Goal: Information Seeking & Learning: Learn about a topic

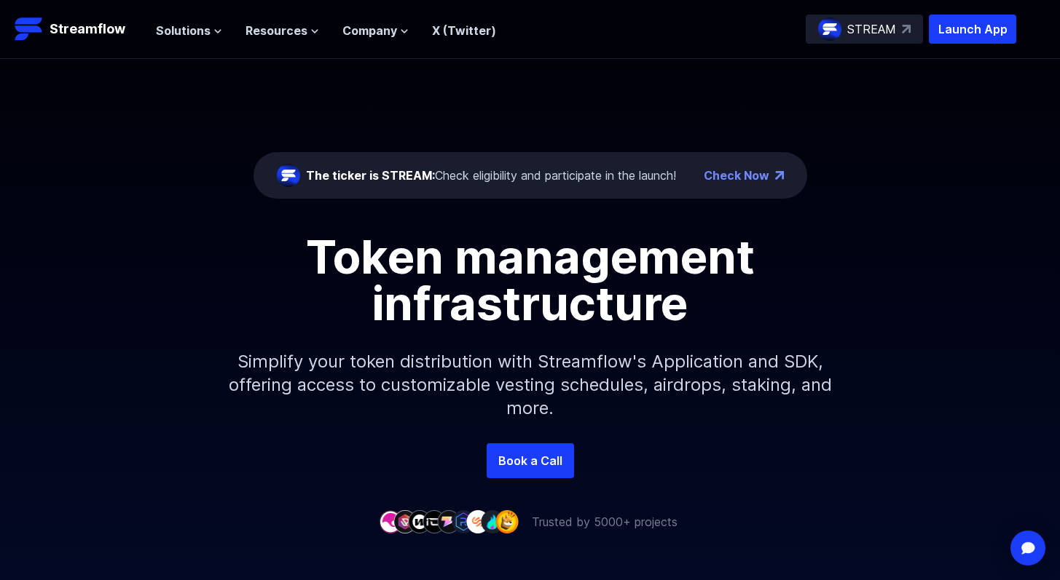
click at [737, 176] on link "Check Now" at bounding box center [736, 175] width 66 height 17
click at [204, 31] on span "Solutions" at bounding box center [183, 30] width 55 height 17
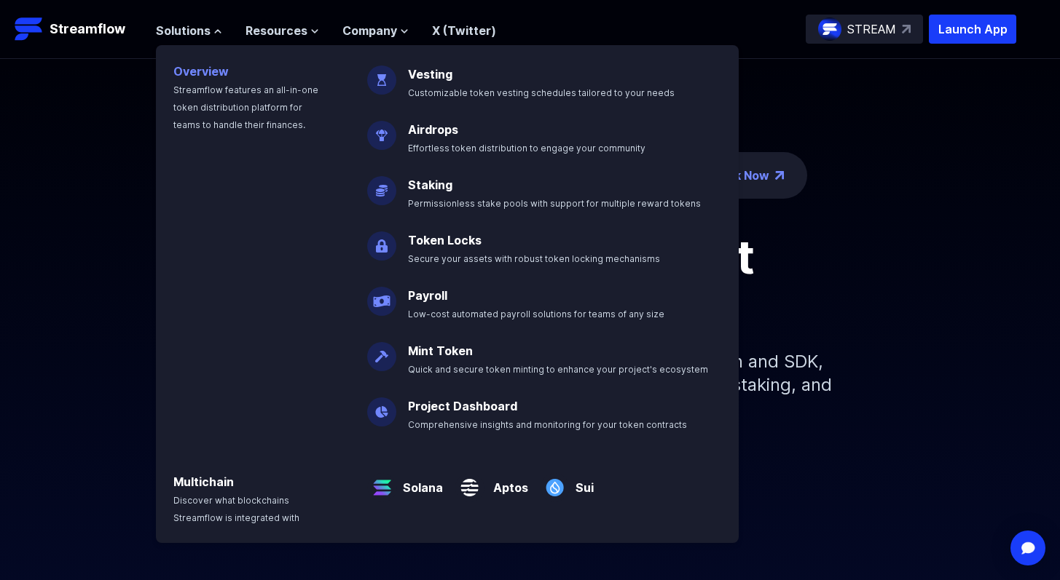
click at [201, 69] on link "Overview" at bounding box center [200, 71] width 55 height 15
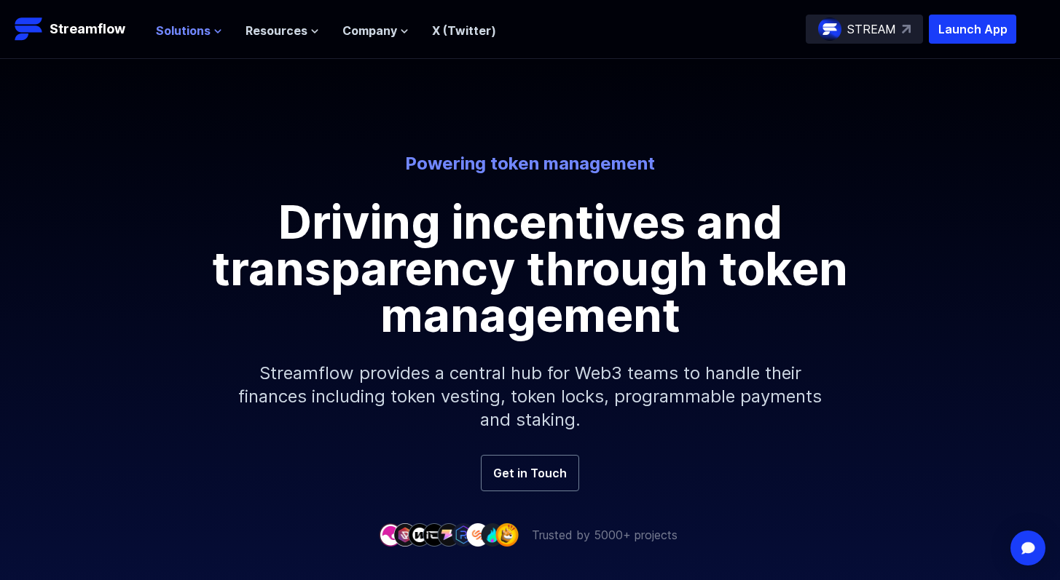
click at [200, 33] on span "Solutions" at bounding box center [183, 30] width 55 height 17
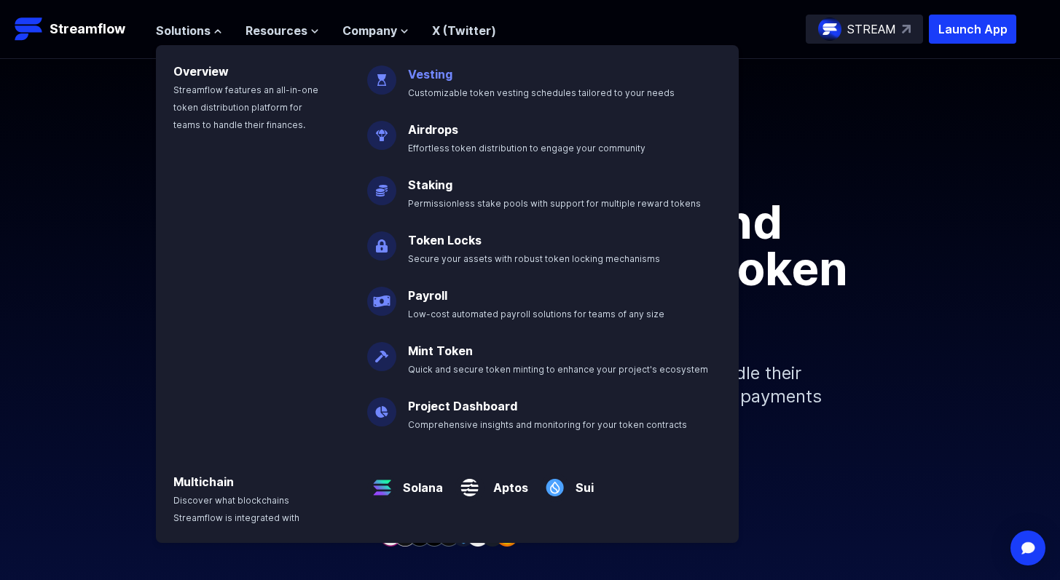
click at [423, 89] on span "Customizable token vesting schedules tailored to your needs" at bounding box center [541, 92] width 267 height 11
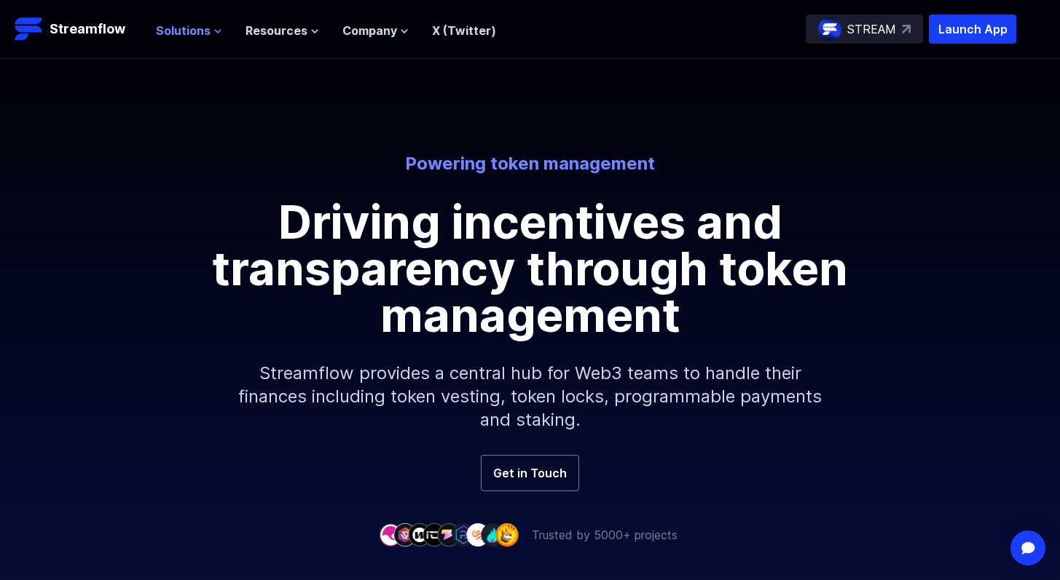
click at [180, 31] on span "Solutions" at bounding box center [183, 30] width 55 height 17
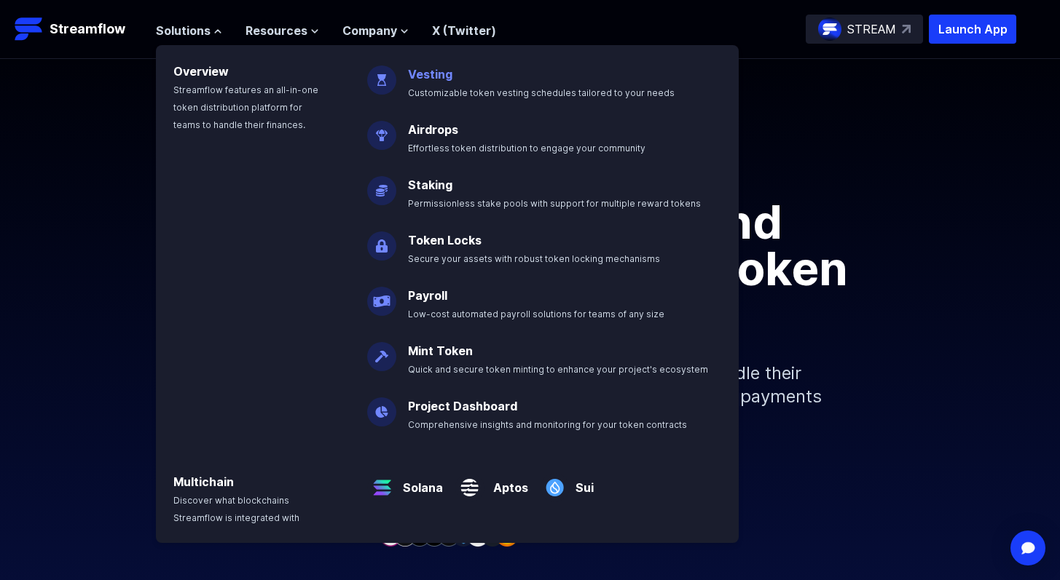
click at [426, 75] on link "Vesting" at bounding box center [430, 74] width 44 height 15
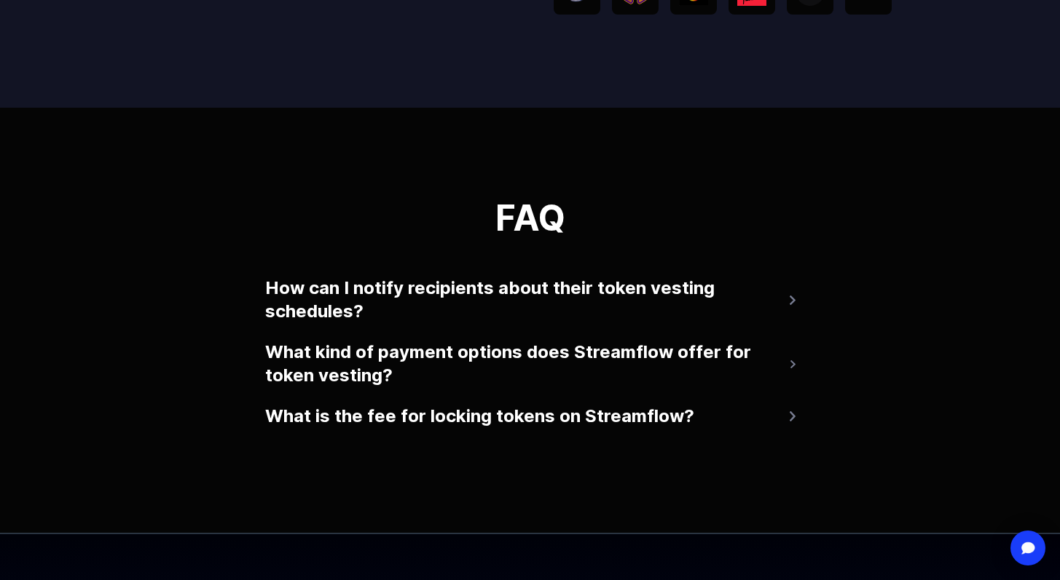
scroll to position [2824, 0]
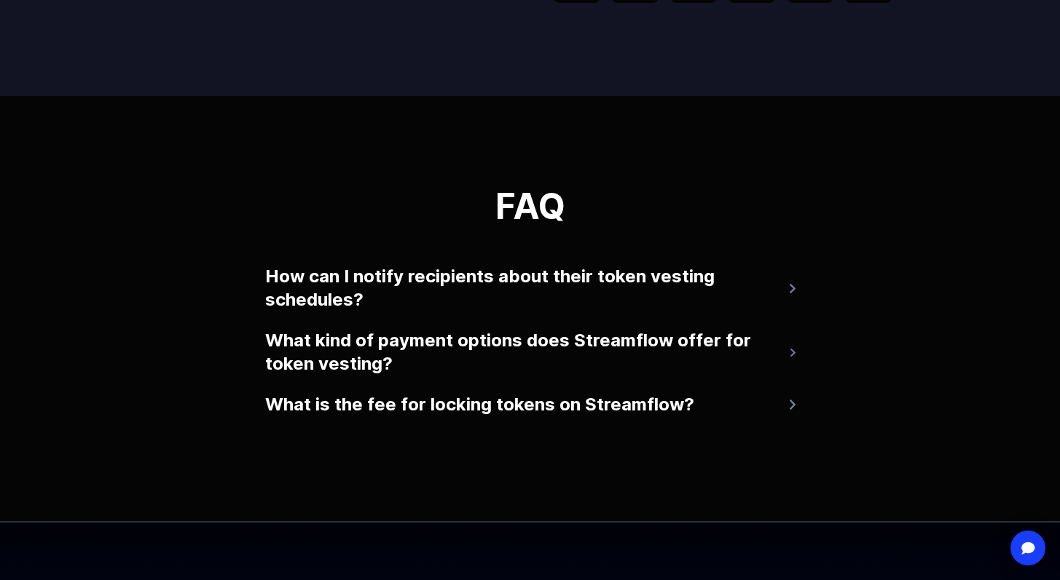
click at [790, 288] on img at bounding box center [792, 288] width 6 height 9
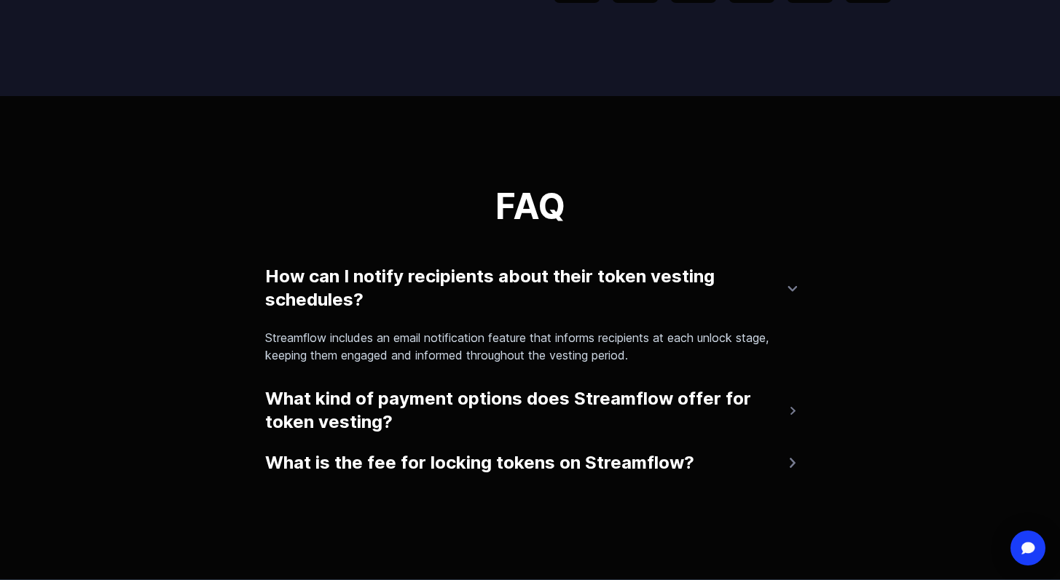
click at [793, 410] on img at bounding box center [792, 411] width 5 height 9
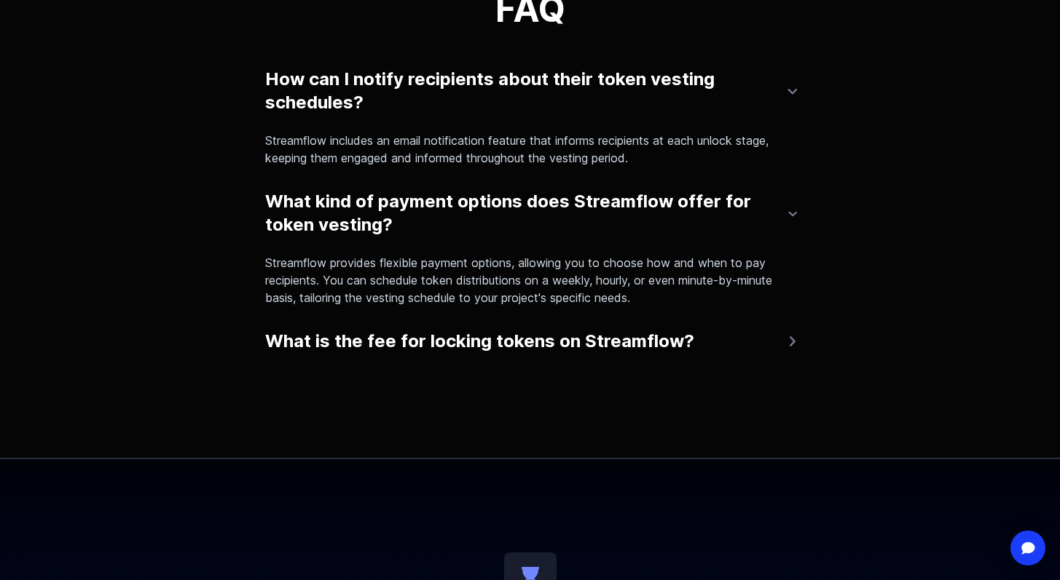
scroll to position [3022, 0]
click at [508, 339] on button "What is the fee for locking tokens on Streamflow?" at bounding box center [530, 340] width 530 height 35
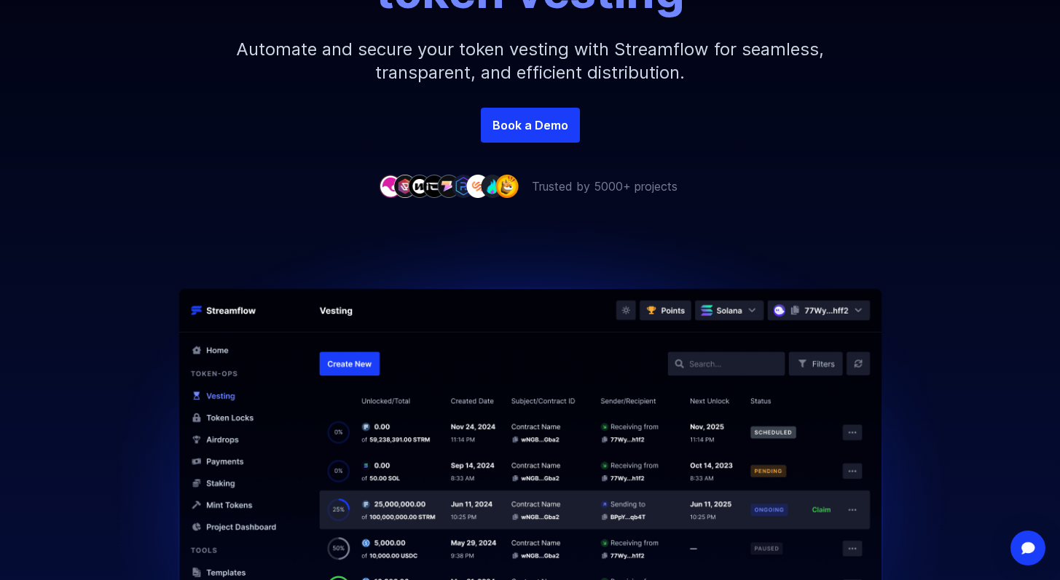
scroll to position [0, 0]
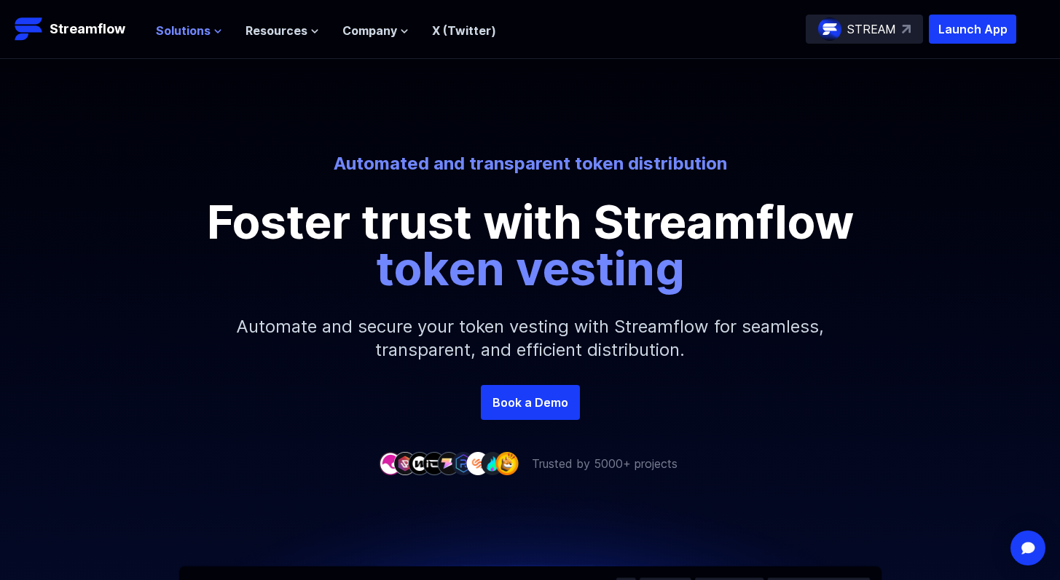
click at [193, 28] on span "Solutions" at bounding box center [183, 30] width 55 height 17
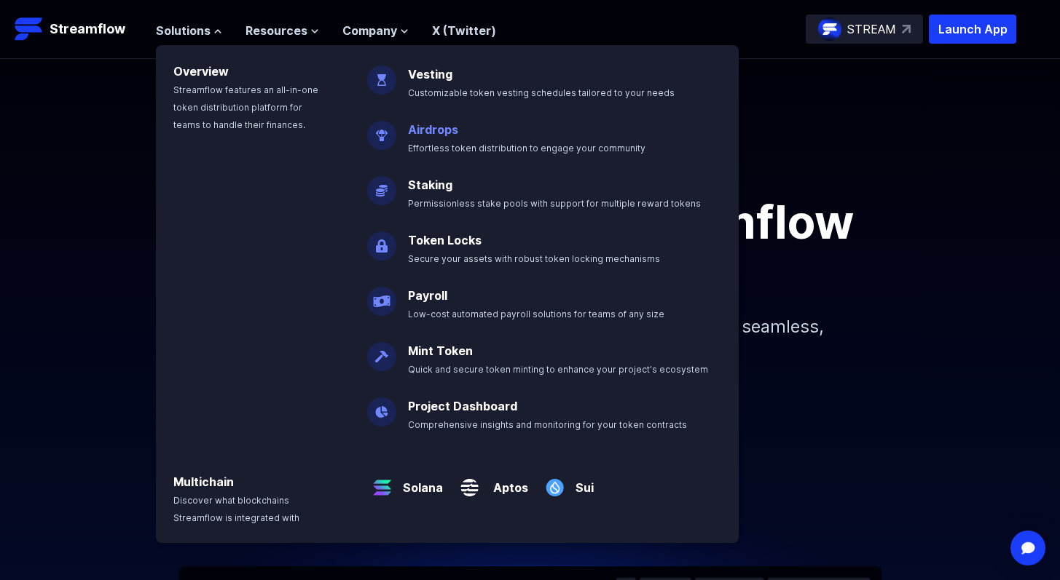
click at [426, 127] on link "Airdrops" at bounding box center [433, 129] width 50 height 15
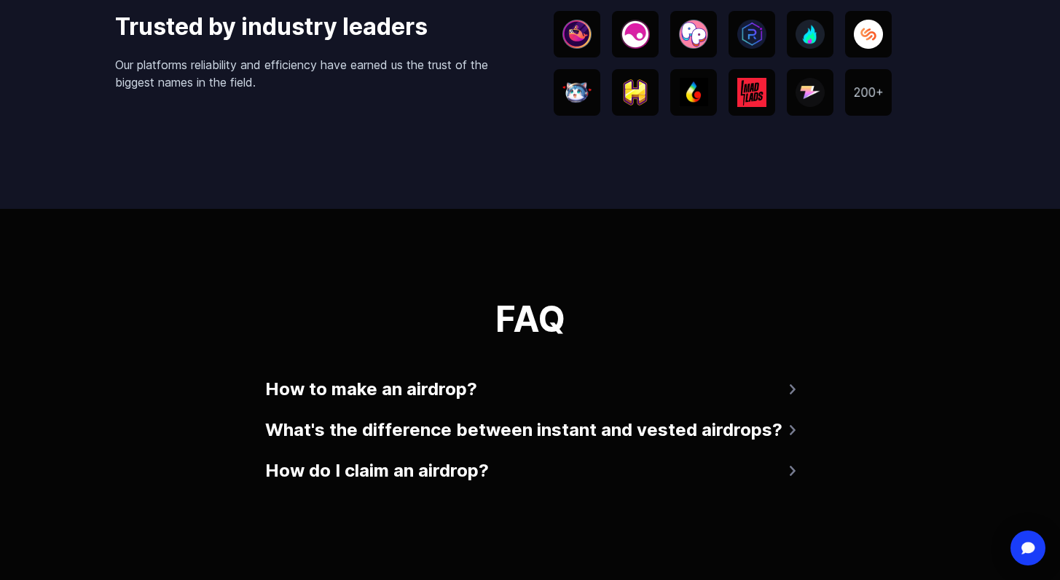
scroll to position [2959, 0]
click at [408, 401] on button "How to make an airdrop?" at bounding box center [530, 388] width 530 height 35
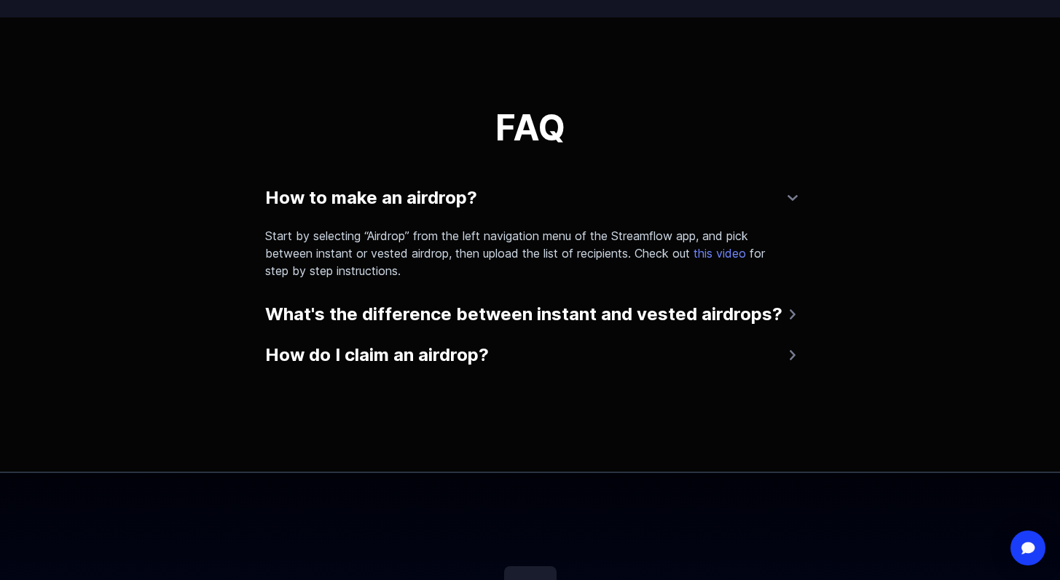
scroll to position [3150, 0]
click at [449, 323] on button "What's the difference between instant and vested airdrops?" at bounding box center [530, 313] width 530 height 35
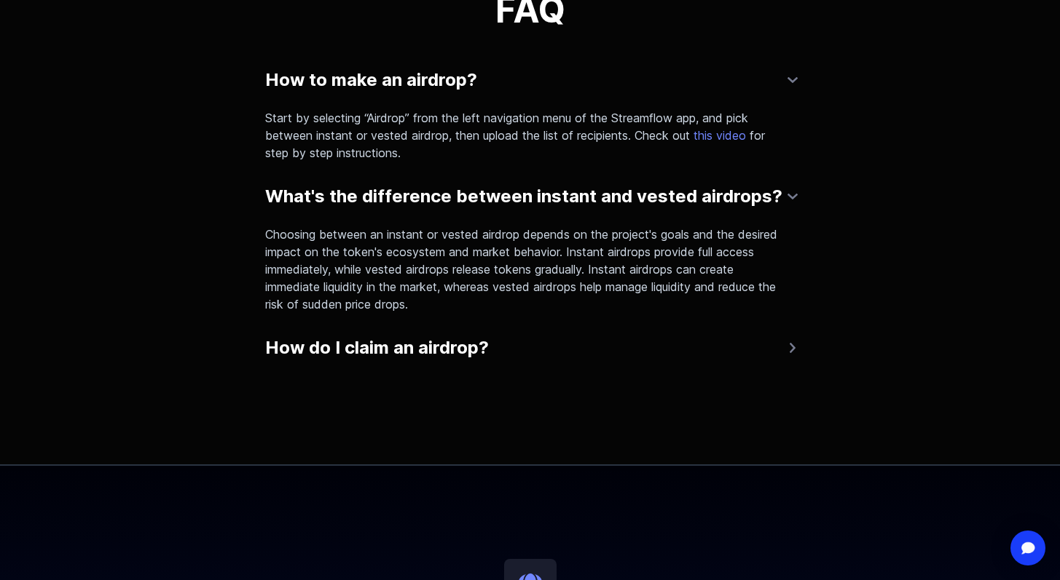
scroll to position [3275, 0]
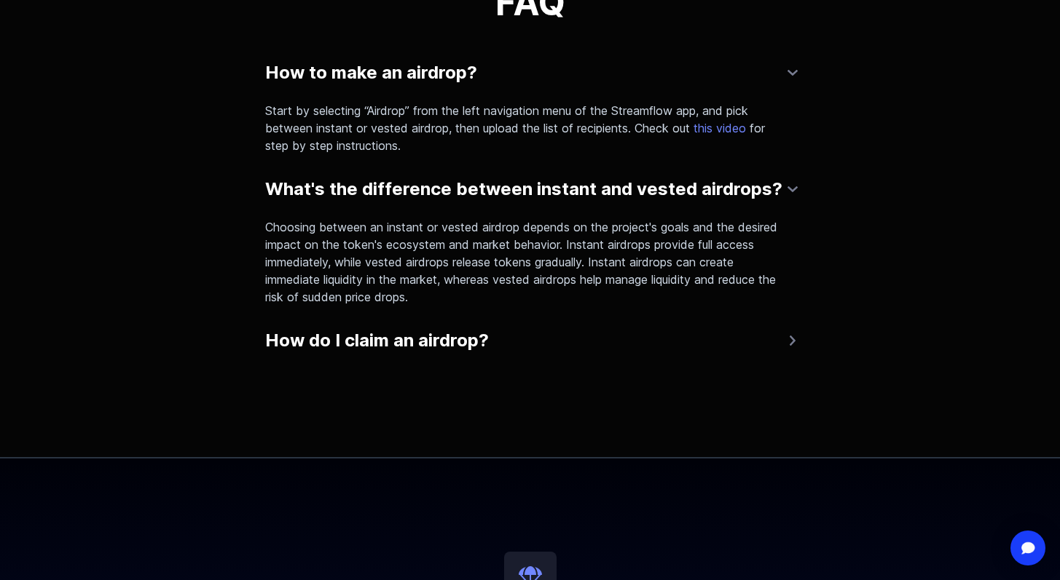
click at [439, 344] on button "How do I claim an airdrop?" at bounding box center [530, 340] width 530 height 35
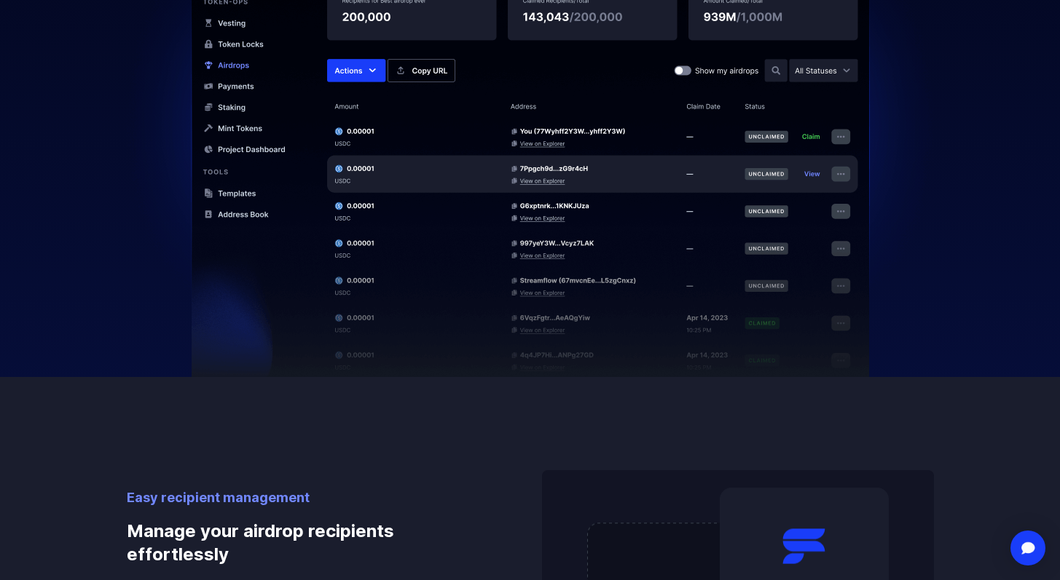
scroll to position [0, 0]
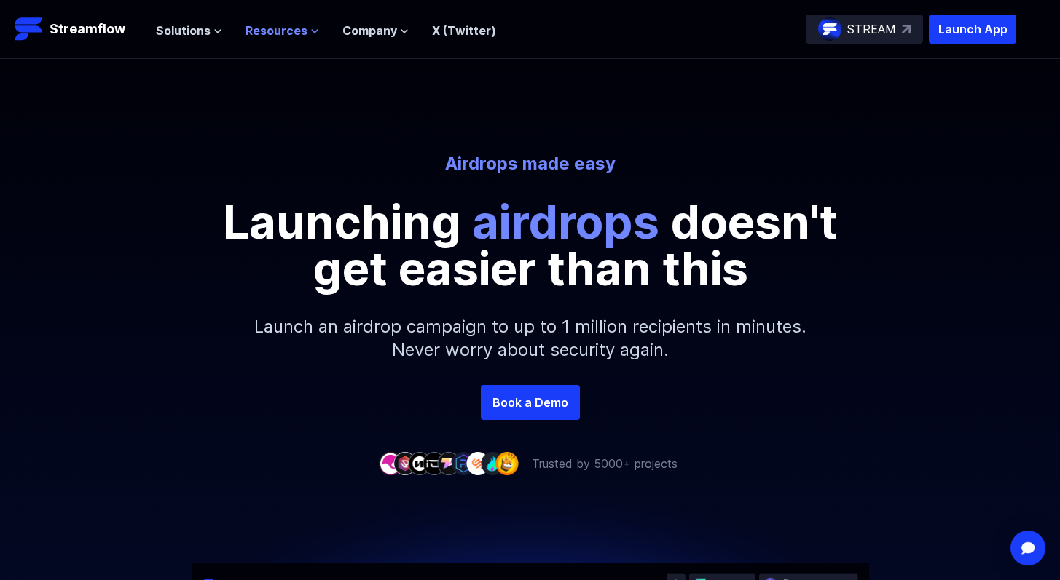
click at [284, 34] on span "Resources" at bounding box center [276, 30] width 62 height 17
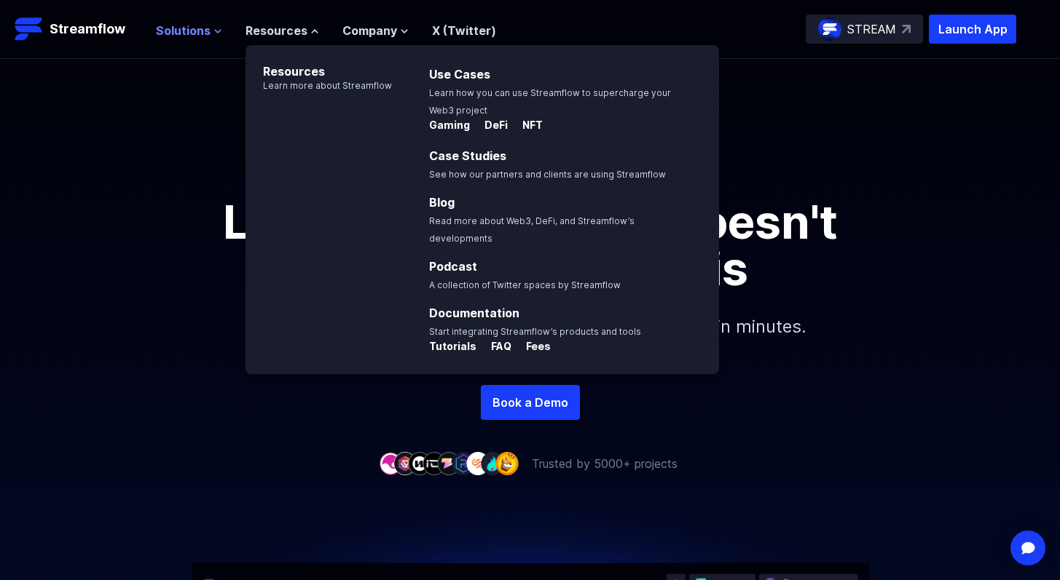
click at [213, 29] on icon at bounding box center [217, 31] width 9 height 9
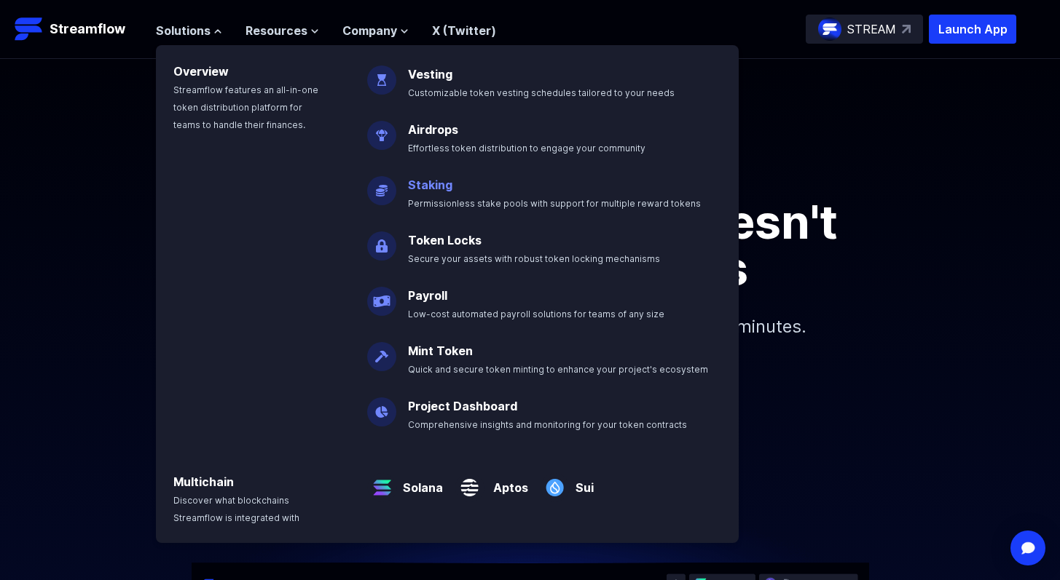
click at [414, 191] on link "Staking" at bounding box center [430, 185] width 44 height 15
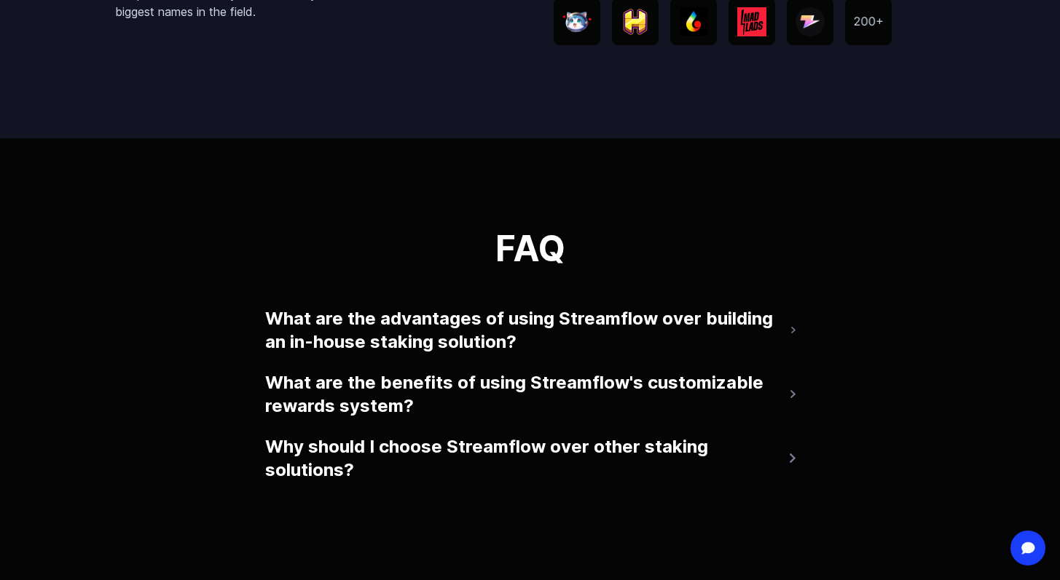
scroll to position [3030, 0]
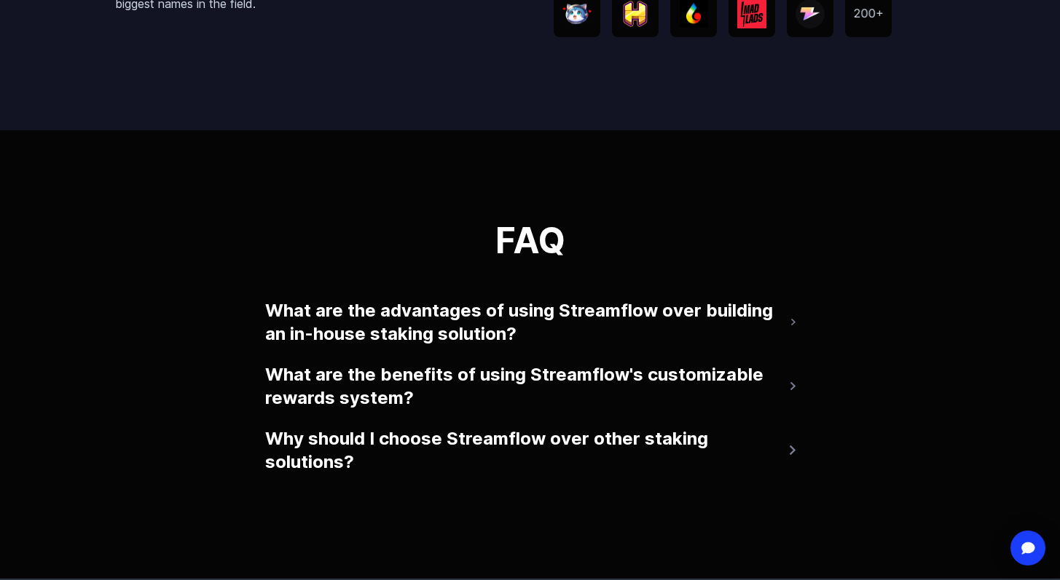
click at [377, 321] on button "What are the advantages of using Streamflow over building an in-house staking s…" at bounding box center [530, 322] width 530 height 58
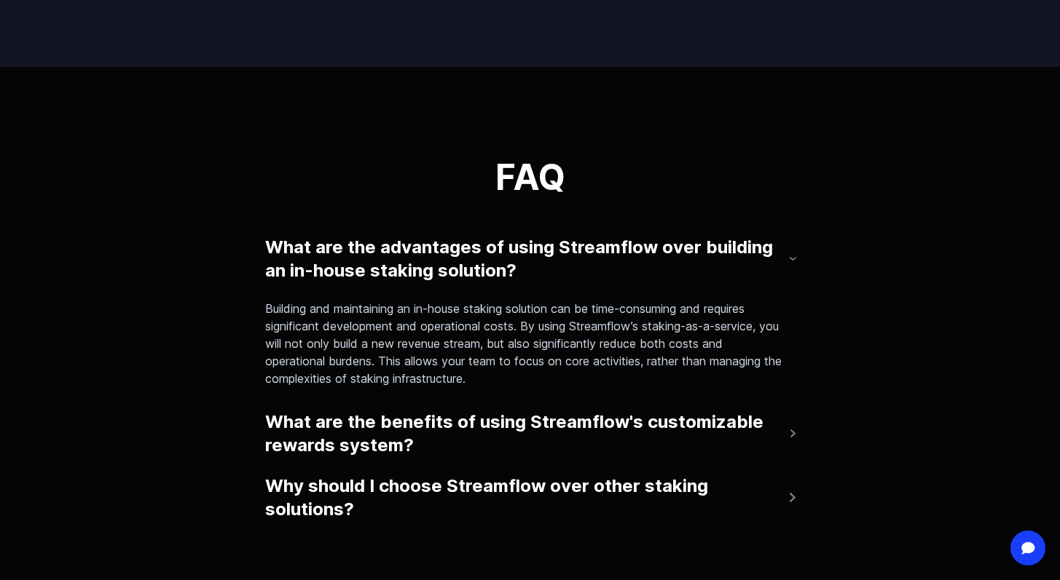
scroll to position [3096, 0]
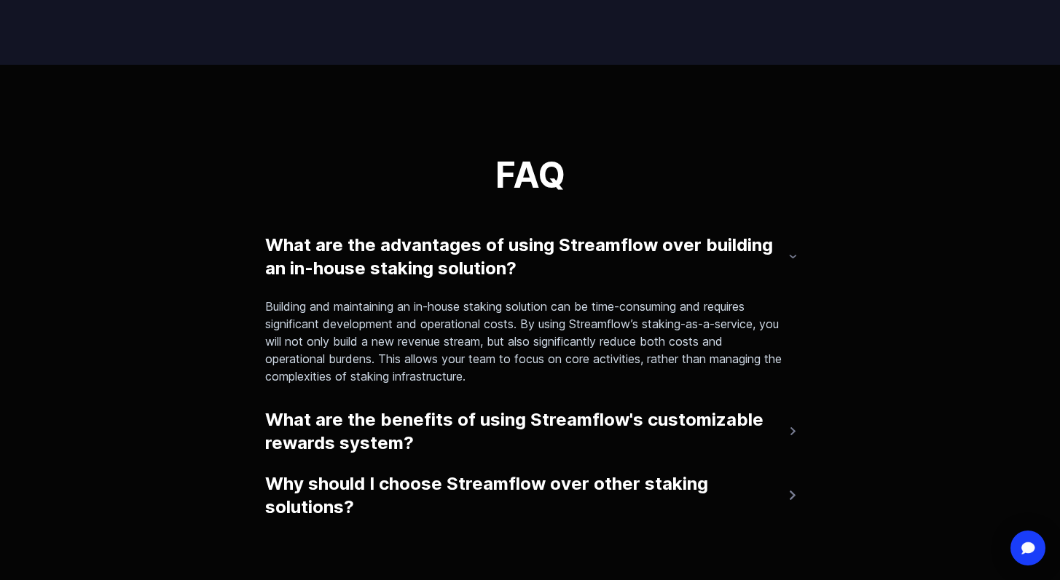
click at [412, 418] on button "What are the benefits of using Streamflow's customizable rewards system?" at bounding box center [530, 432] width 530 height 58
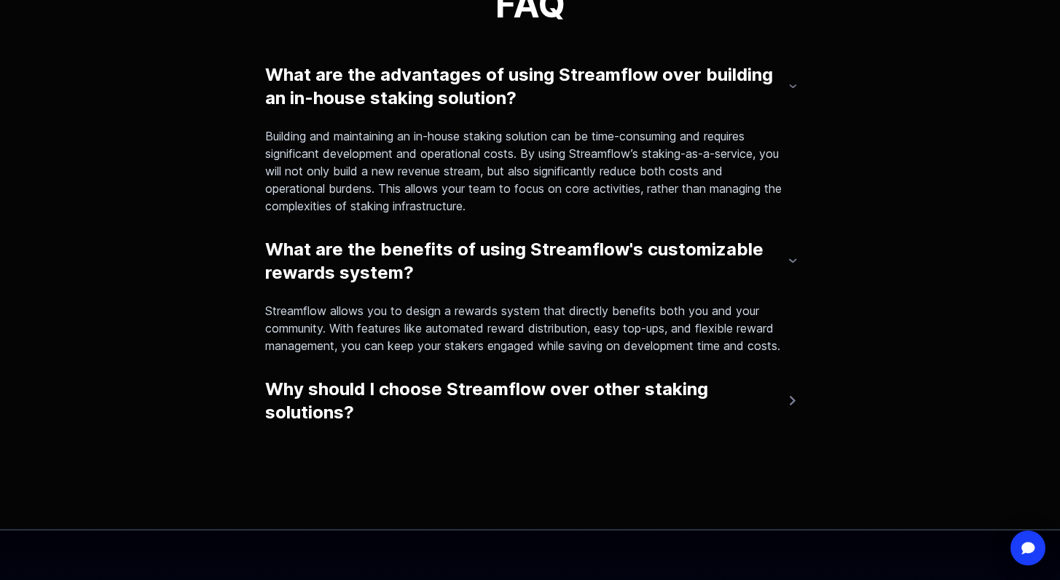
scroll to position [3271, 0]
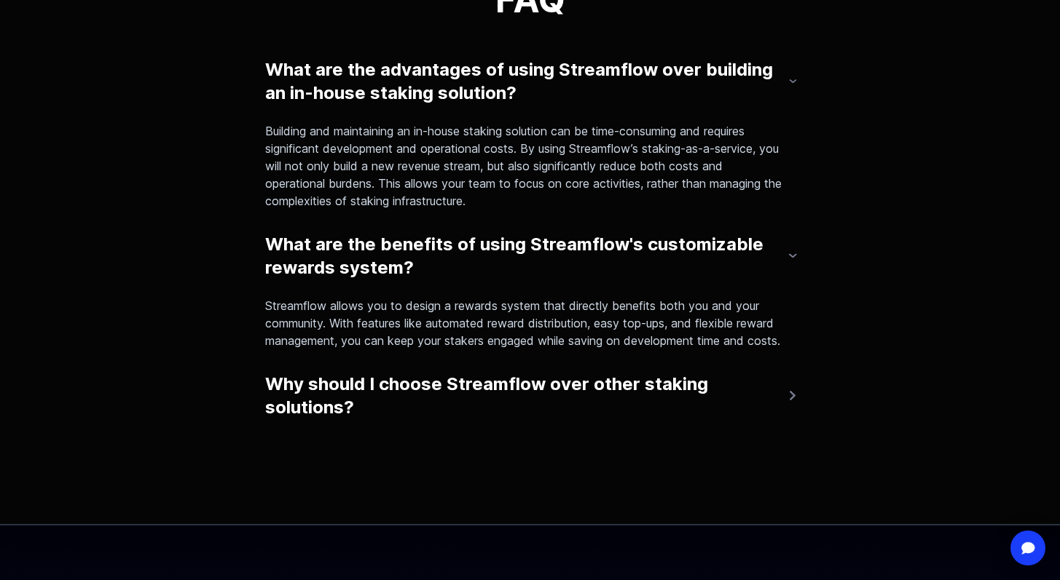
click at [475, 406] on button "Why should I choose Streamflow over other staking solutions?" at bounding box center [530, 396] width 530 height 58
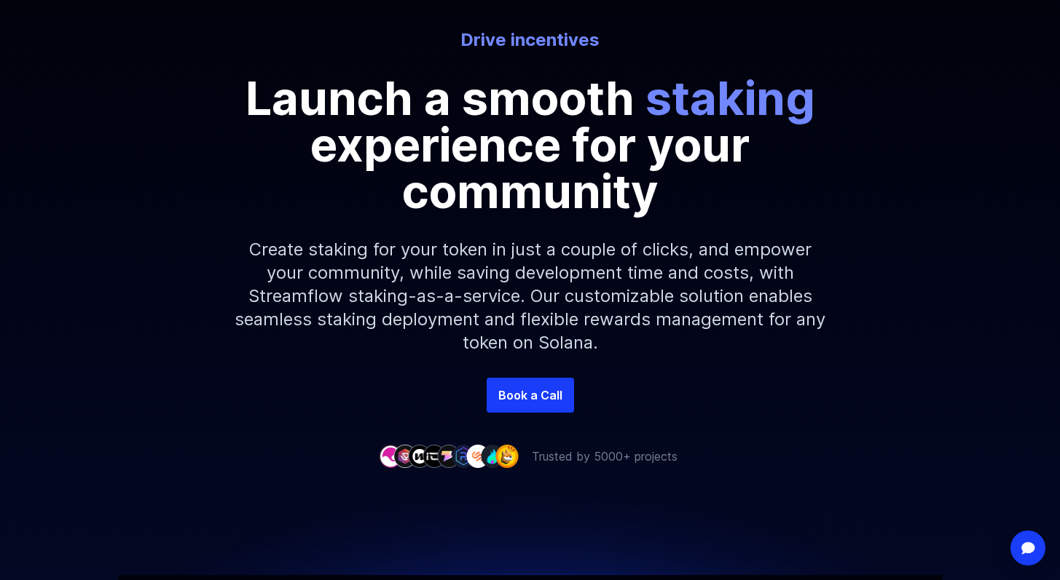
scroll to position [0, 0]
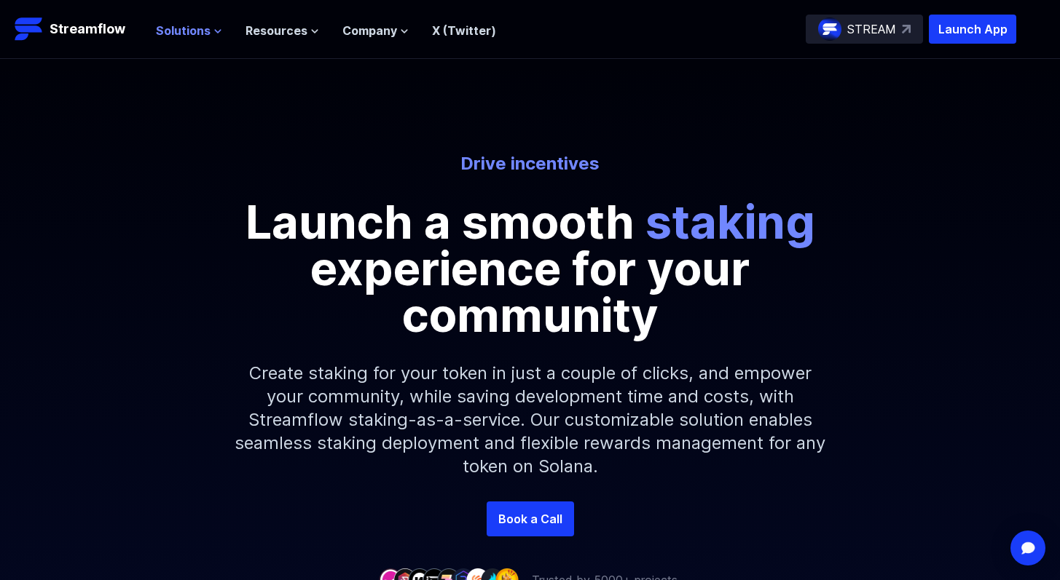
click at [213, 31] on icon at bounding box center [217, 31] width 9 height 9
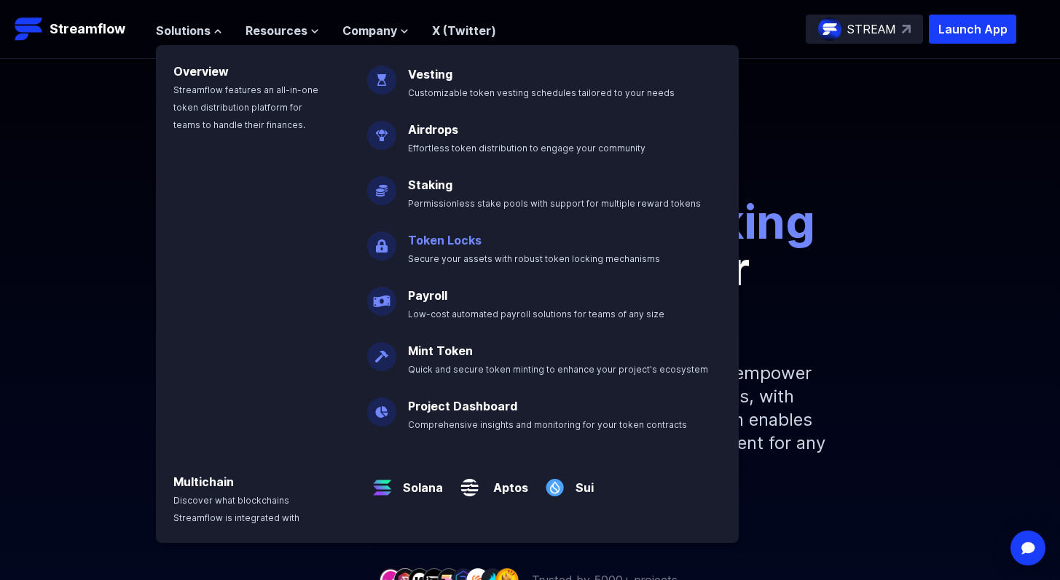
click at [435, 241] on link "Token Locks" at bounding box center [445, 240] width 74 height 15
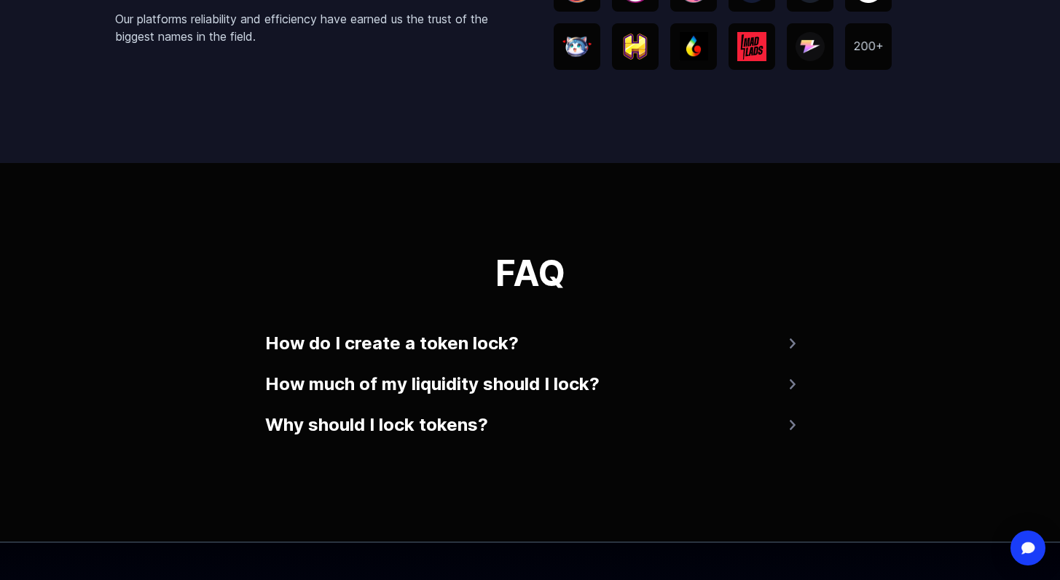
scroll to position [2900, 0]
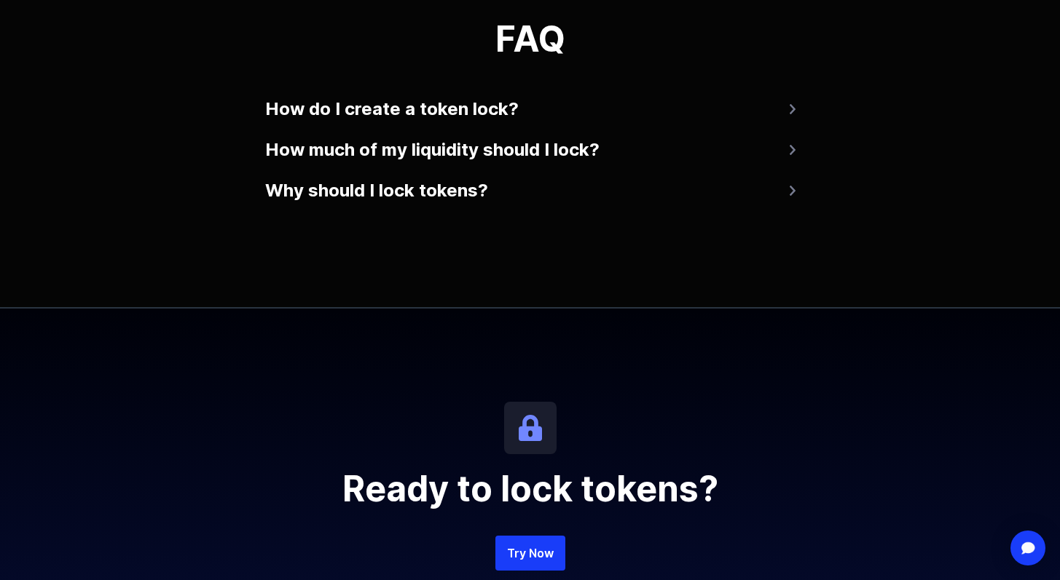
click at [468, 114] on button "How do I create a token lock?" at bounding box center [530, 109] width 530 height 35
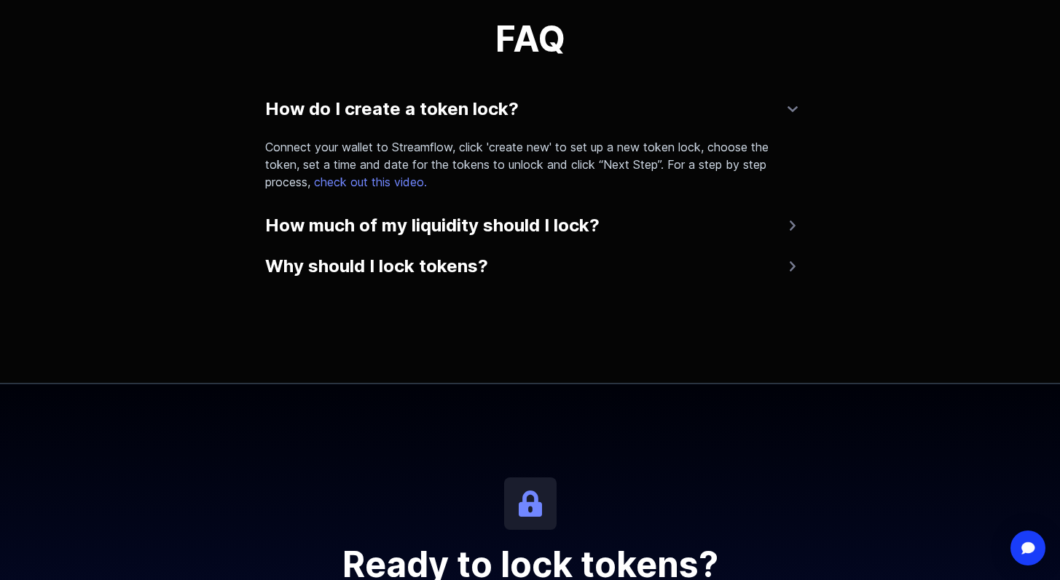
click at [420, 230] on button "How much of my liquidity should I lock?" at bounding box center [530, 225] width 530 height 35
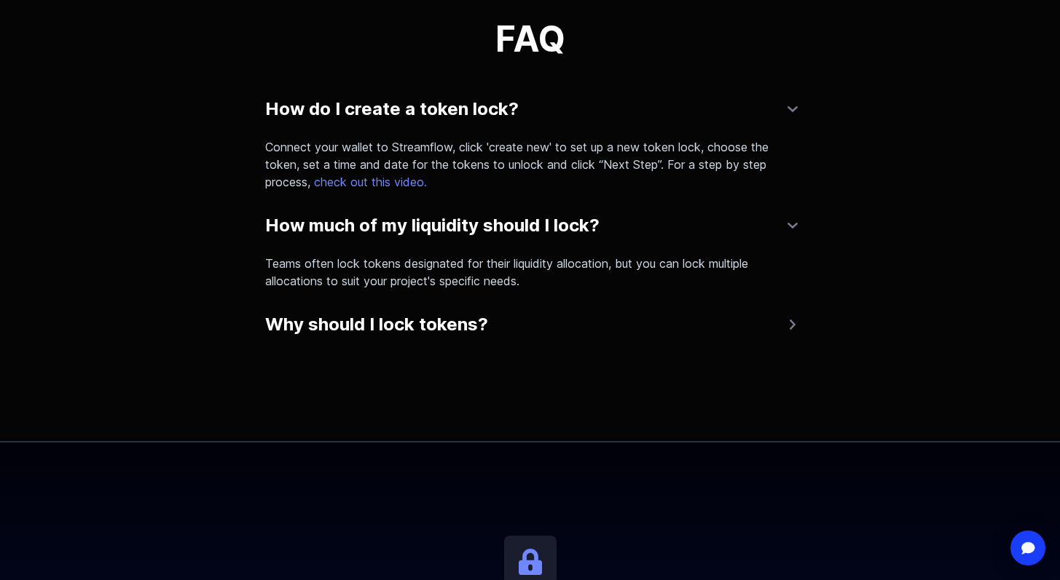
click at [409, 326] on button "Why should I lock tokens?" at bounding box center [530, 324] width 530 height 35
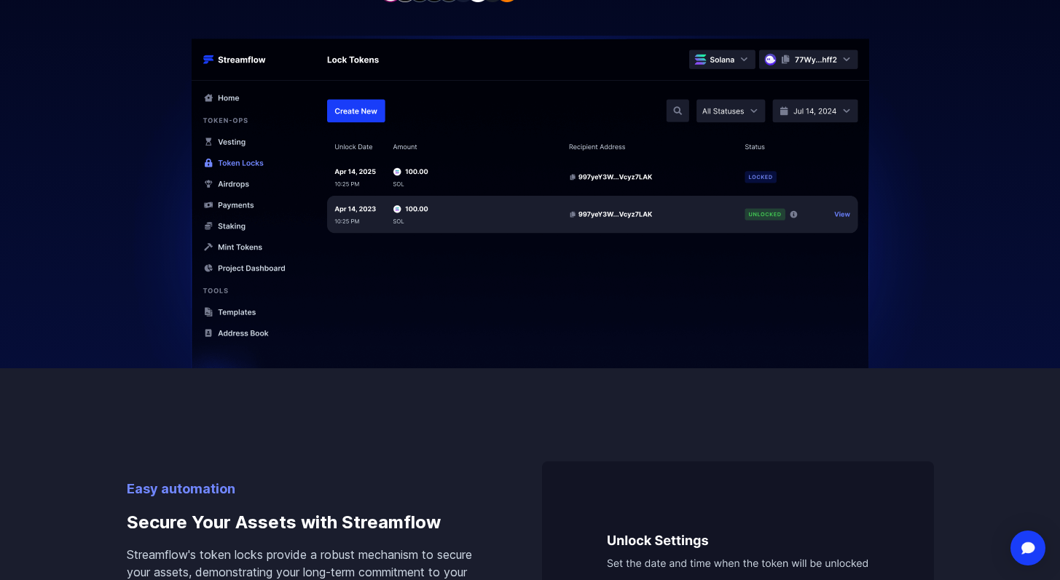
scroll to position [0, 0]
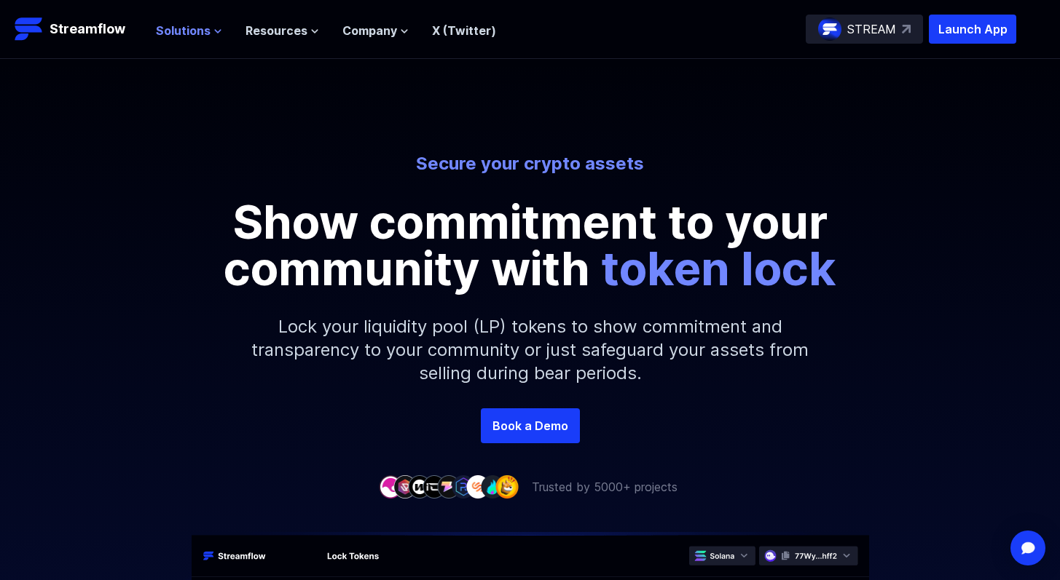
click at [213, 33] on icon at bounding box center [217, 31] width 9 height 9
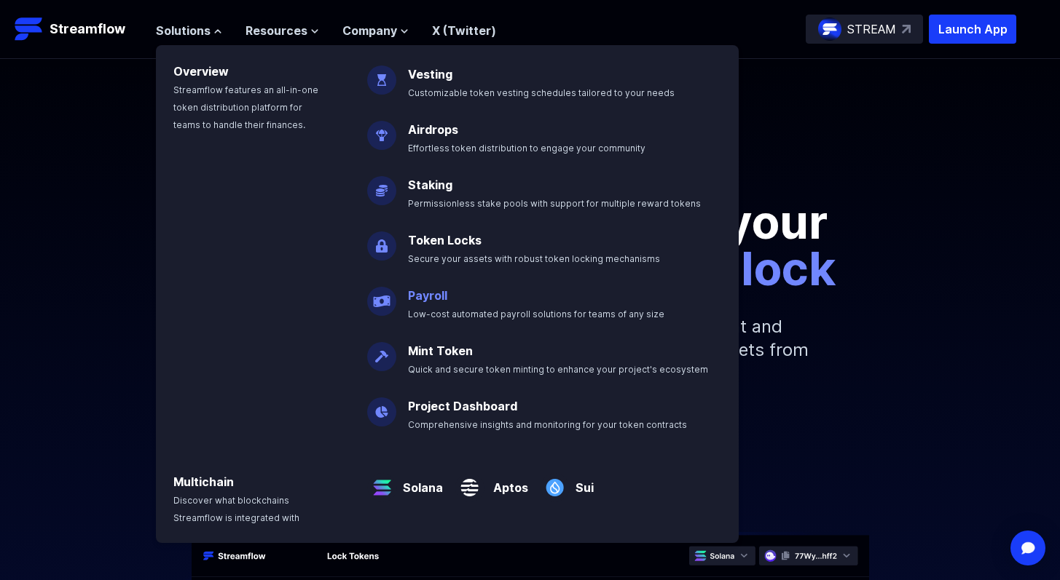
click at [421, 295] on link "Payroll" at bounding box center [427, 295] width 39 height 15
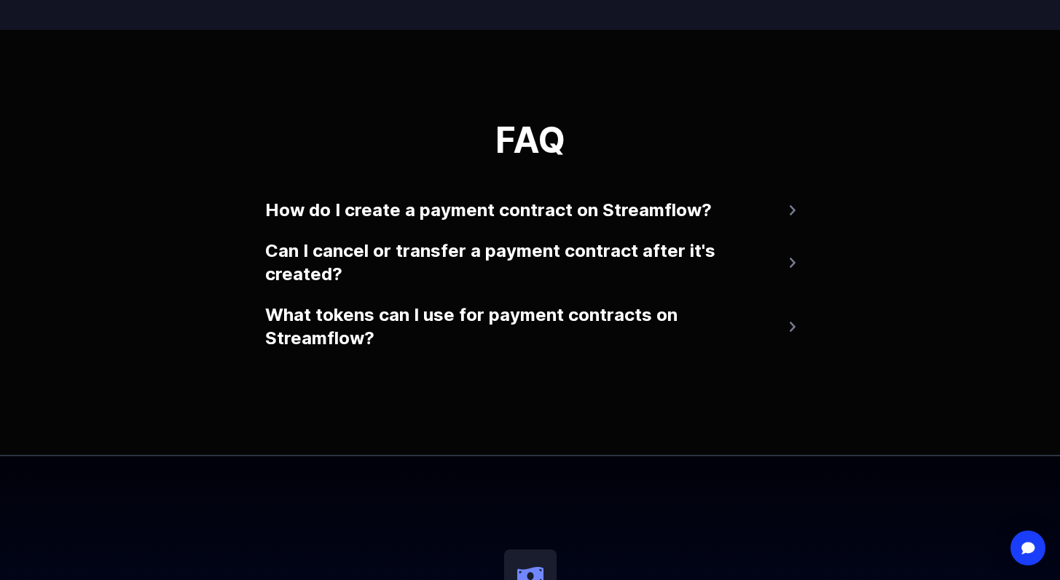
scroll to position [3096, 0]
click at [605, 205] on button "How do I create a payment contract on Streamflow?" at bounding box center [530, 209] width 530 height 35
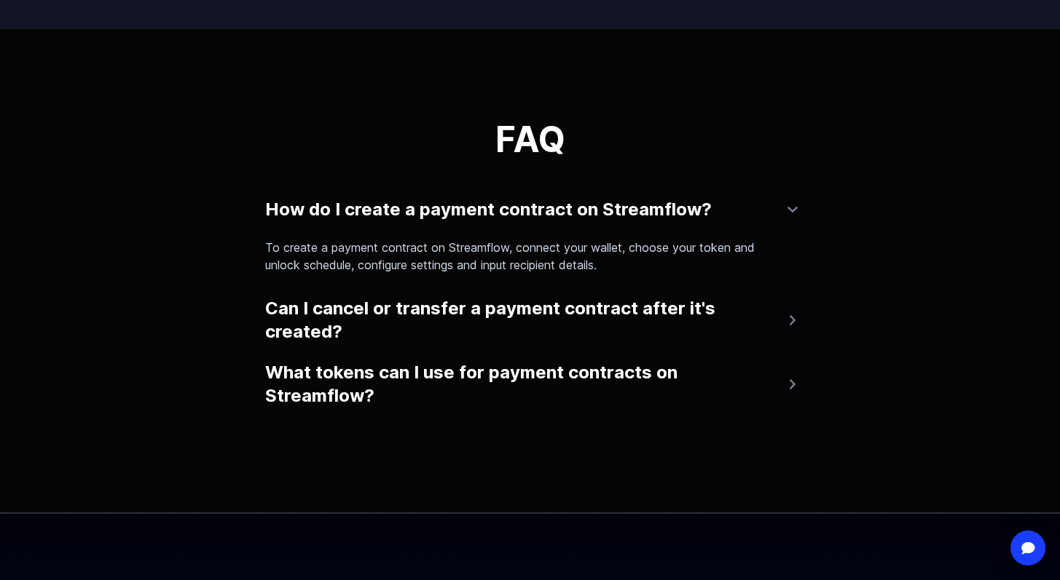
click at [575, 303] on button "Can I cancel or transfer a payment contract after it's created?" at bounding box center [530, 320] width 530 height 58
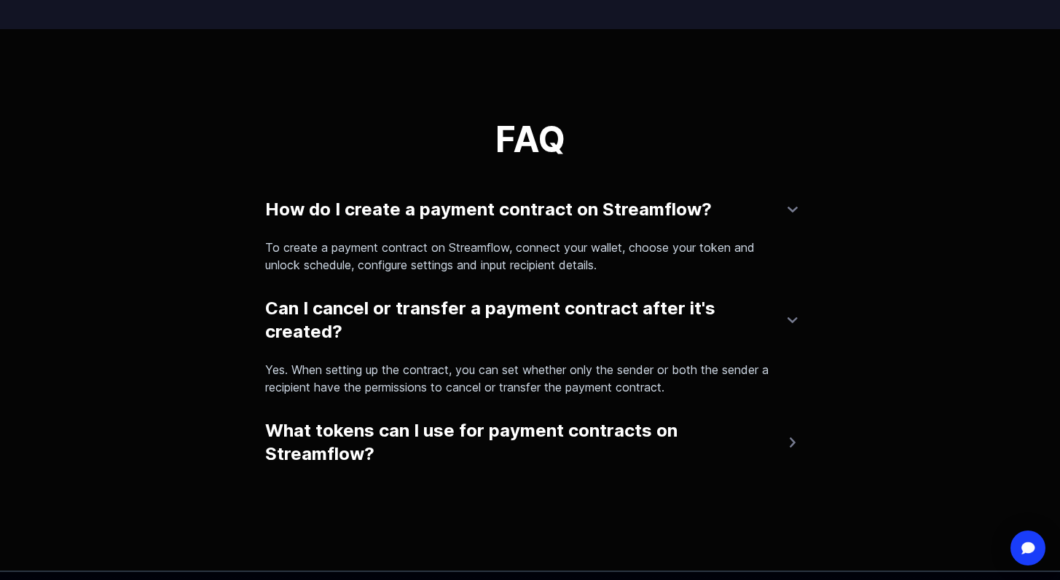
click at [537, 432] on button "What tokens can I use for payment contracts on Streamflow?" at bounding box center [530, 443] width 530 height 58
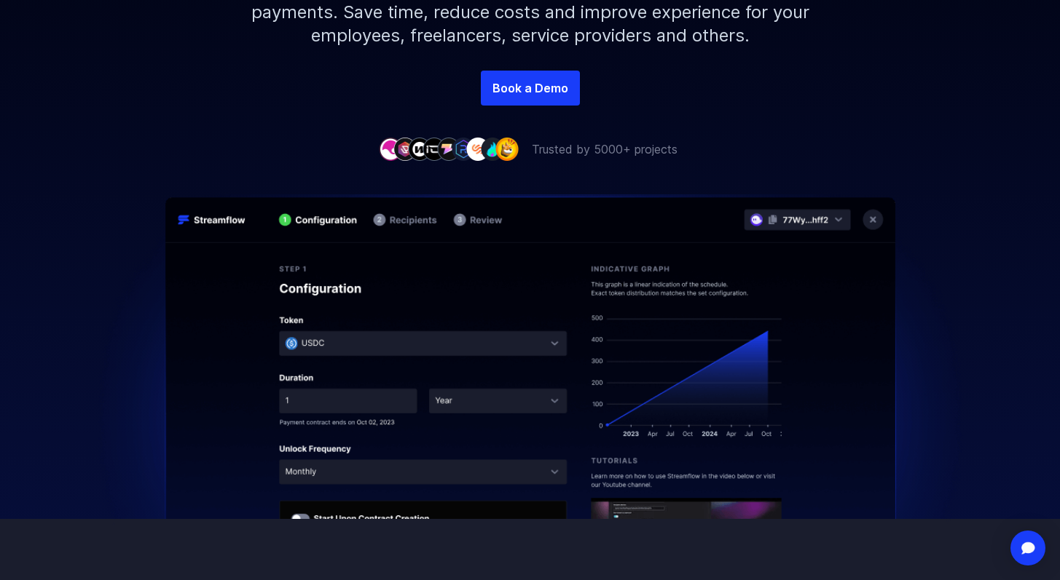
scroll to position [0, 0]
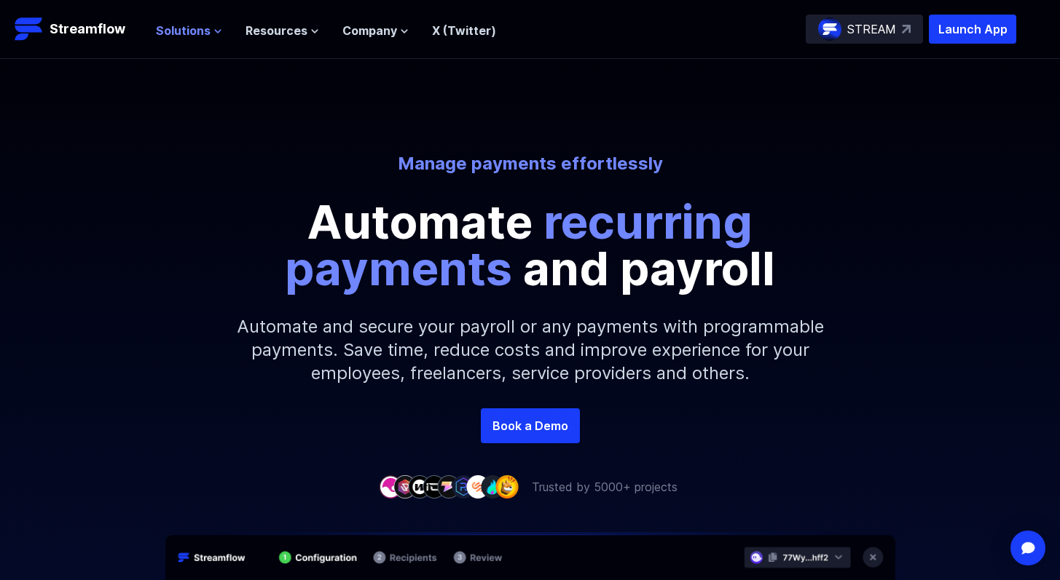
click at [213, 28] on icon at bounding box center [217, 31] width 9 height 9
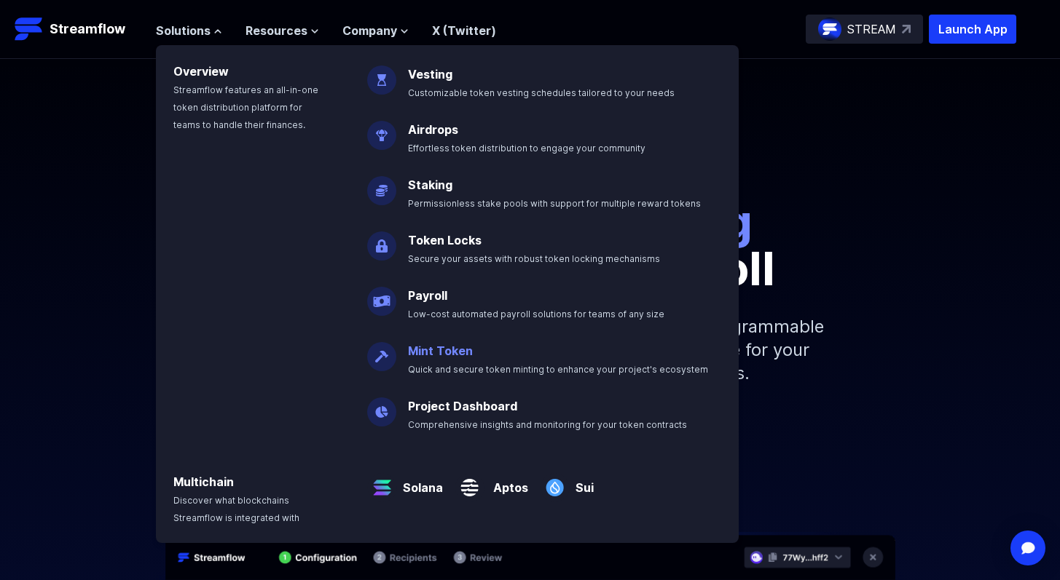
click at [436, 352] on link "Mint Token" at bounding box center [440, 351] width 65 height 15
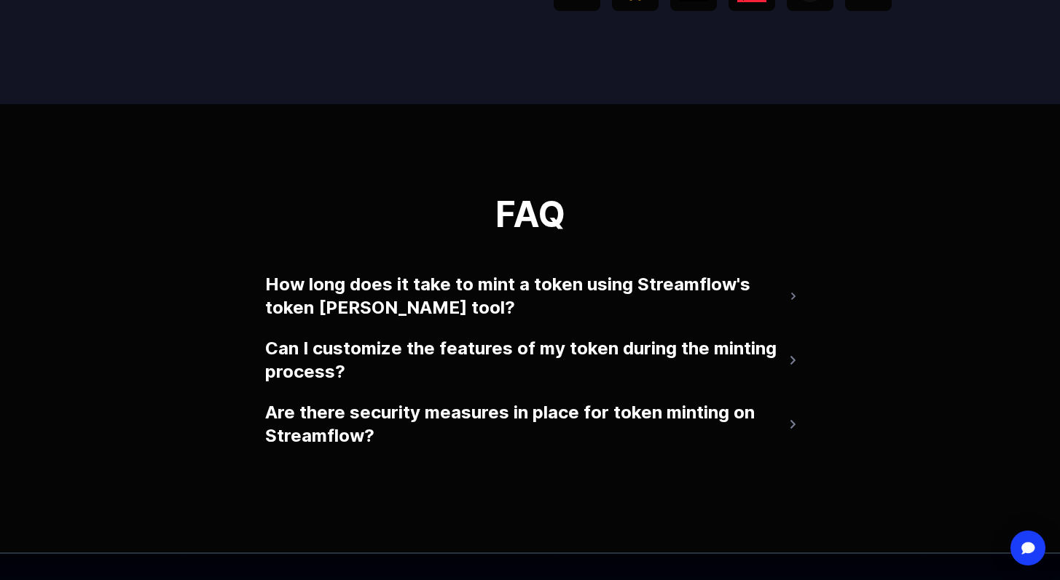
scroll to position [2875, 0]
click at [451, 310] on button "How long does it take to mint a token using Streamflow's token [PERSON_NAME] to…" at bounding box center [530, 296] width 530 height 58
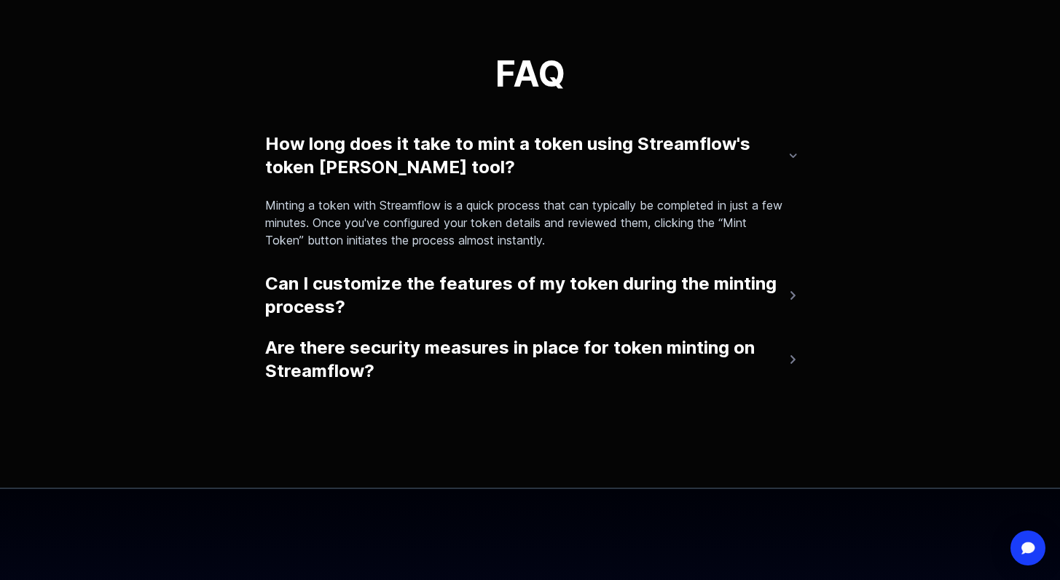
scroll to position [3029, 0]
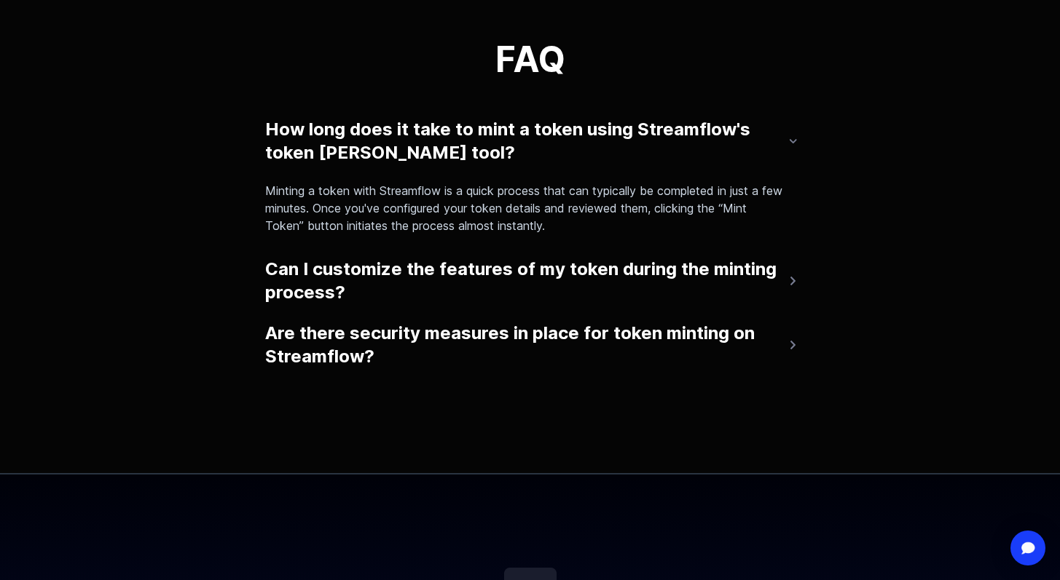
click at [468, 291] on button "Can I customize the features of my token during the minting process?" at bounding box center [530, 281] width 530 height 58
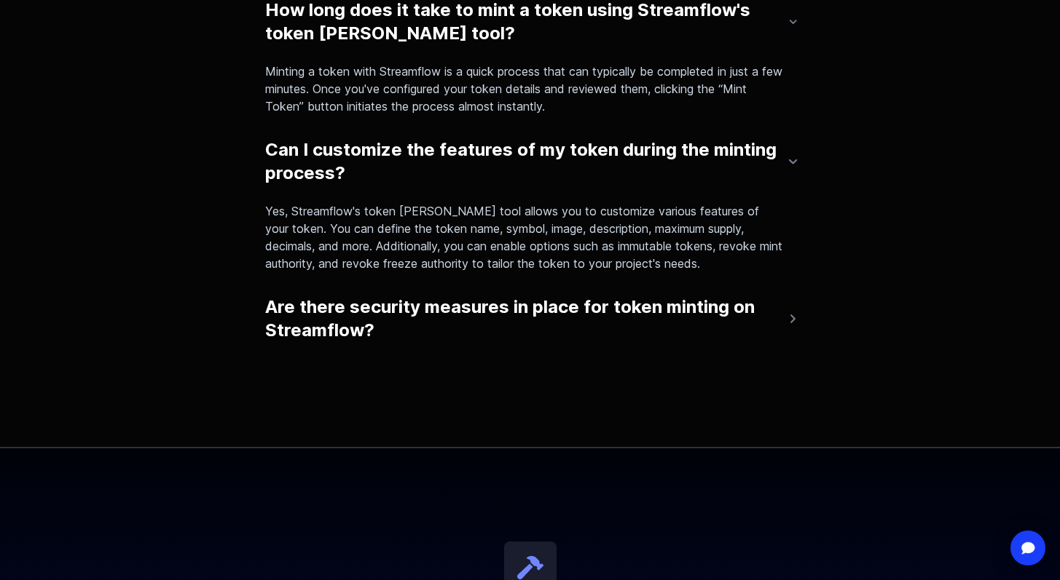
scroll to position [3150, 0]
click at [465, 326] on button "Are there security measures in place for token minting on Streamflow?" at bounding box center [530, 318] width 530 height 58
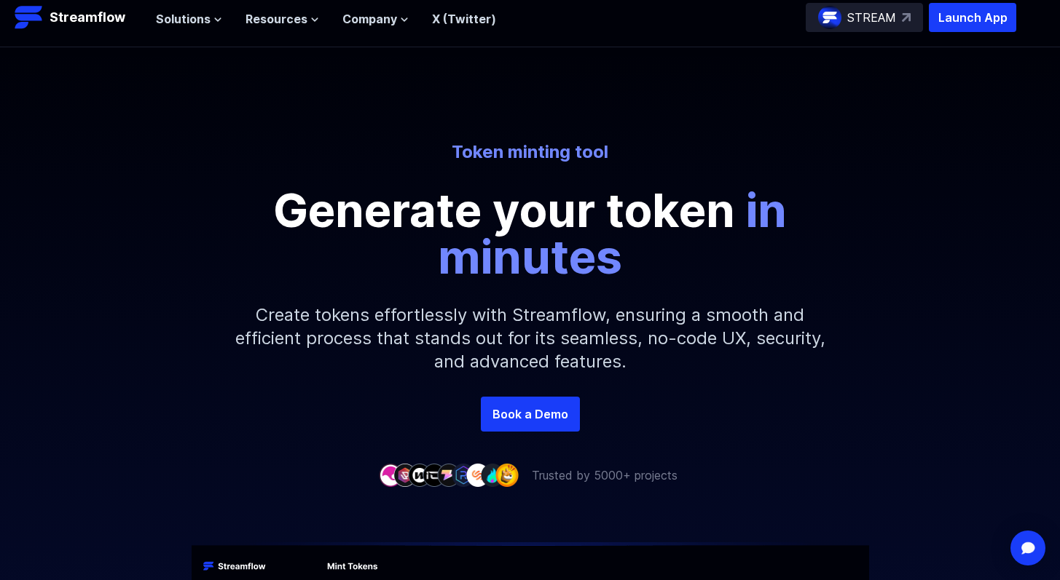
scroll to position [0, 0]
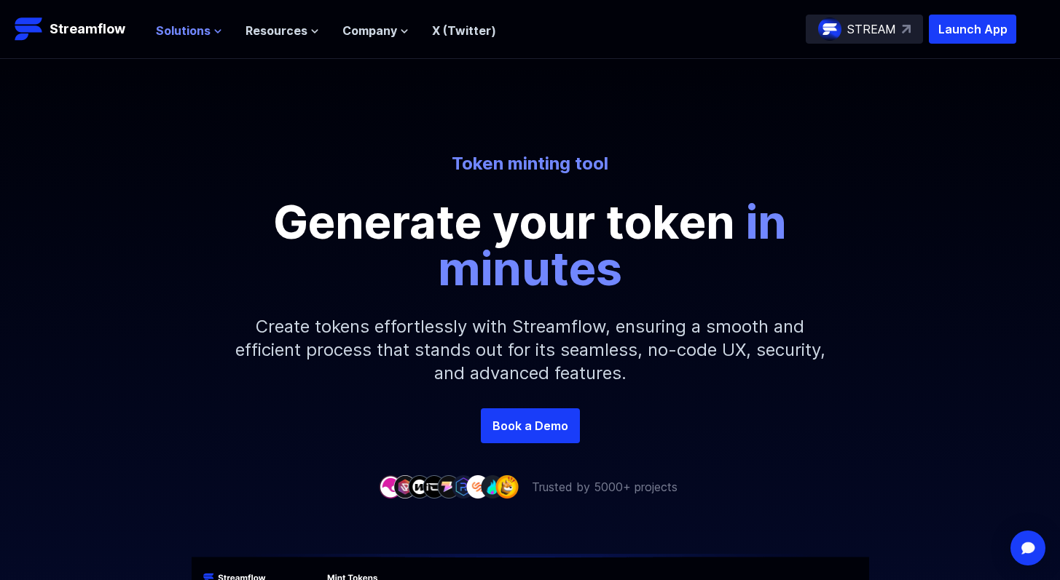
click at [200, 30] on span "Solutions" at bounding box center [183, 30] width 55 height 17
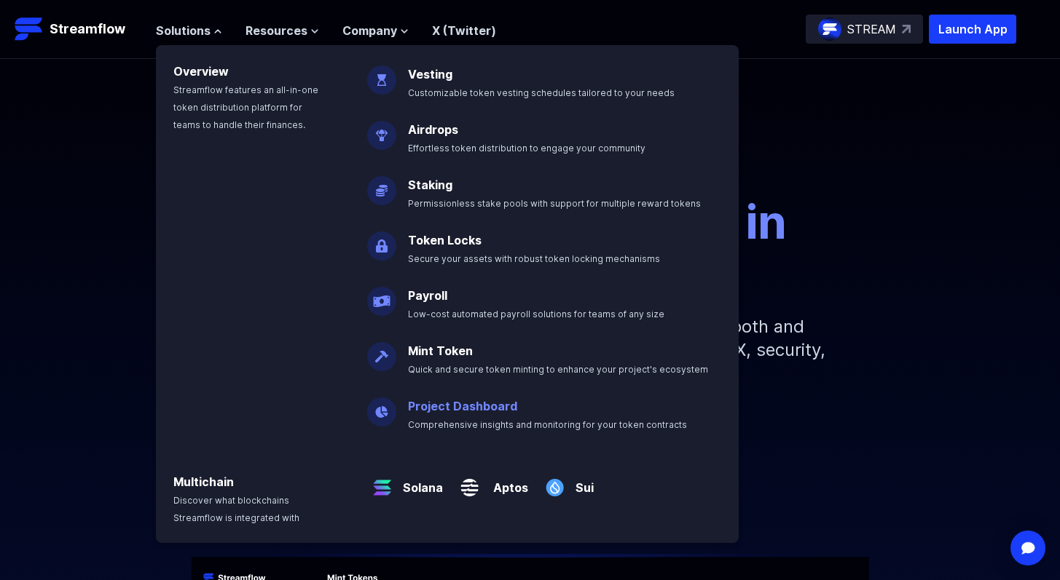
click at [449, 406] on link "Project Dashboard" at bounding box center [462, 406] width 109 height 15
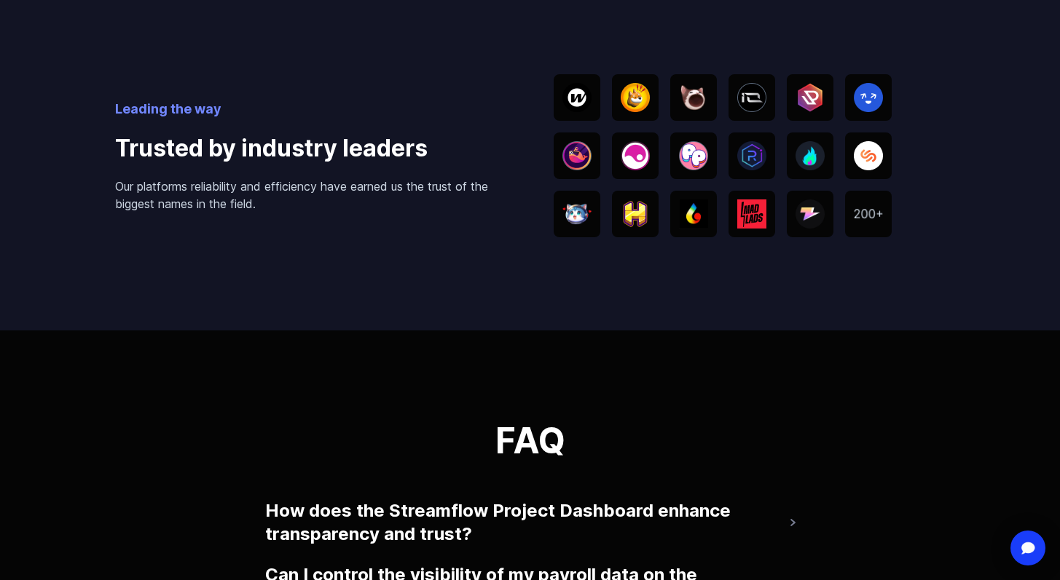
scroll to position [3099, 0]
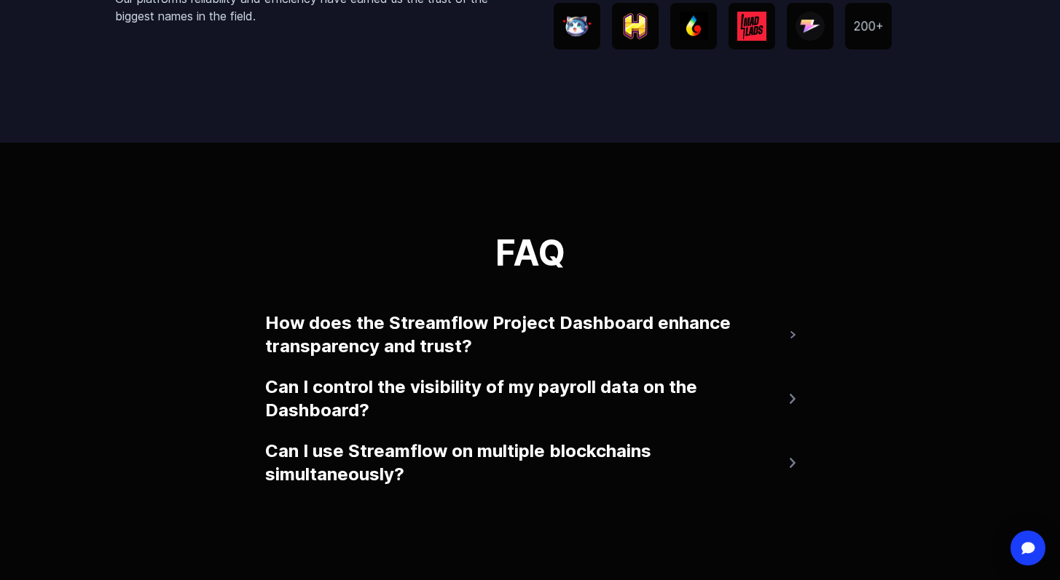
click at [509, 331] on button "How does the Streamflow Project Dashboard enhance transparency and trust?" at bounding box center [530, 335] width 530 height 58
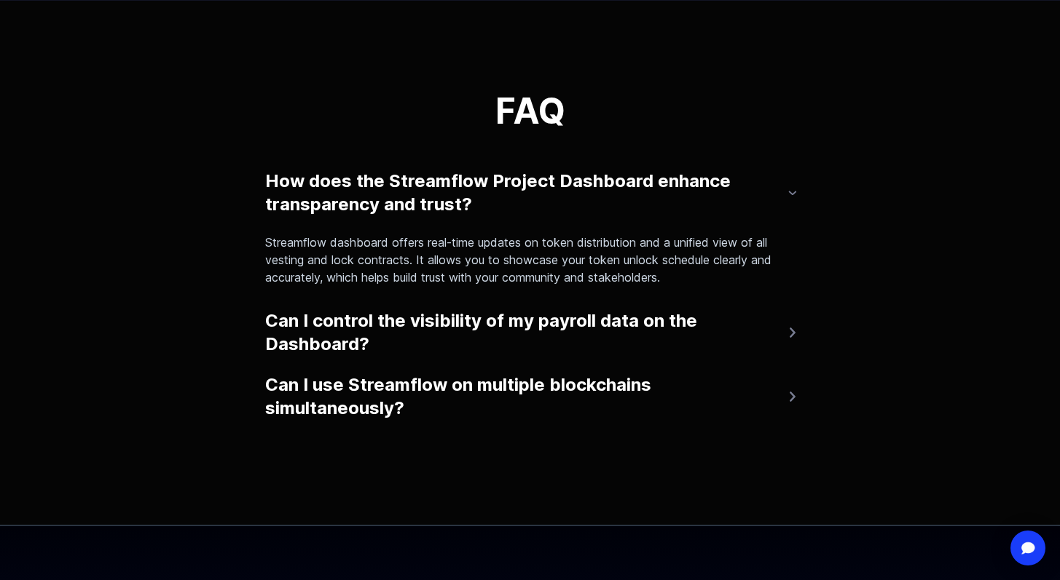
scroll to position [3248, 0]
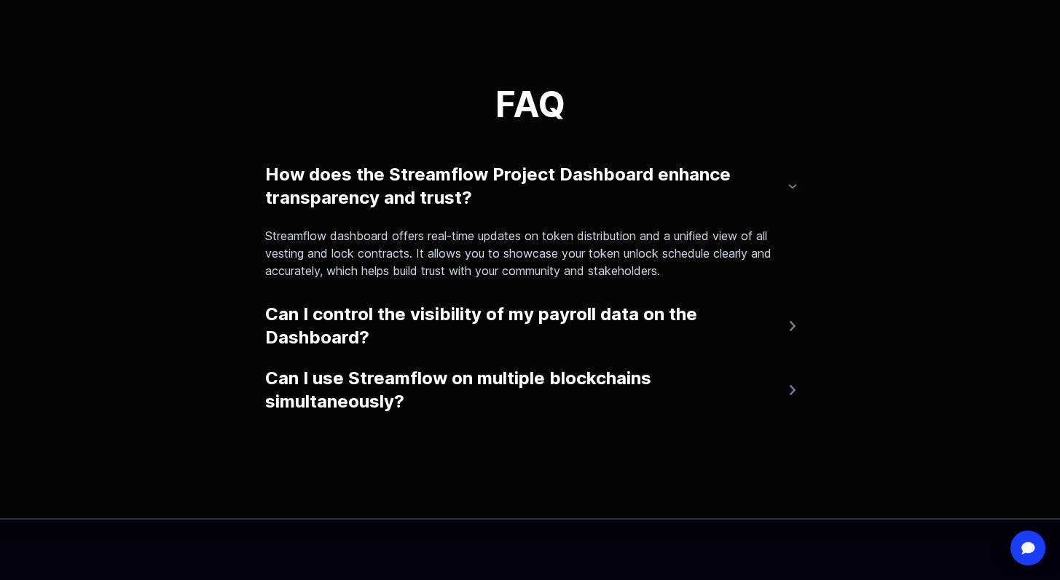
click at [507, 326] on button "Can I control the visibility of my payroll data on the Dashboard?" at bounding box center [530, 326] width 530 height 58
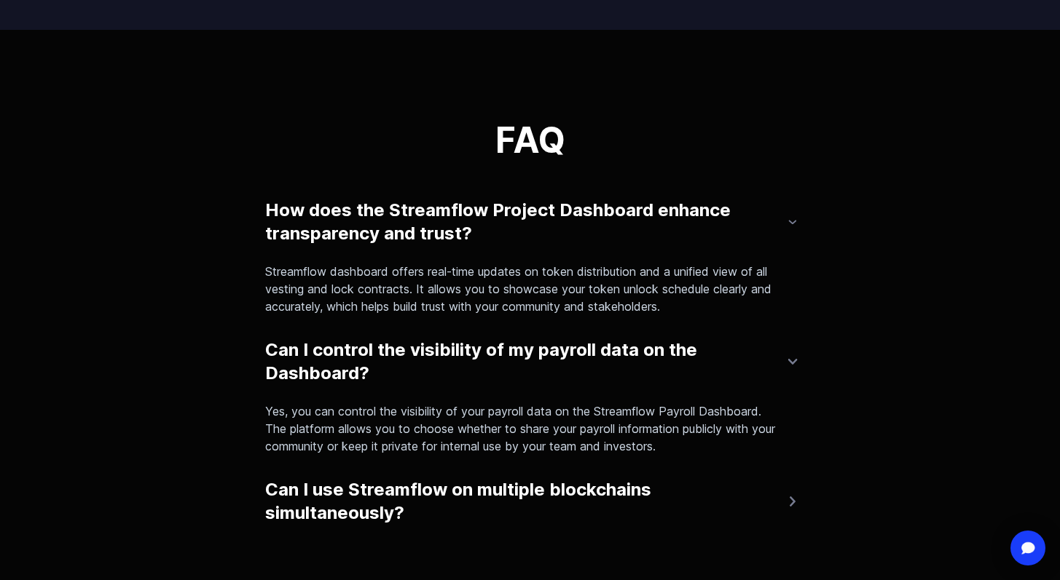
scroll to position [3210, 0]
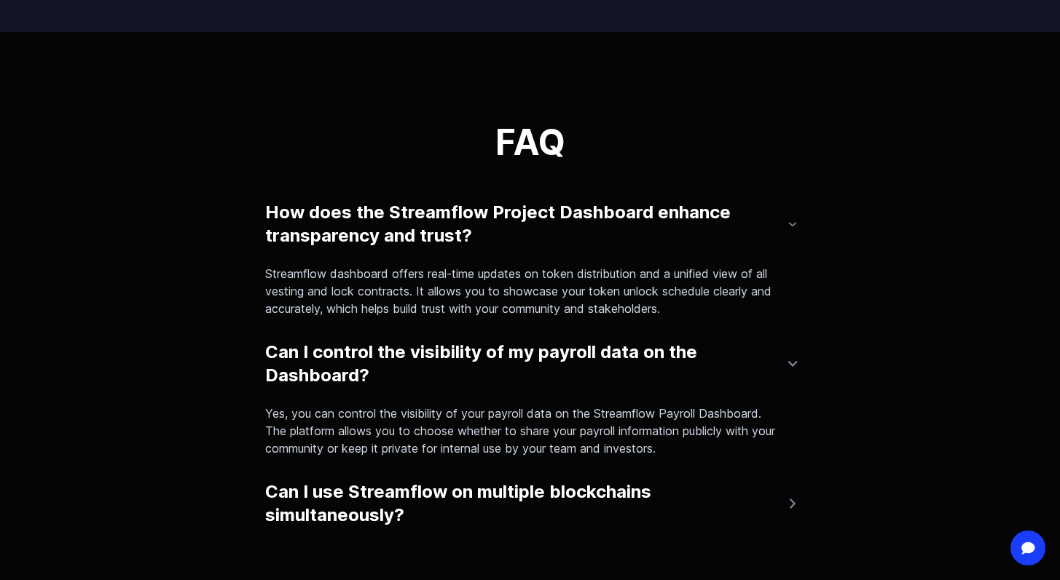
click at [473, 491] on button "Can I use Streamflow on multiple blockchains simultaneously?" at bounding box center [530, 504] width 530 height 58
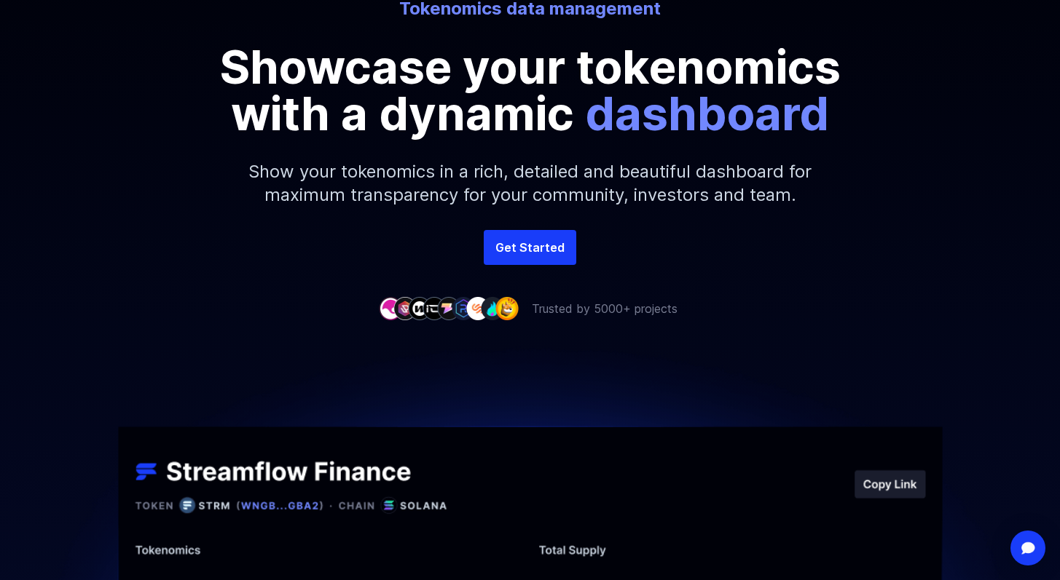
scroll to position [0, 0]
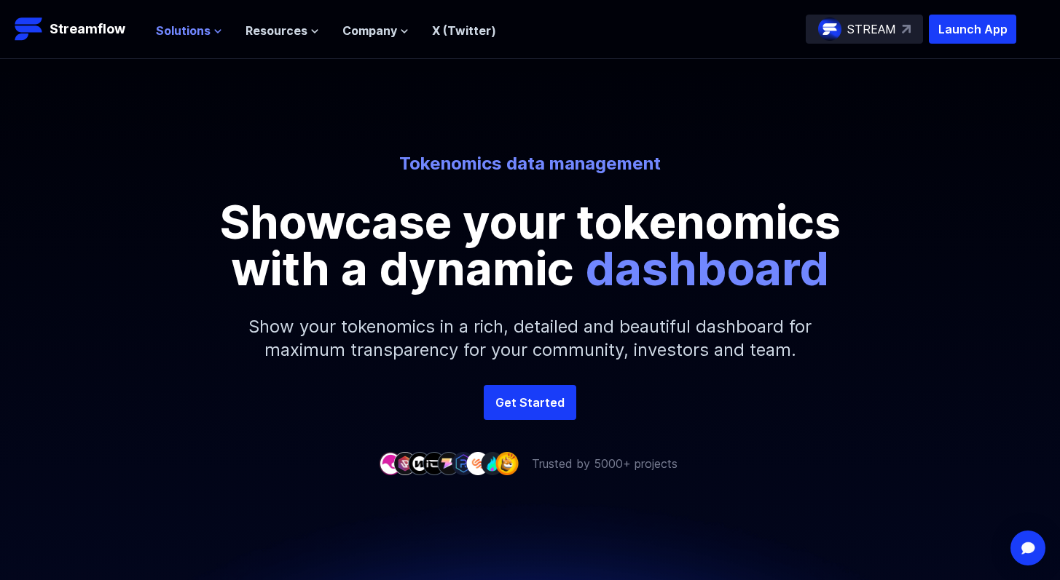
click at [180, 36] on span "Solutions" at bounding box center [183, 30] width 55 height 17
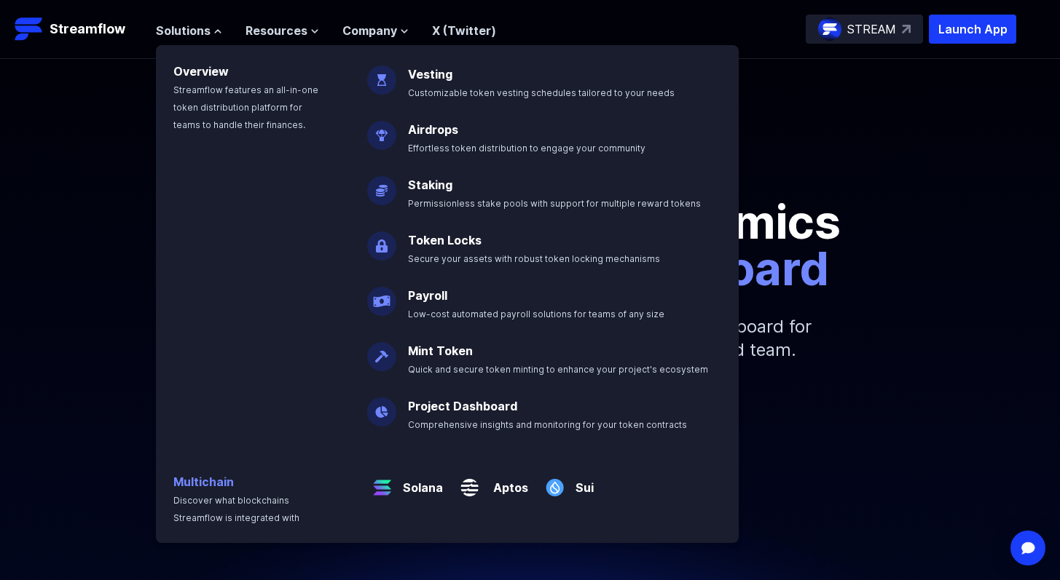
click at [200, 481] on link "Multichain" at bounding box center [203, 482] width 60 height 15
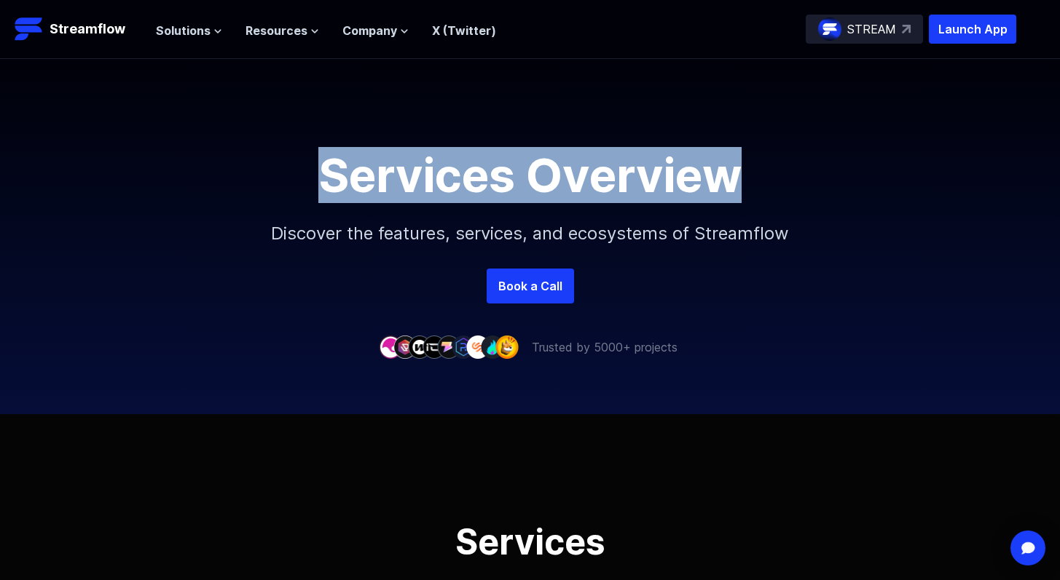
drag, startPoint x: 321, startPoint y: 177, endPoint x: 727, endPoint y: 179, distance: 405.6
click at [727, 179] on h1 "Services Overview" at bounding box center [529, 175] width 655 height 47
copy h1 "Services Overview"
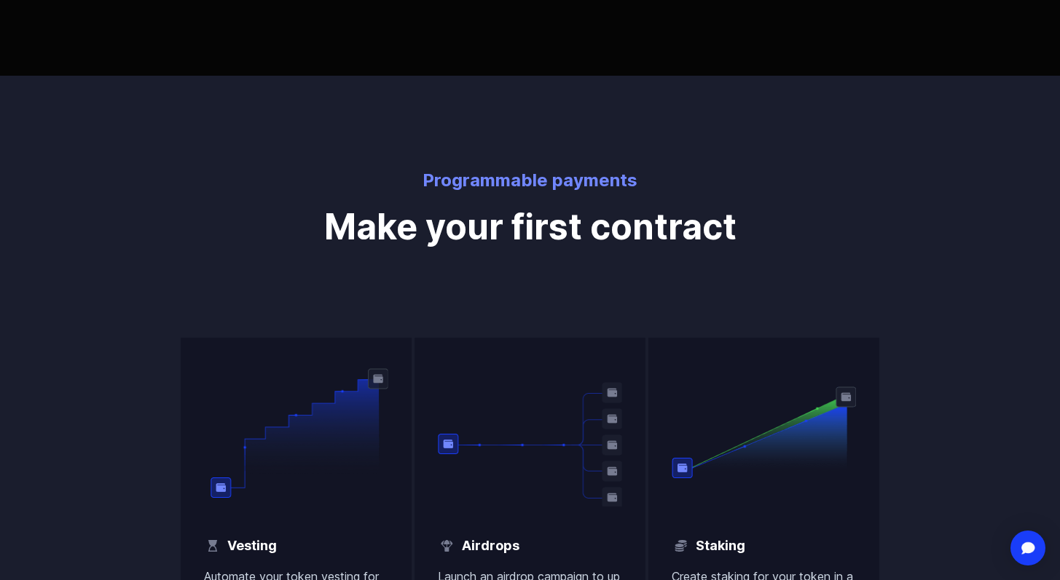
scroll to position [1041, 0]
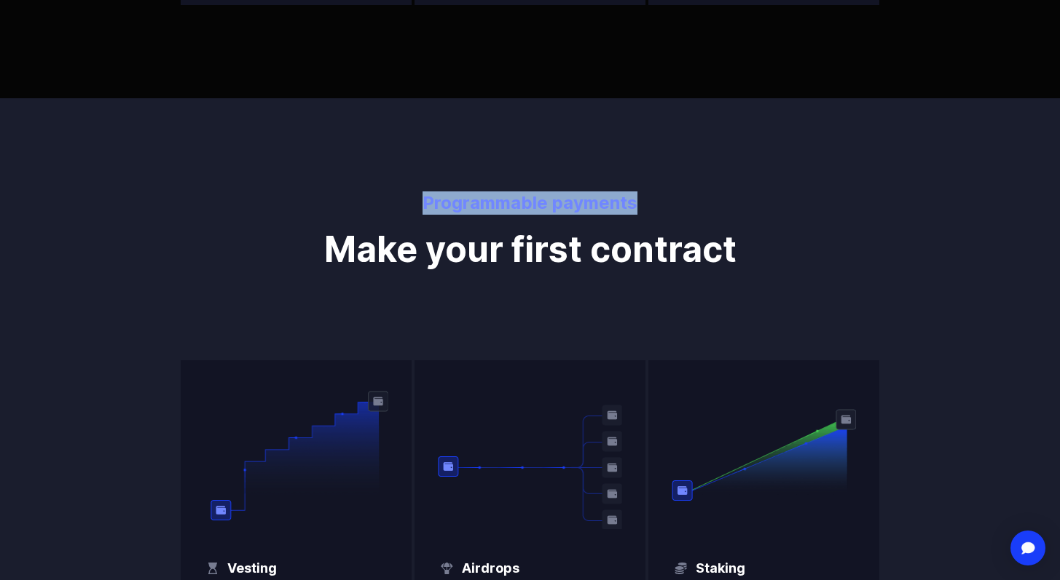
drag, startPoint x: 425, startPoint y: 205, endPoint x: 655, endPoint y: 211, distance: 230.2
click at [655, 211] on p "Programmable payments" at bounding box center [530, 203] width 705 height 23
copy p "Programmable payments"
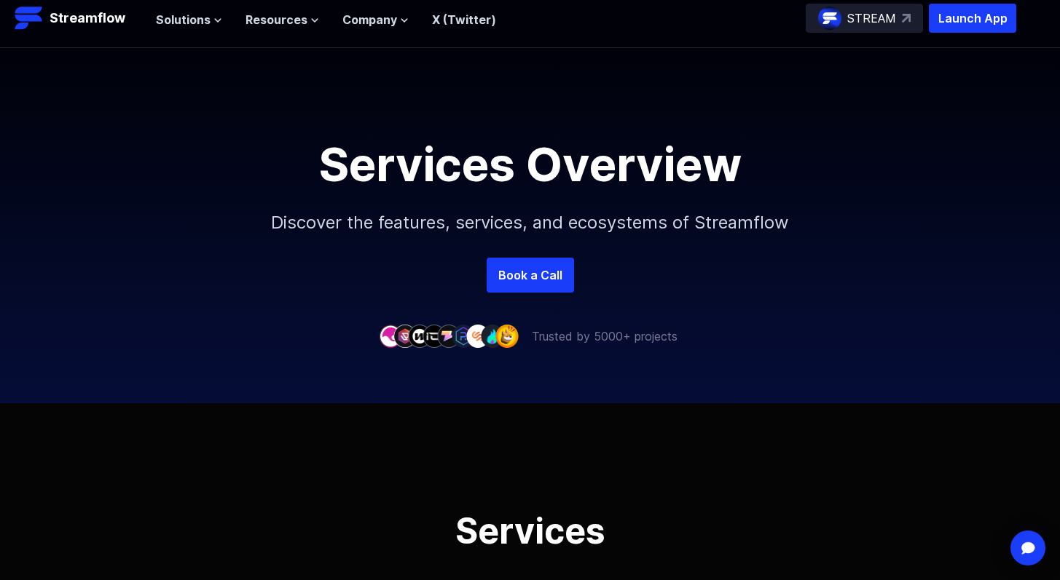
scroll to position [0, 0]
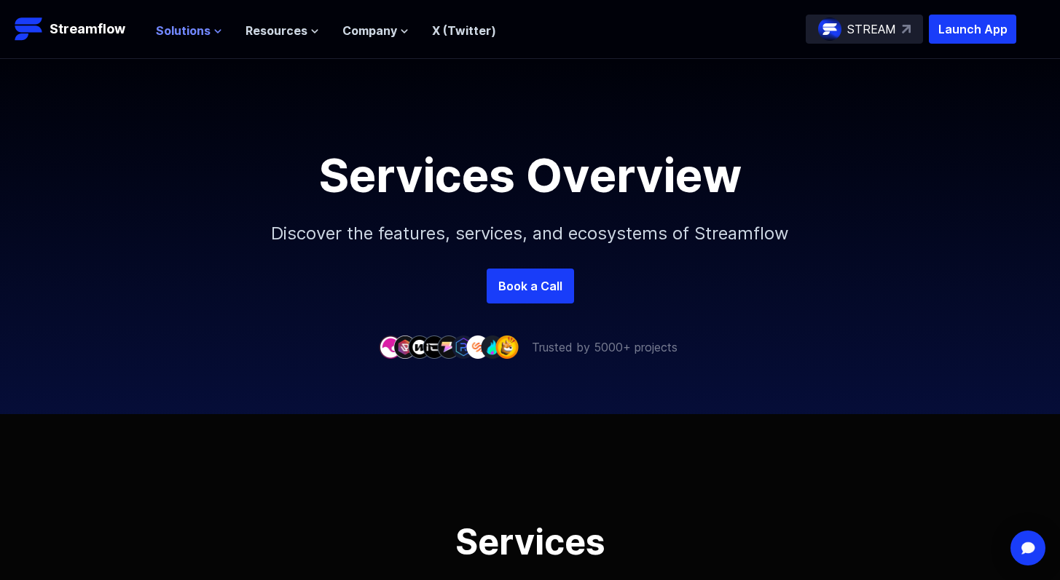
click at [196, 31] on span "Solutions" at bounding box center [183, 30] width 55 height 17
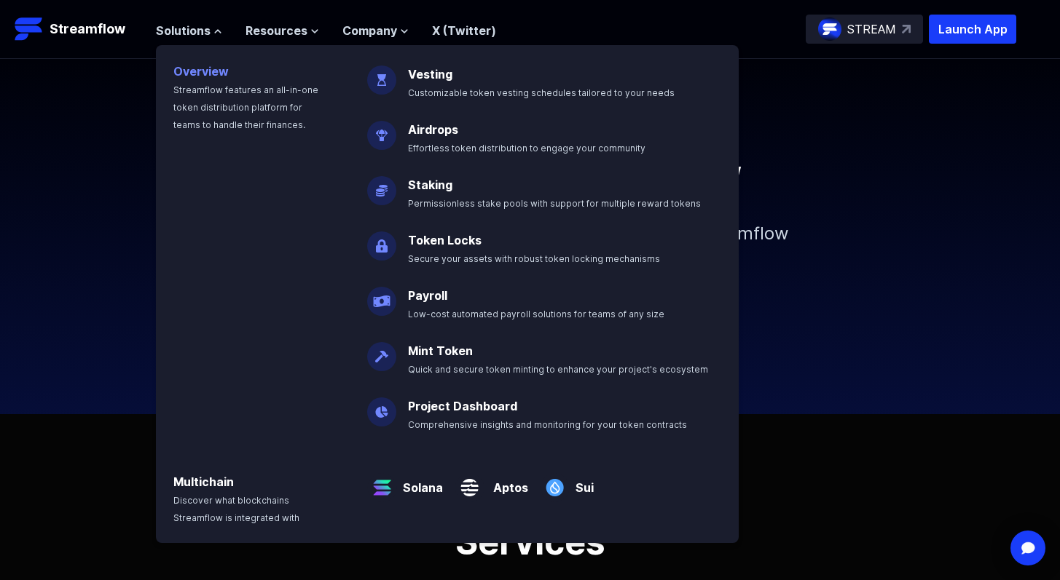
click at [206, 74] on link "Overview" at bounding box center [200, 71] width 55 height 15
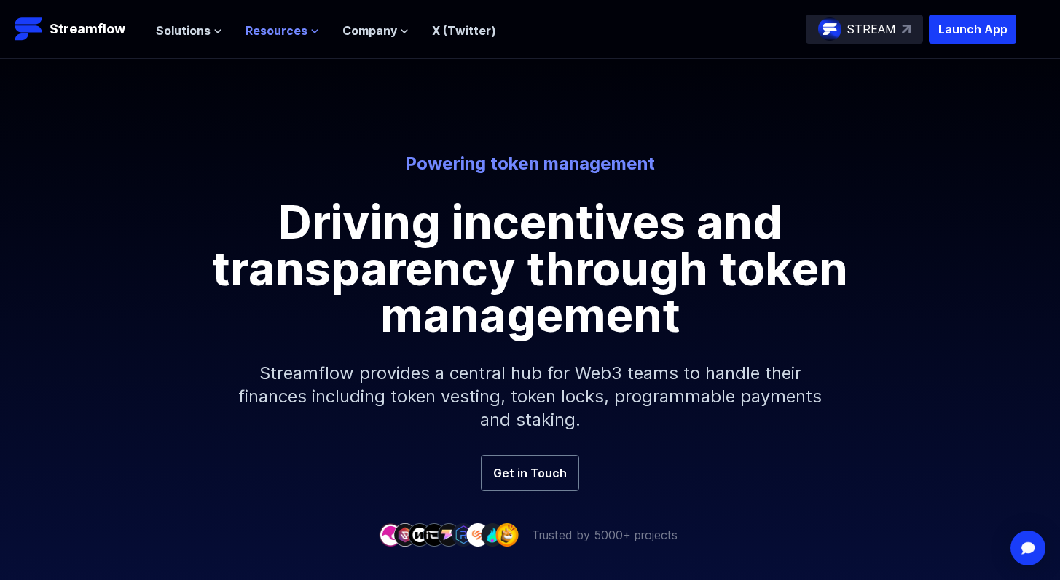
click at [284, 35] on span "Resources" at bounding box center [276, 30] width 62 height 17
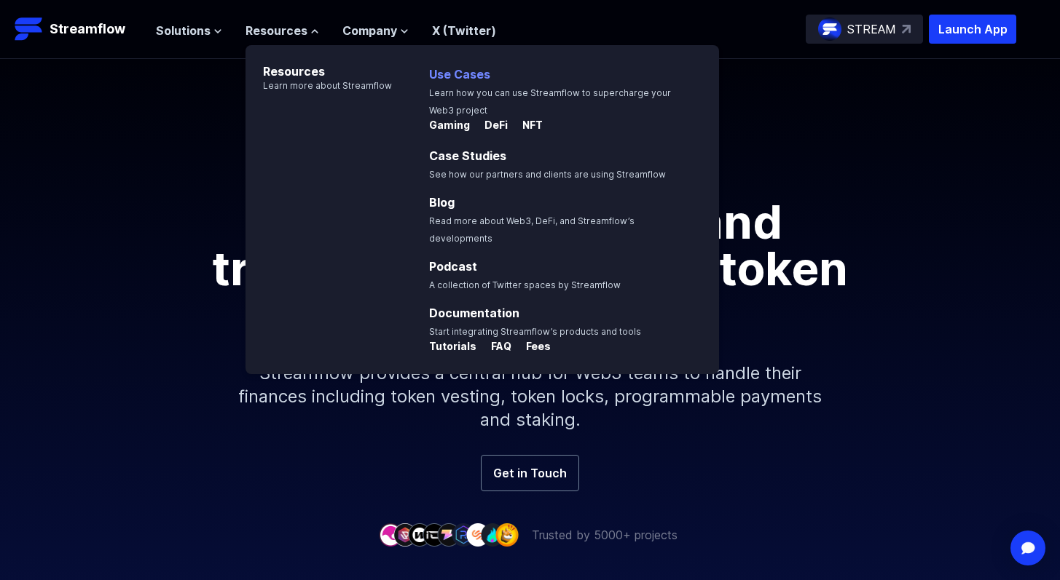
click at [449, 73] on link "Use Cases" at bounding box center [459, 74] width 61 height 15
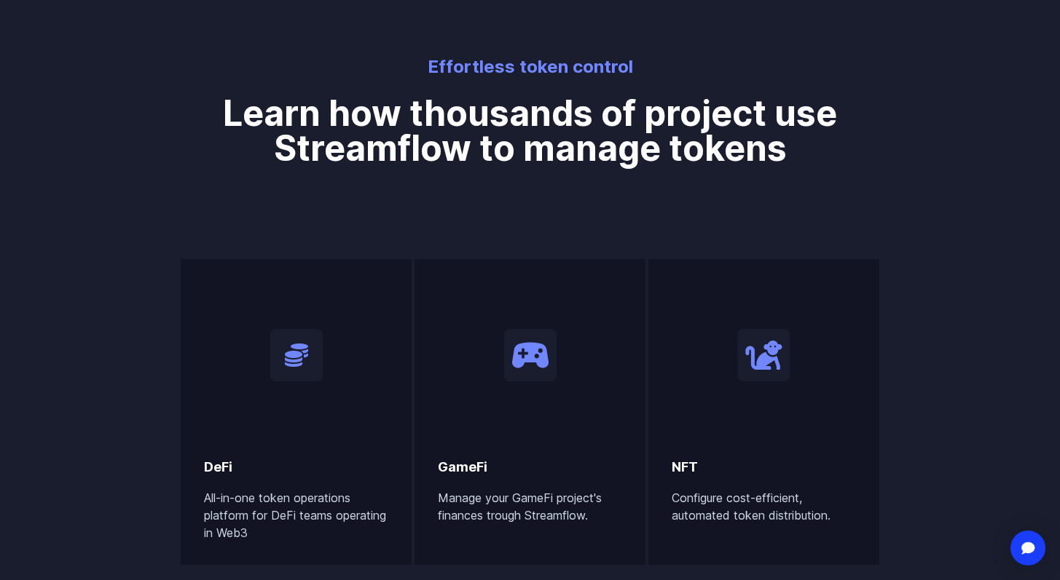
scroll to position [698, 0]
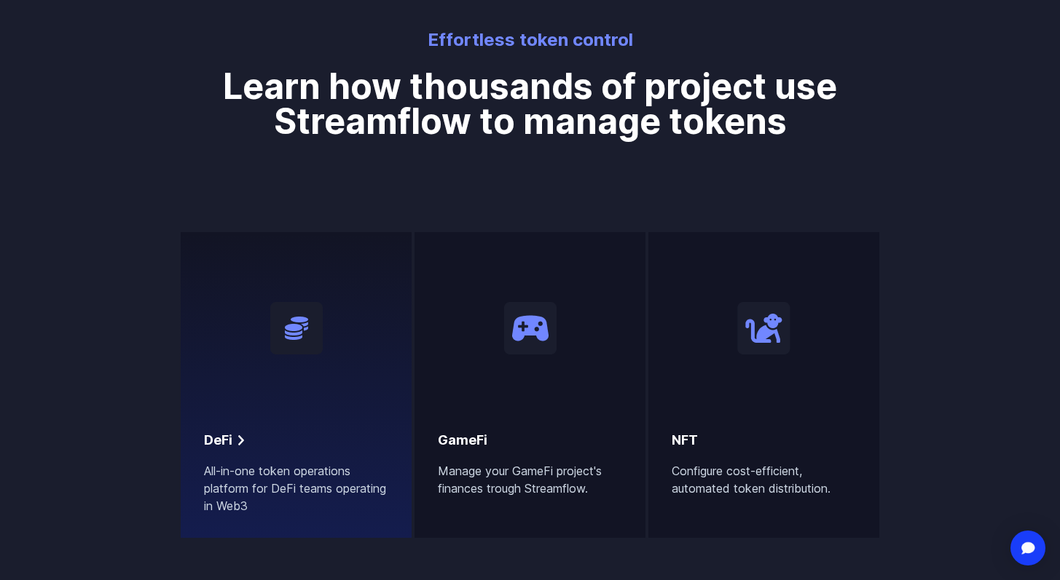
click at [342, 441] on div "DeFi" at bounding box center [296, 440] width 184 height 20
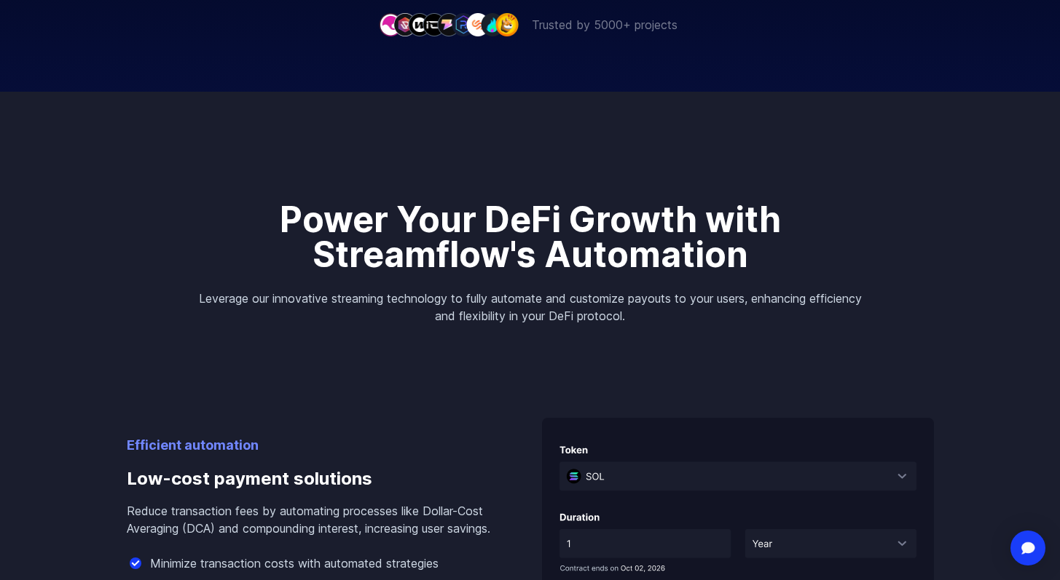
scroll to position [417, 0]
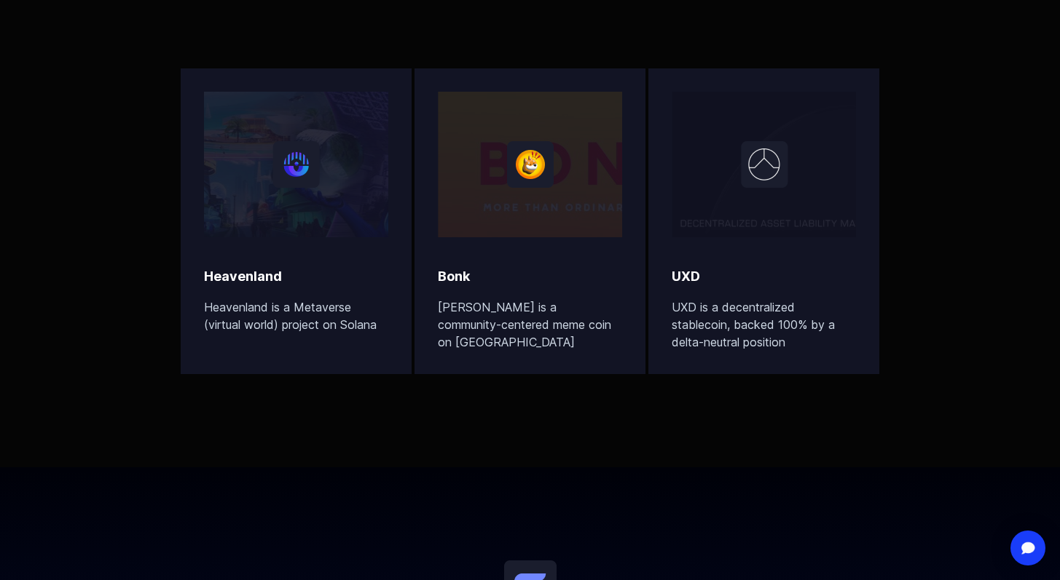
scroll to position [2936, 0]
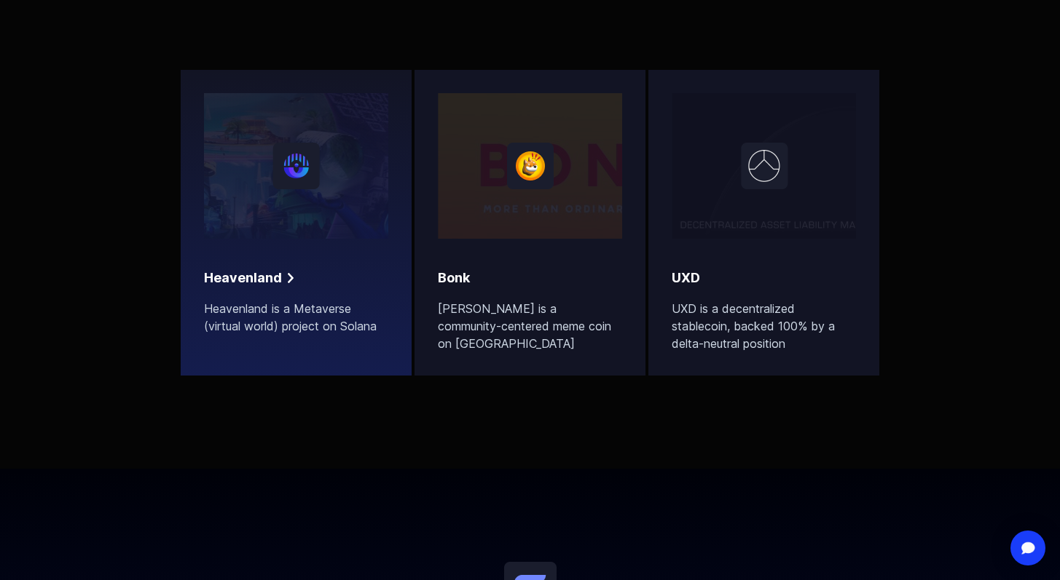
click at [298, 301] on p "Heavenland is a Metaverse (virtual world) project on Solana" at bounding box center [296, 317] width 184 height 35
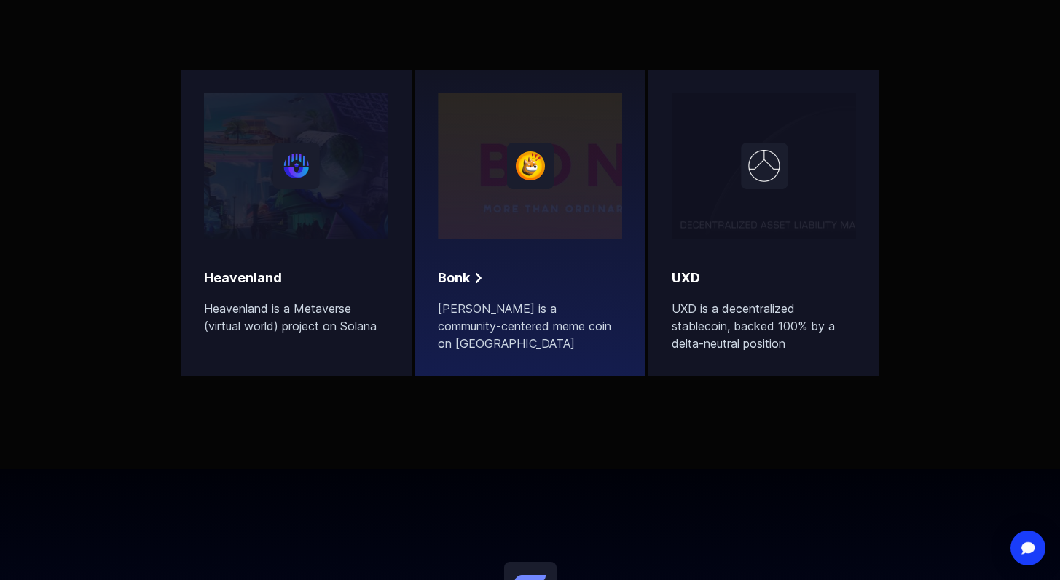
click at [491, 323] on p "[PERSON_NAME] is a community-centered meme coin on [GEOGRAPHIC_DATA]" at bounding box center [530, 326] width 184 height 52
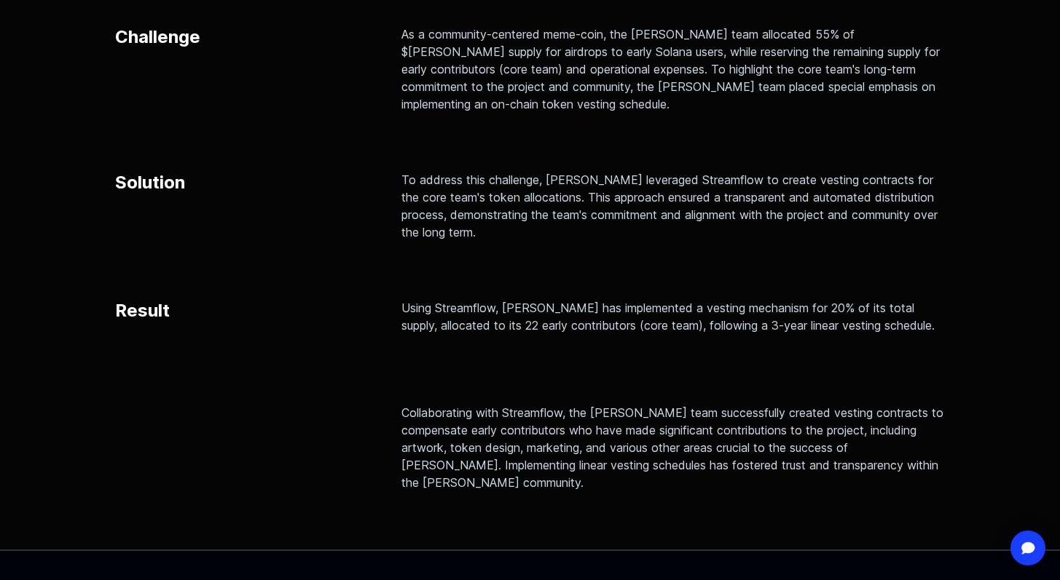
scroll to position [777, 0]
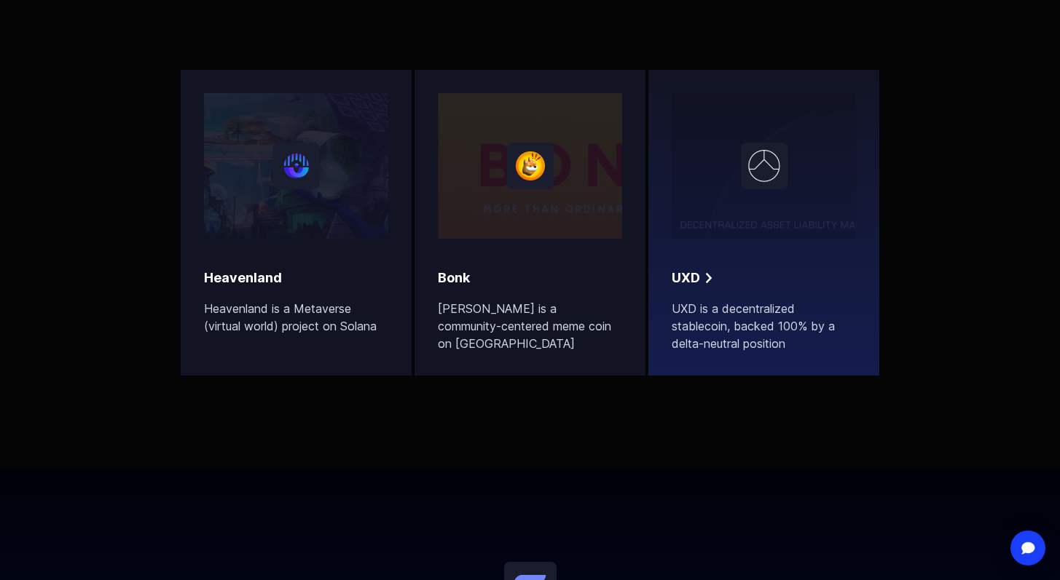
click at [737, 268] on div "UXD" at bounding box center [763, 278] width 184 height 20
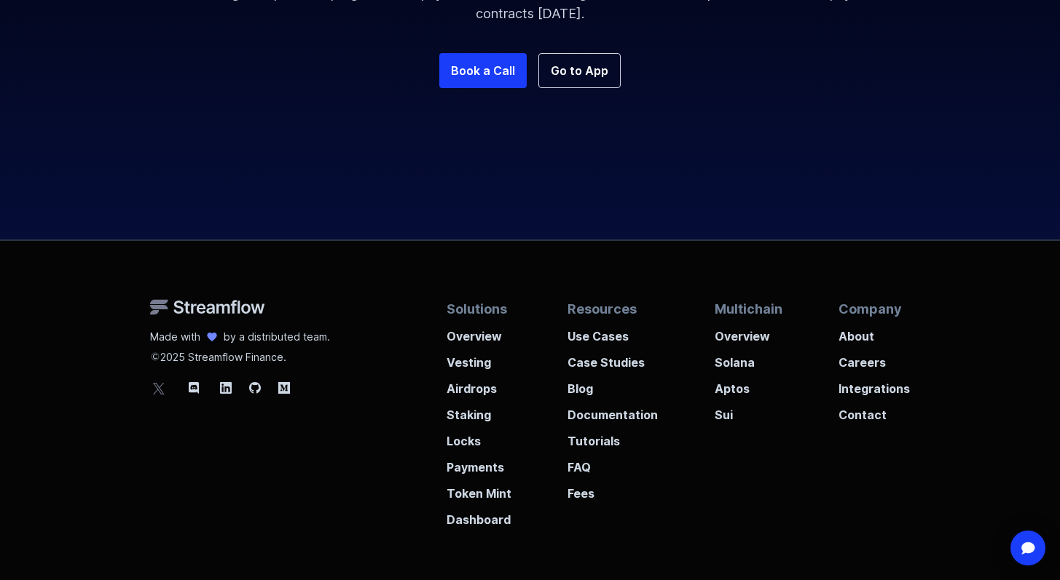
scroll to position [1724, 0]
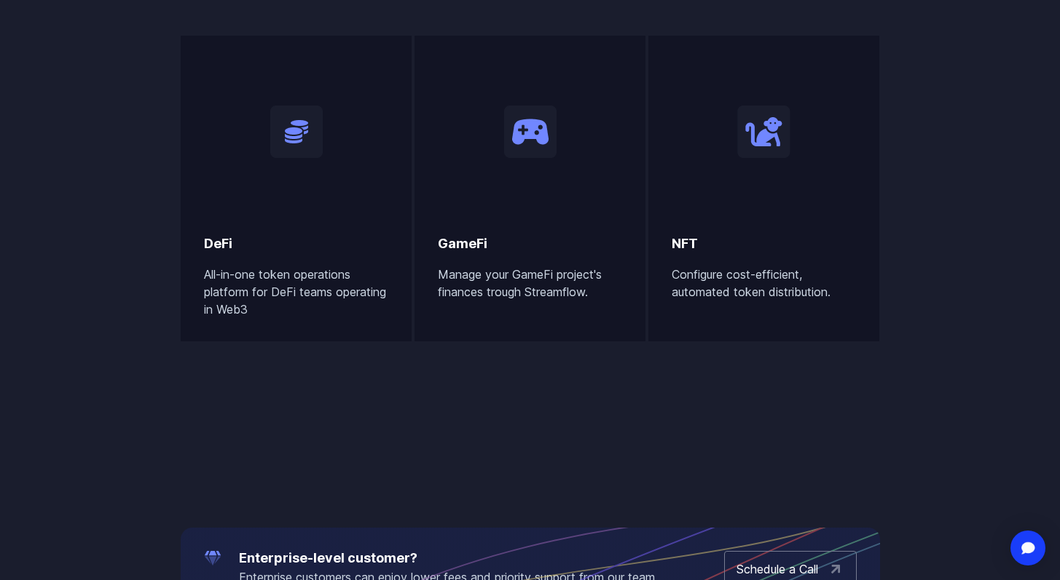
scroll to position [719, 0]
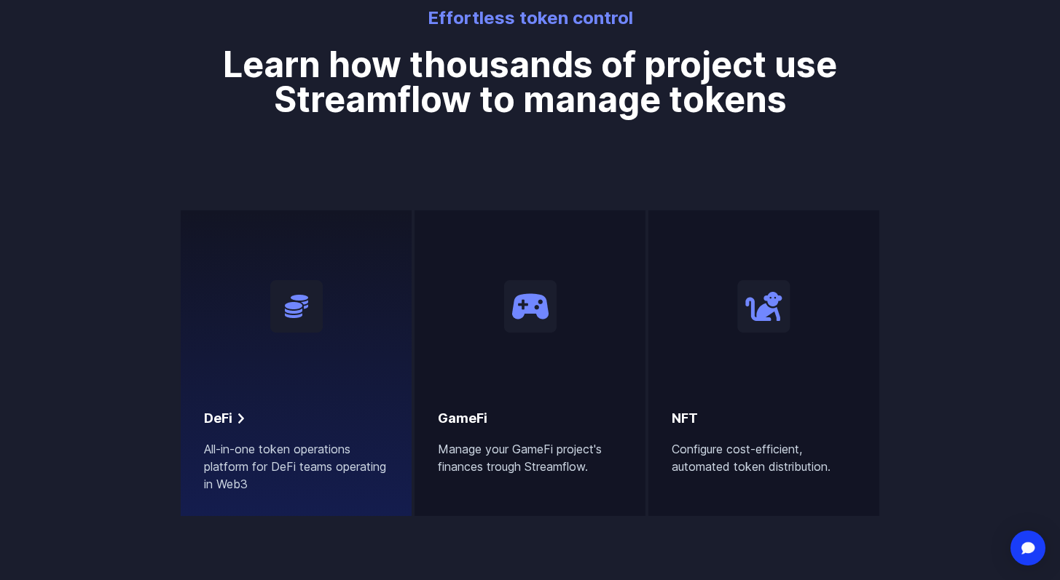
click at [261, 379] on div "DeFi All-in-one token operations platform for DeFi teams operating in Web3" at bounding box center [296, 363] width 184 height 259
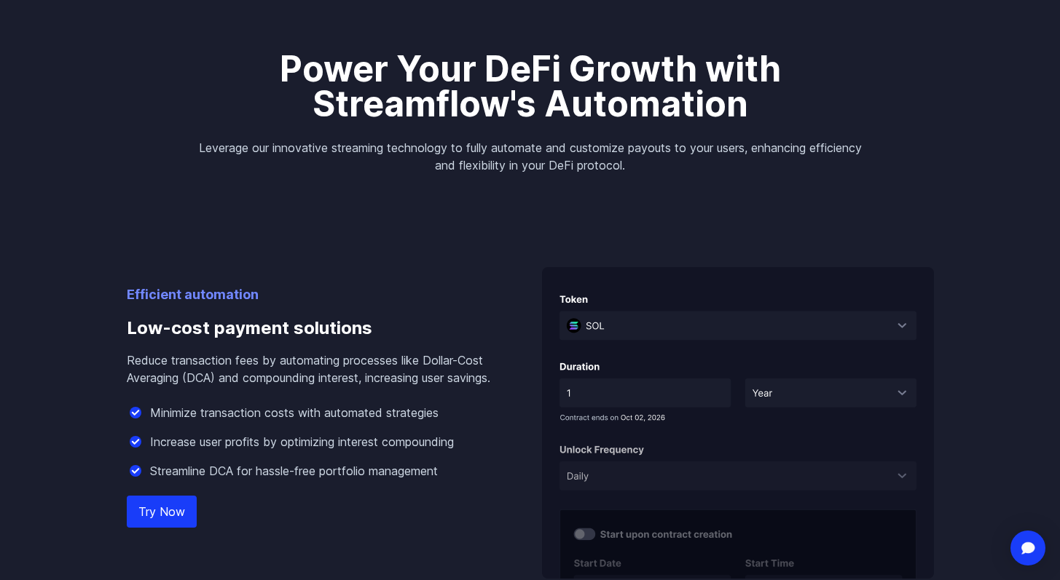
scroll to position [564, 0]
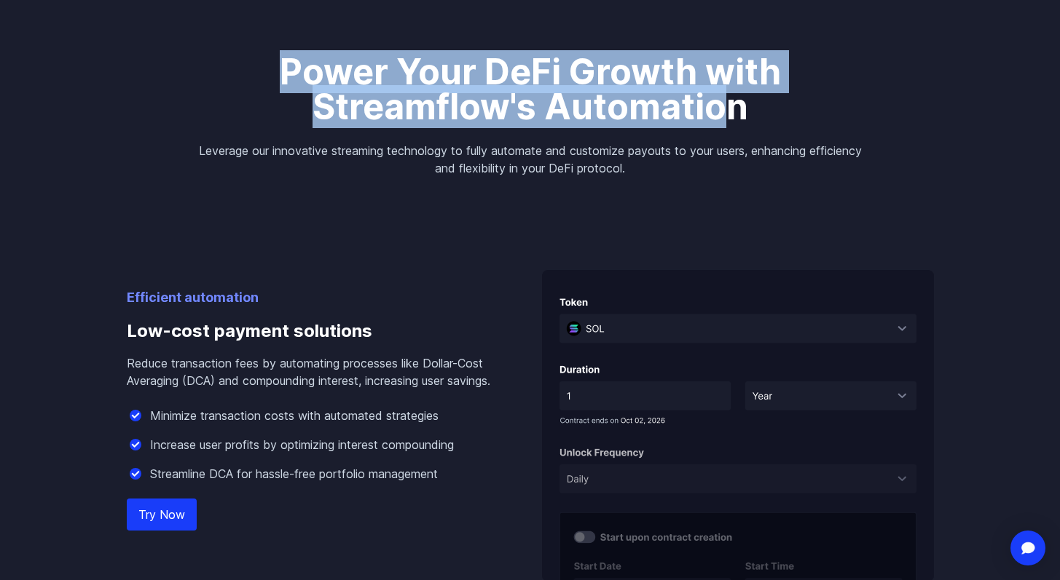
drag, startPoint x: 288, startPoint y: 79, endPoint x: 723, endPoint y: 123, distance: 437.7
click at [723, 123] on p "Power Your DeFi Growth with Streamflow's Automation" at bounding box center [530, 90] width 676 height 70
copy p "Power Your DeFi Growth with Streamflow's Automation"
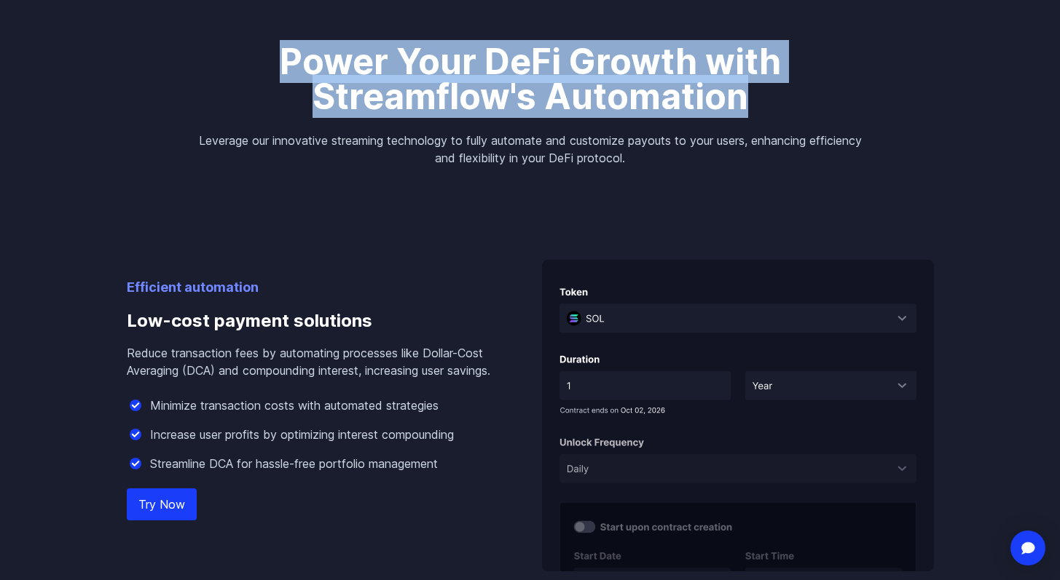
scroll to position [0, 0]
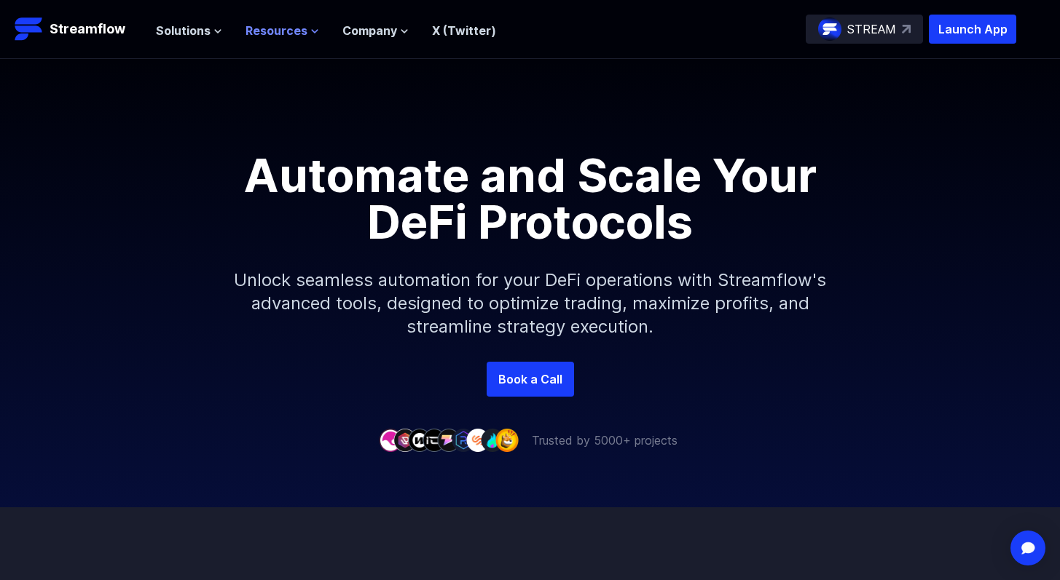
click at [269, 36] on span "Resources" at bounding box center [276, 30] width 62 height 17
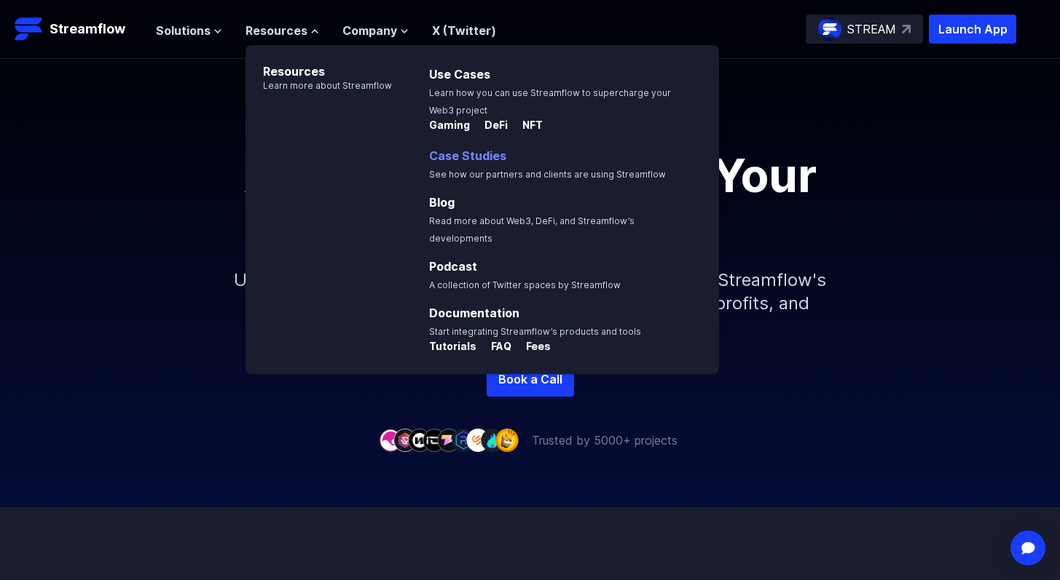
click at [451, 154] on link "Case Studies" at bounding box center [467, 156] width 77 height 15
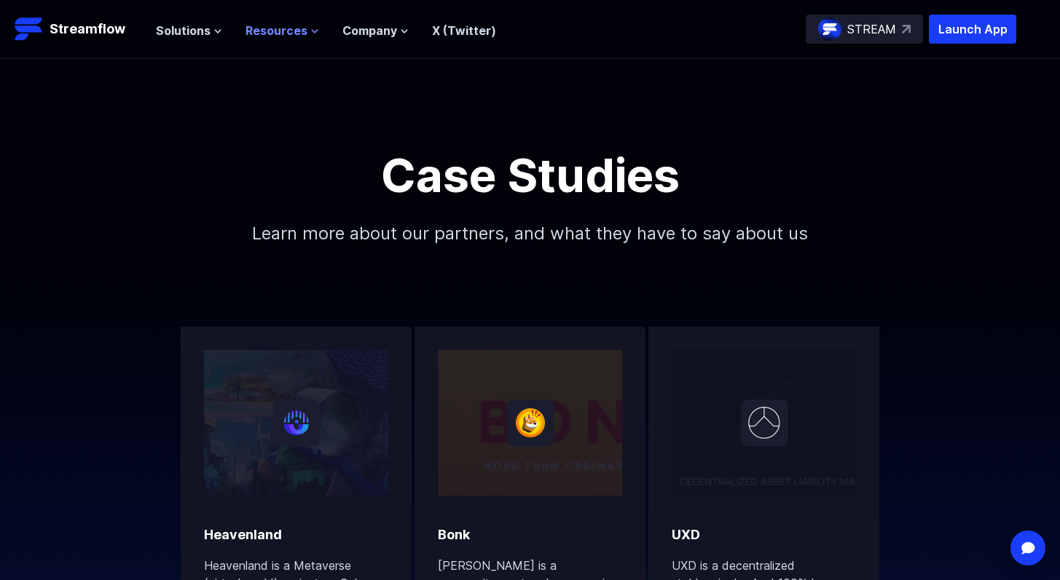
click at [310, 32] on icon at bounding box center [314, 31] width 9 height 9
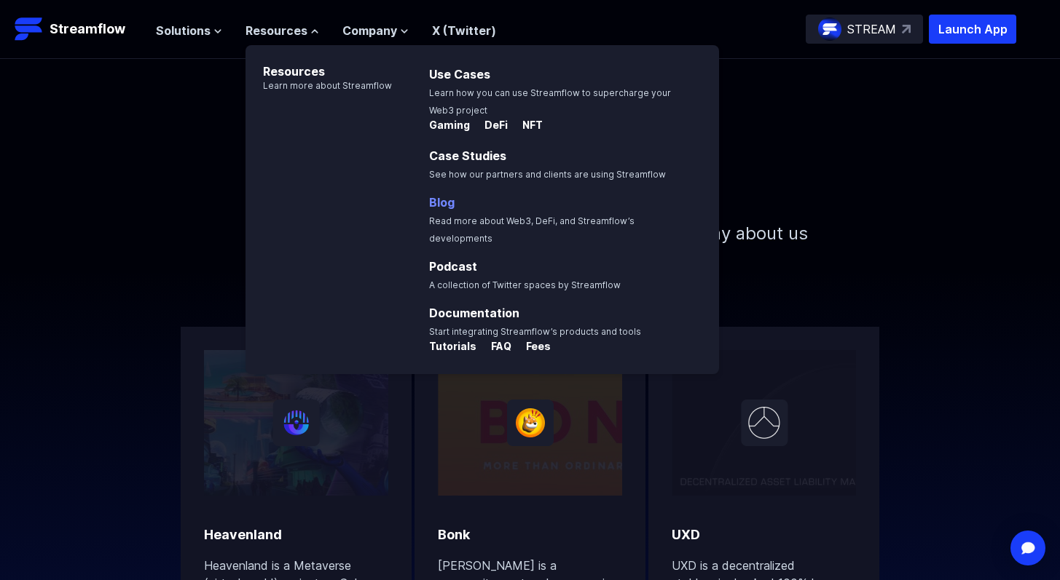
click at [446, 206] on link "Blog" at bounding box center [441, 202] width 25 height 15
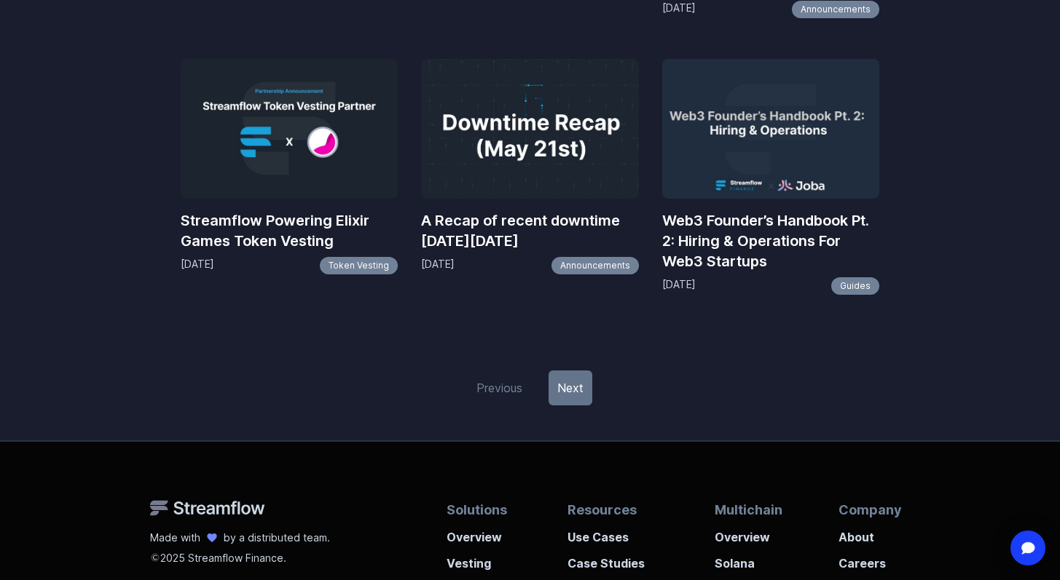
scroll to position [1740, 0]
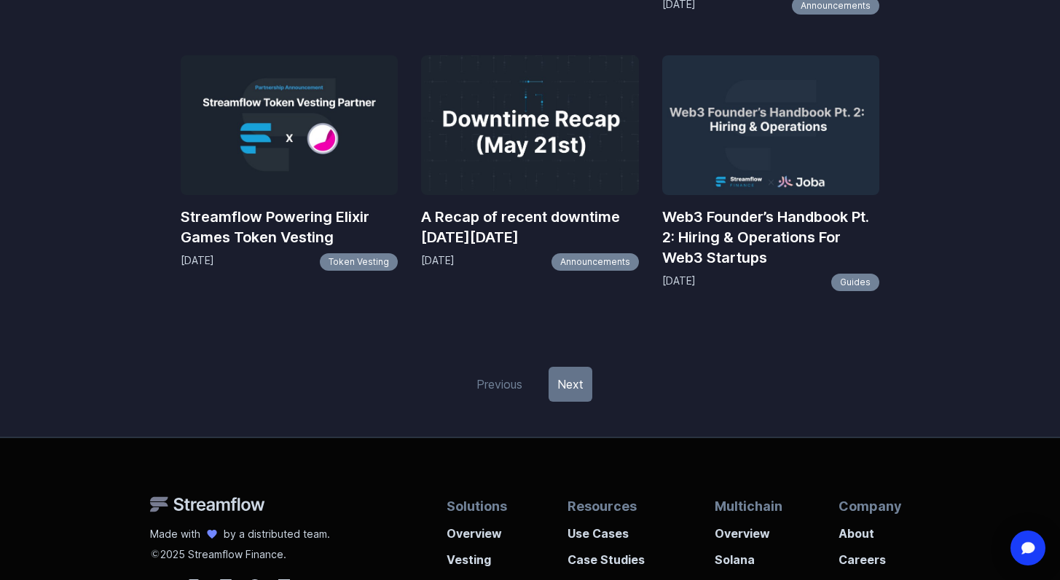
click at [571, 388] on link "Next" at bounding box center [570, 384] width 44 height 35
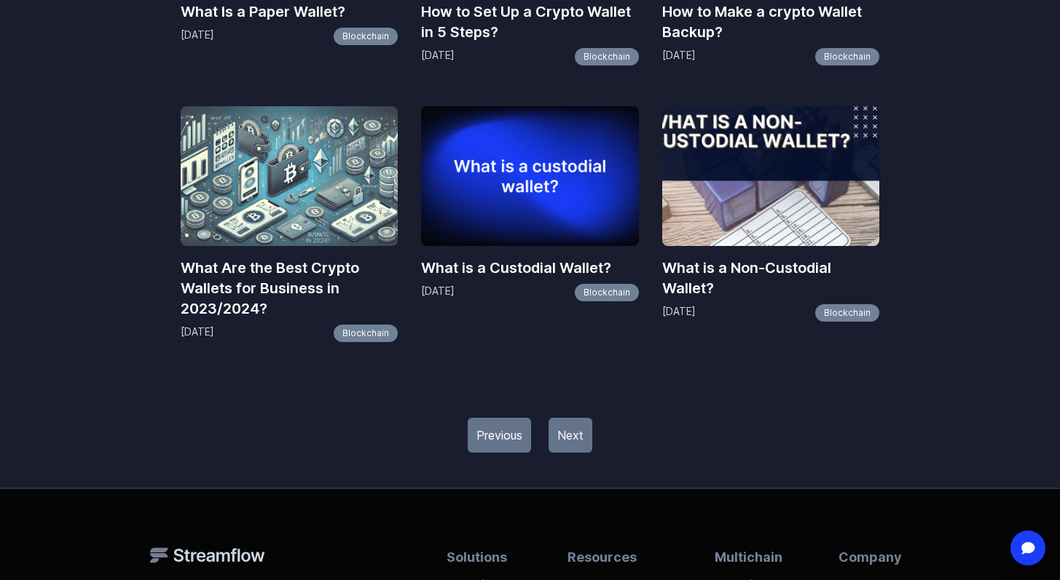
scroll to position [1693, 0]
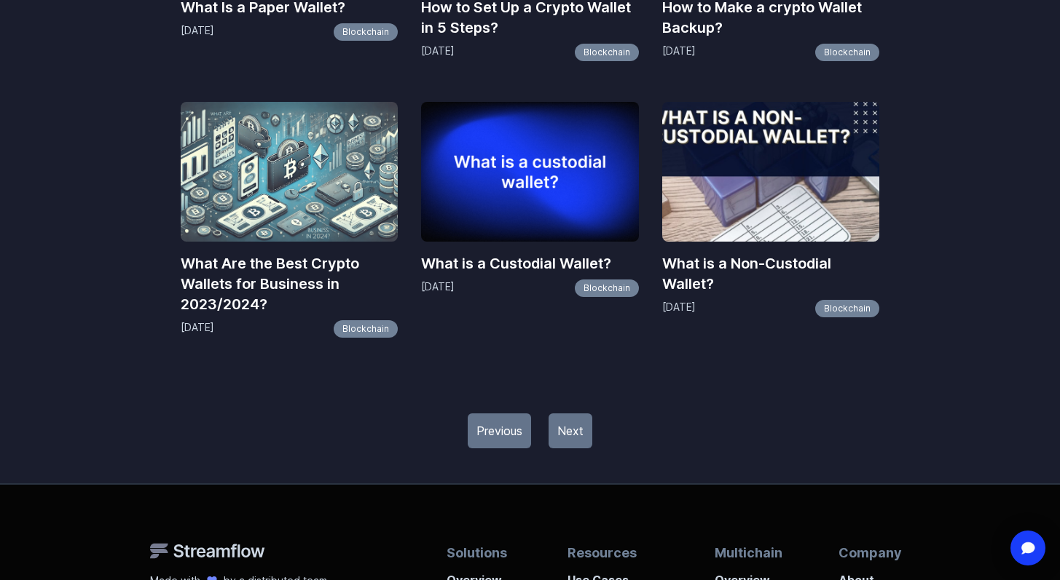
click at [577, 432] on link "Next" at bounding box center [570, 431] width 44 height 35
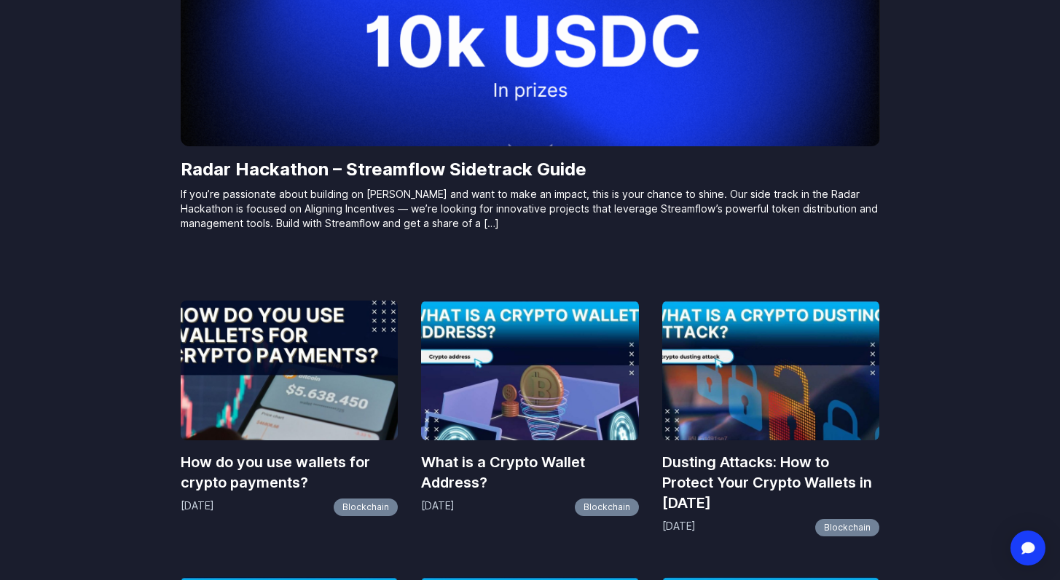
scroll to position [454, 0]
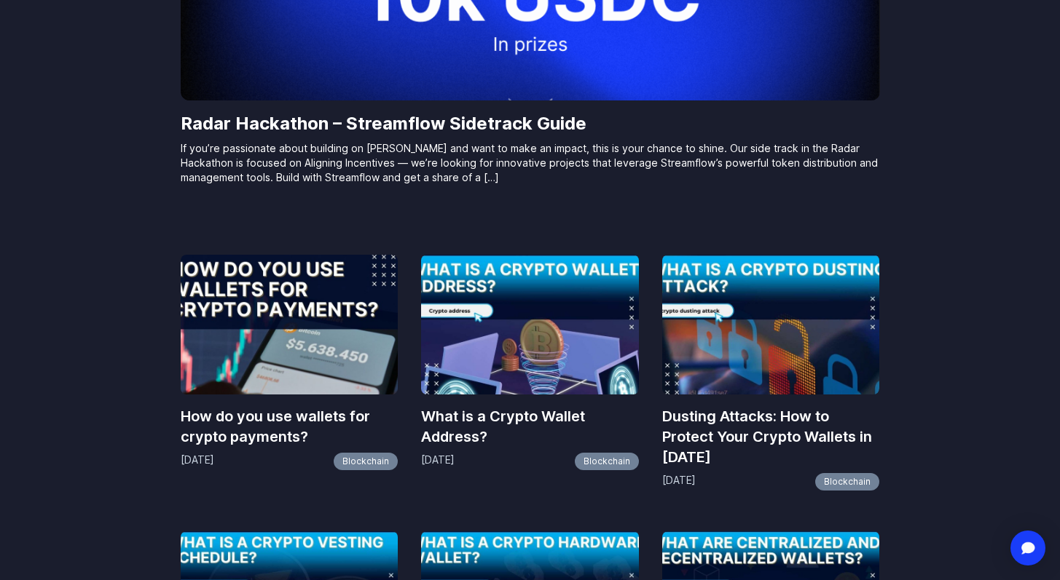
click at [302, 366] on img at bounding box center [290, 325] width 218 height 140
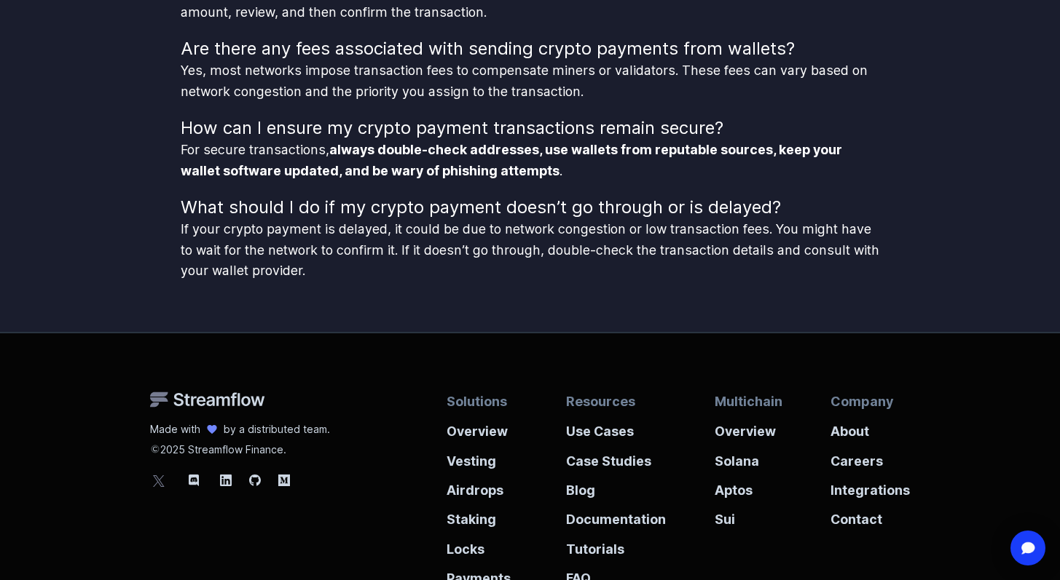
scroll to position [2538, 0]
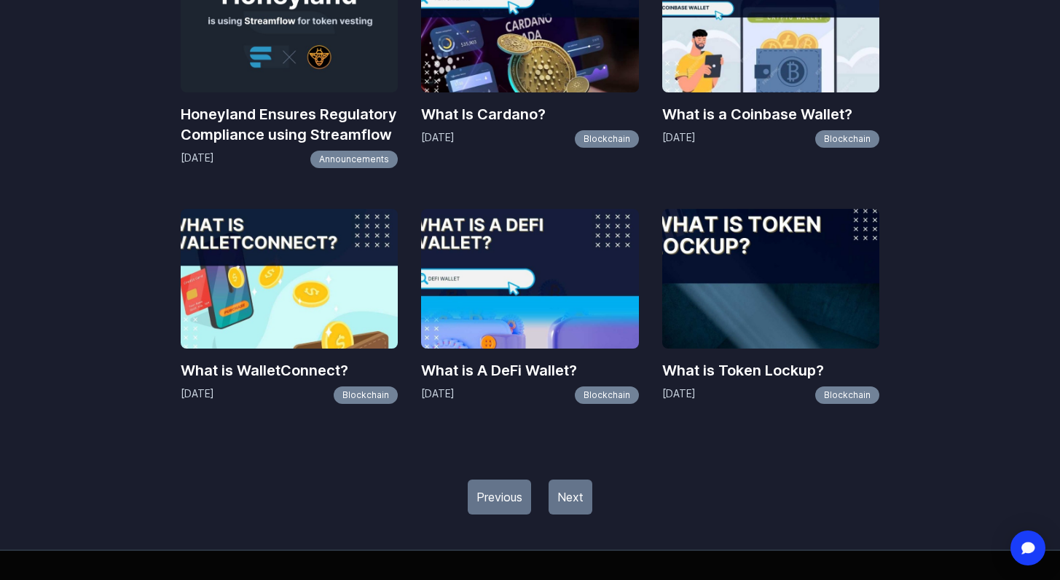
scroll to position [1547, 0]
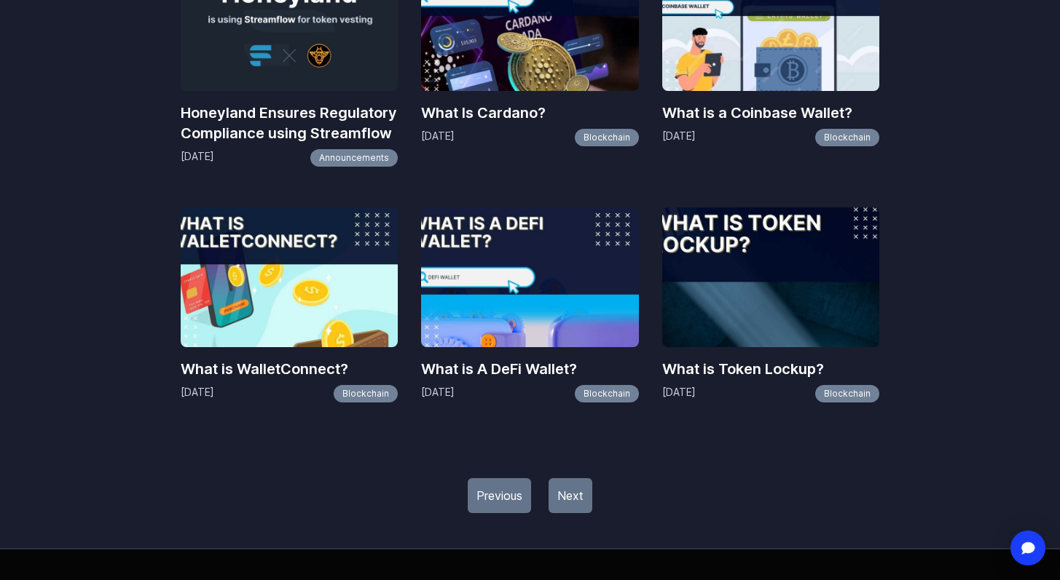
click at [564, 499] on link "Next" at bounding box center [570, 495] width 44 height 35
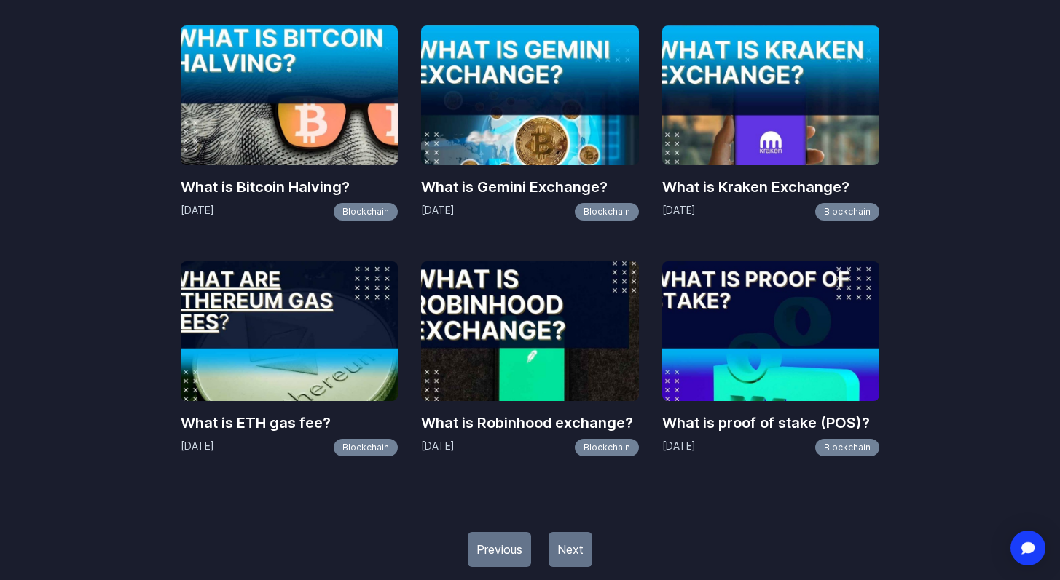
scroll to position [1482, 0]
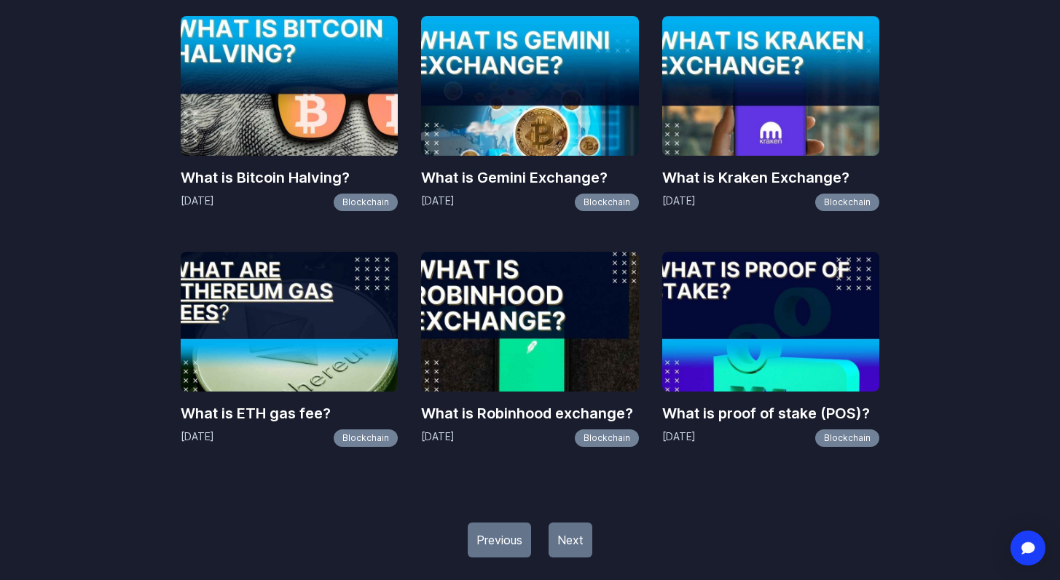
click at [564, 543] on link "Next" at bounding box center [570, 540] width 44 height 35
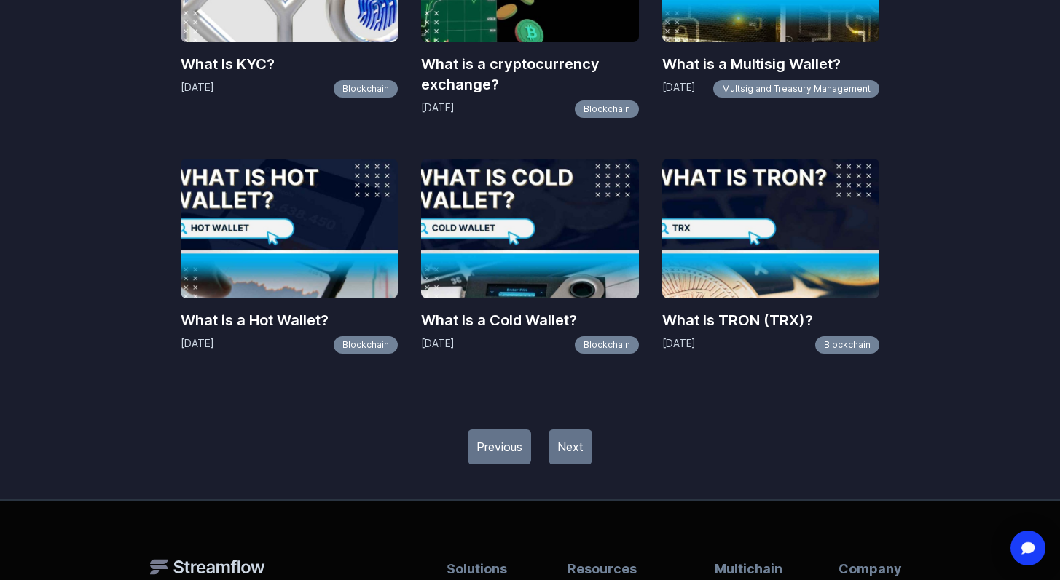
scroll to position [1782, 0]
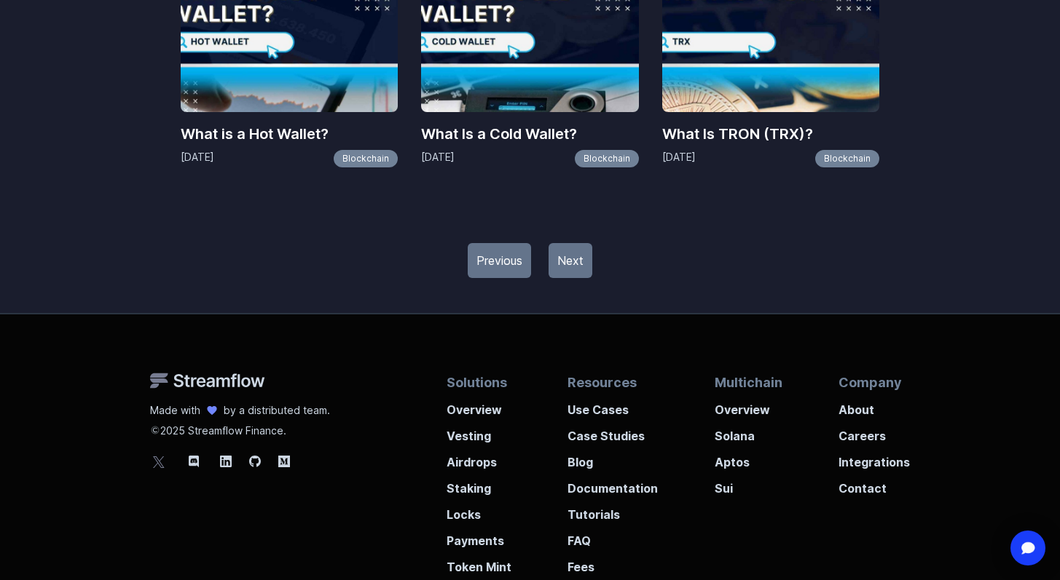
click at [573, 266] on link "Next" at bounding box center [570, 260] width 44 height 35
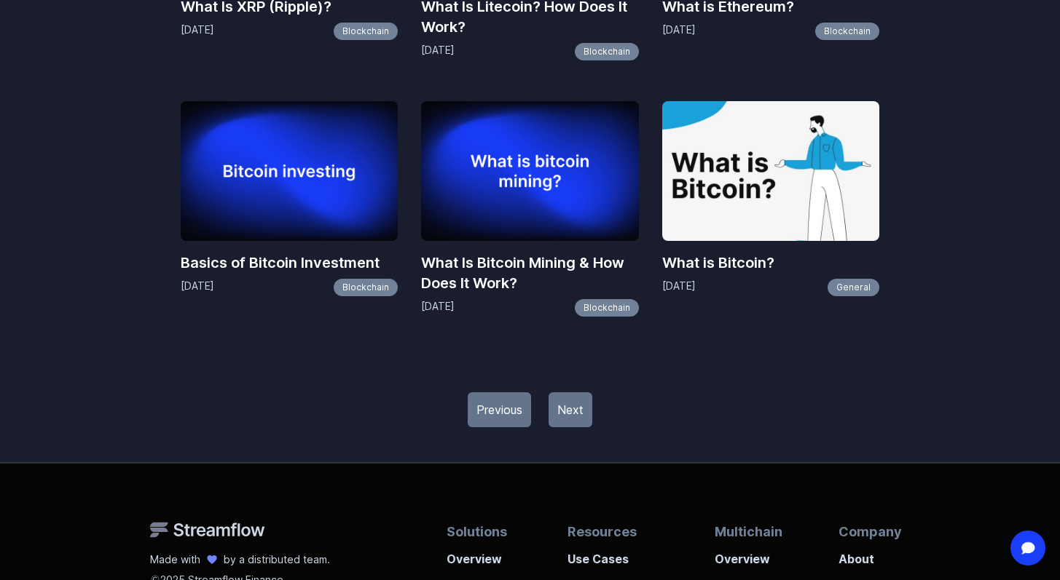
scroll to position [1596, 0]
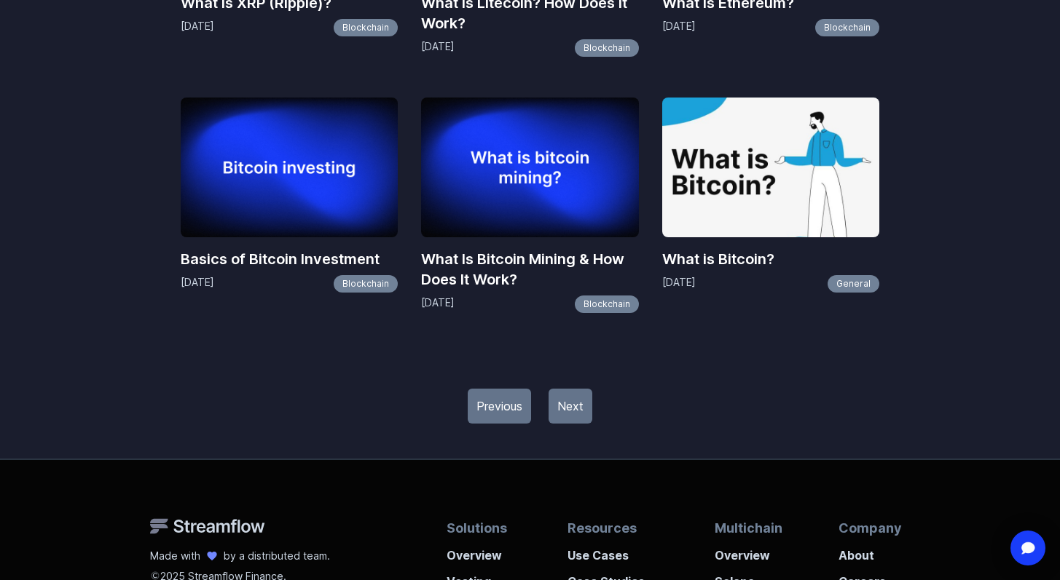
click at [575, 411] on link "Next" at bounding box center [570, 406] width 44 height 35
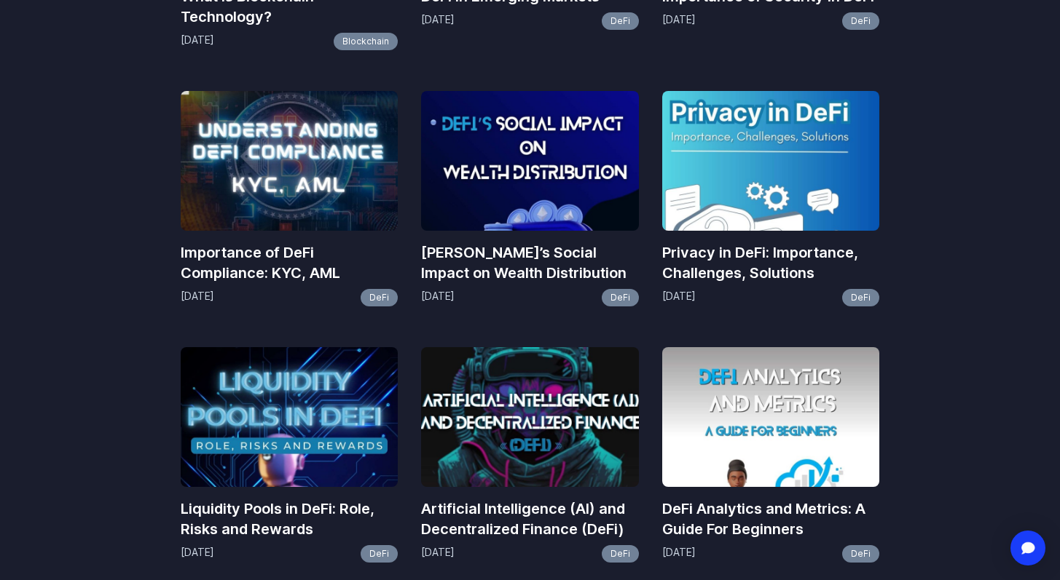
scroll to position [1388, 0]
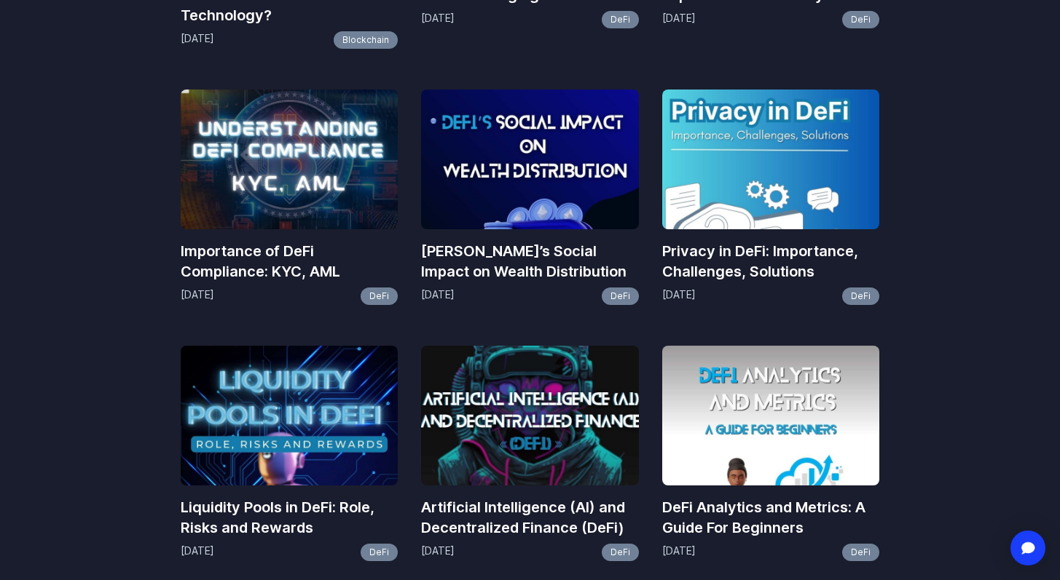
click at [249, 253] on h3 "Importance of DeFi Compliance: KYC, AML" at bounding box center [290, 261] width 218 height 41
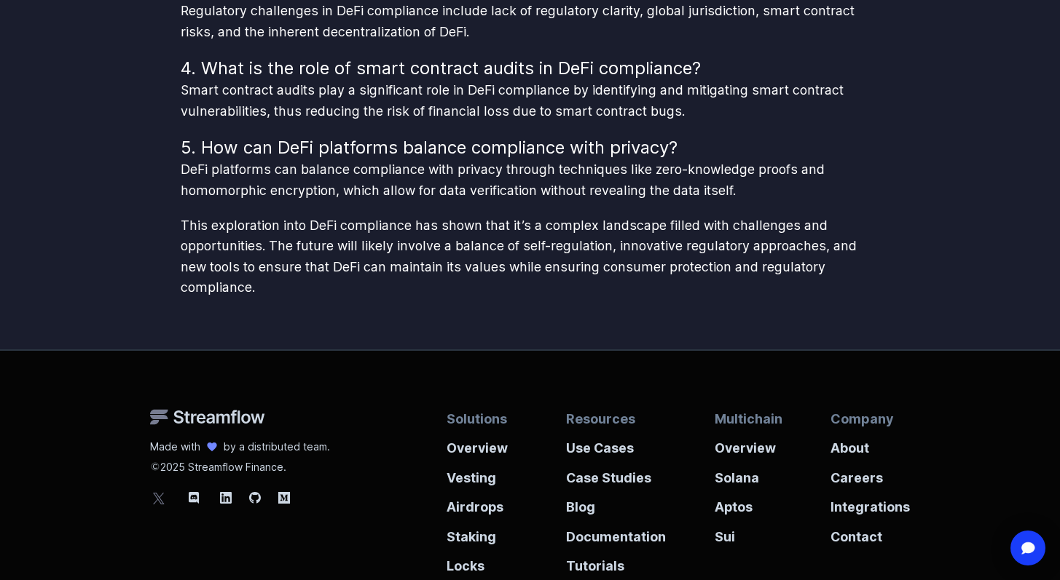
scroll to position [3702, 0]
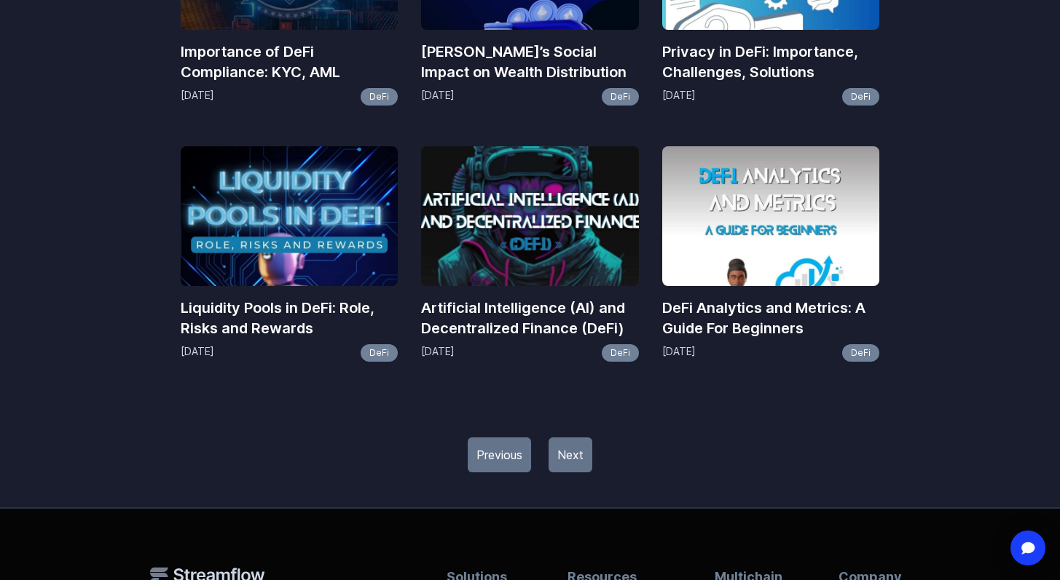
scroll to position [1593, 0]
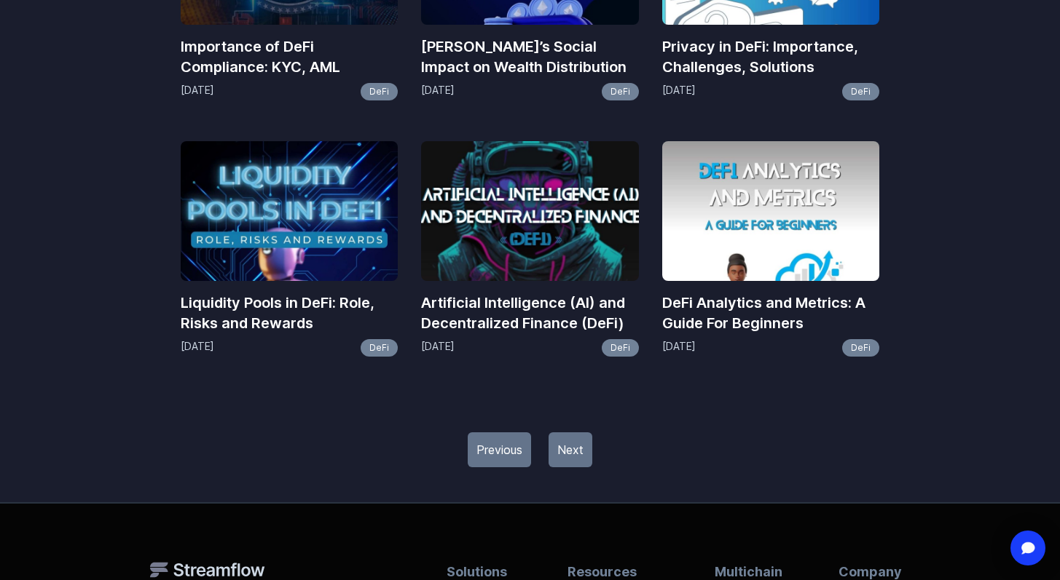
click at [573, 451] on link "Next" at bounding box center [570, 450] width 44 height 35
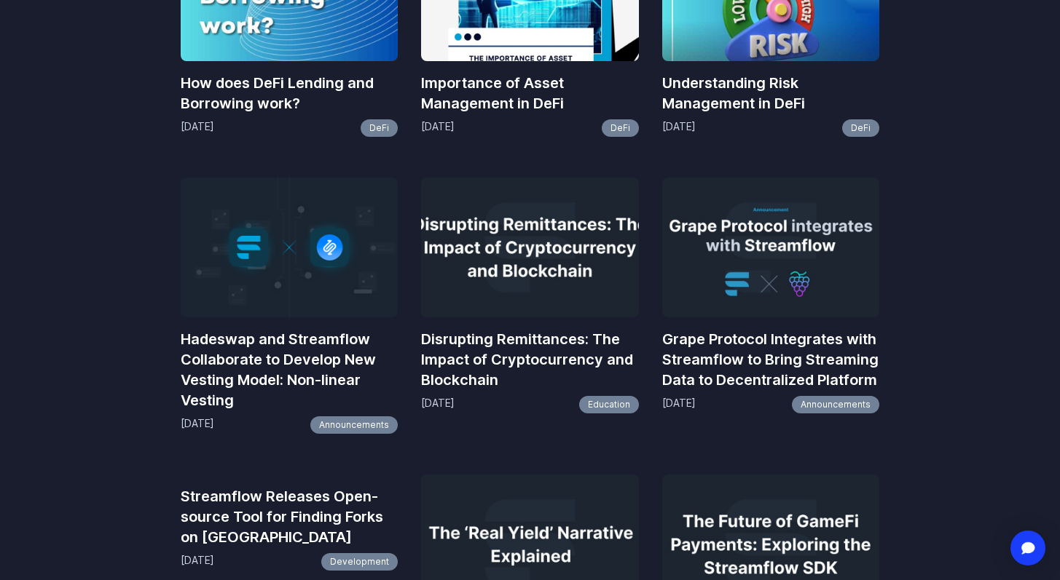
scroll to position [1309, 0]
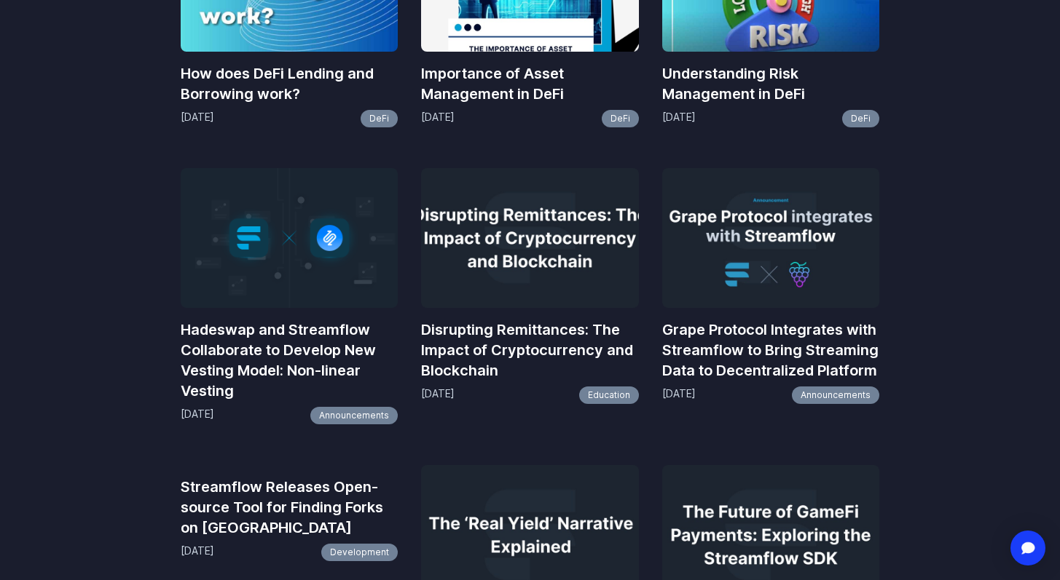
click at [526, 339] on h3 "Disrupting Remittances: The Impact of Cryptocurrency and Blockchain" at bounding box center [530, 350] width 218 height 61
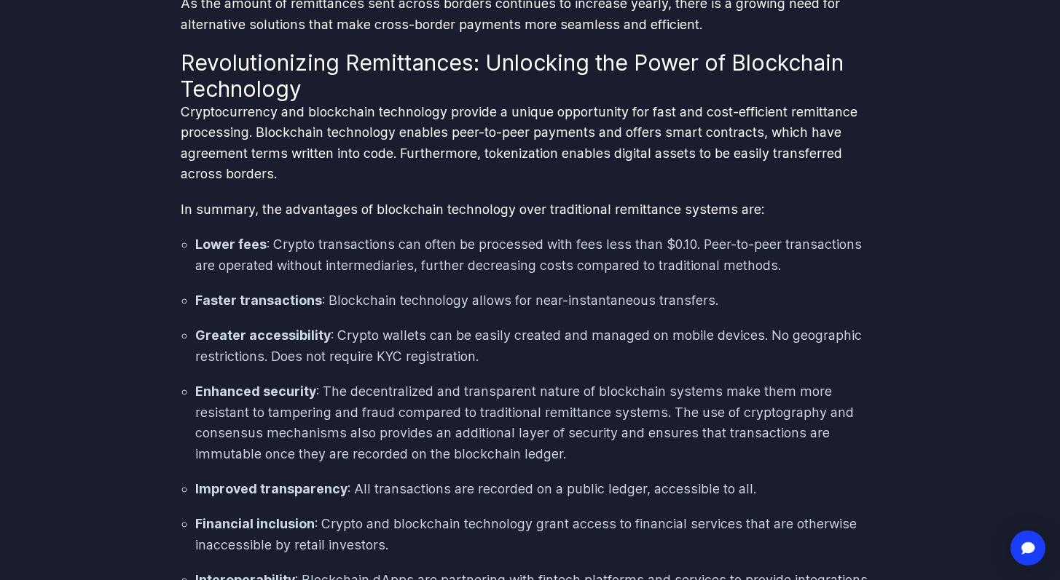
scroll to position [1602, 0]
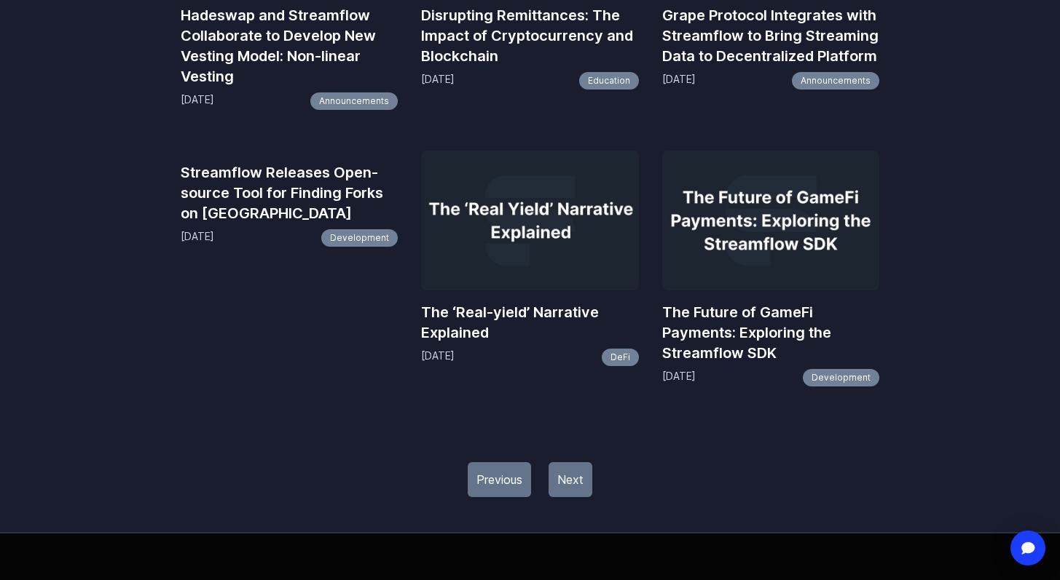
scroll to position [1625, 0]
click at [579, 477] on link "Next" at bounding box center [570, 479] width 44 height 35
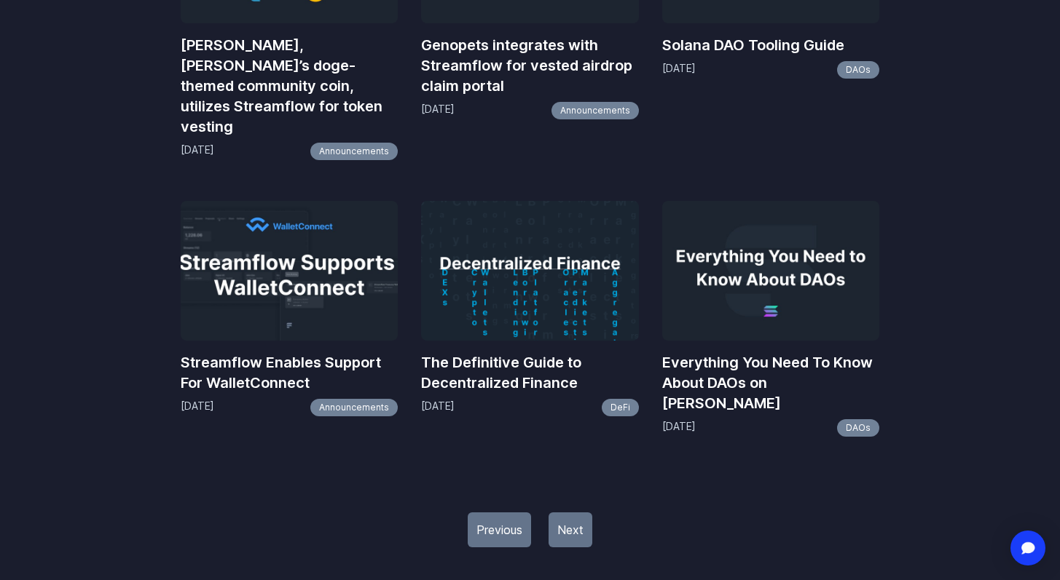
scroll to position [1657, 0]
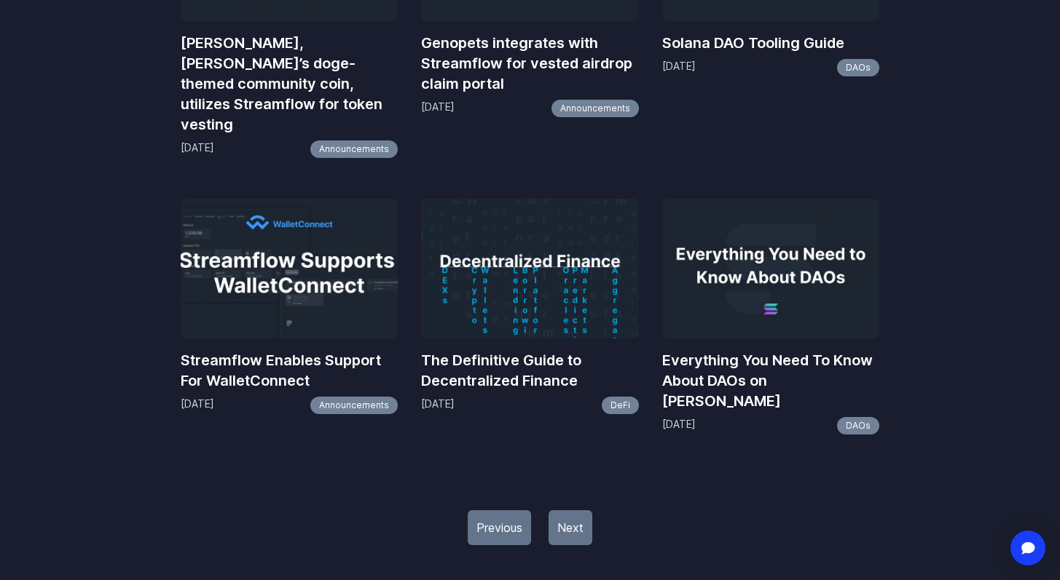
click at [579, 510] on link "Next" at bounding box center [570, 527] width 44 height 35
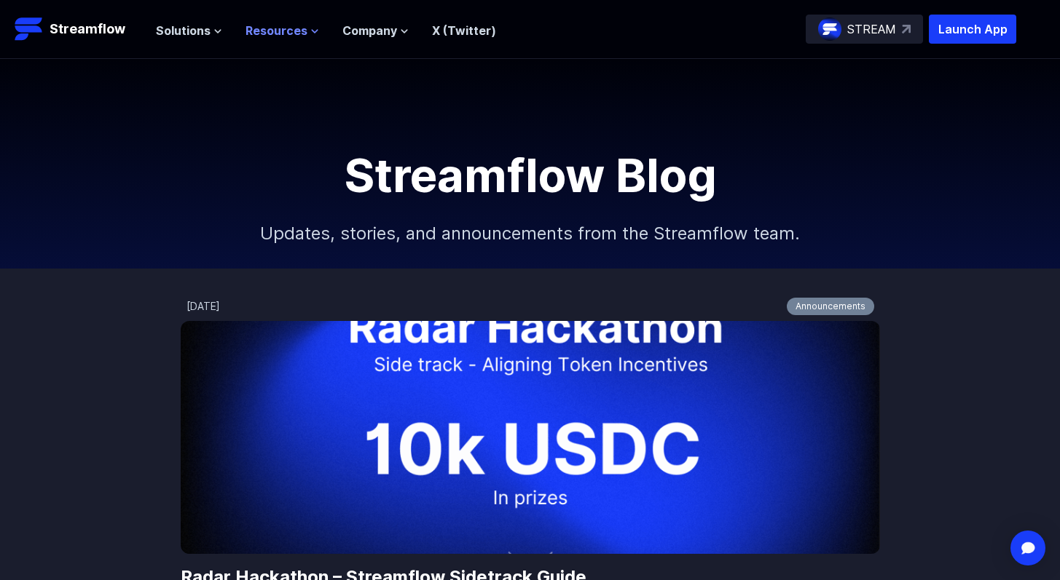
click at [291, 32] on span "Resources" at bounding box center [276, 30] width 62 height 17
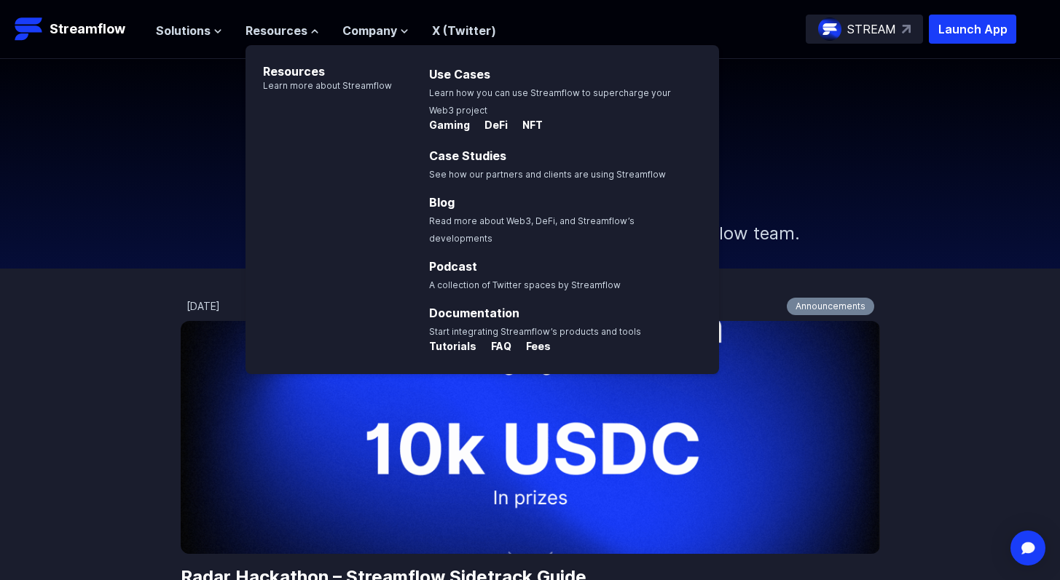
click at [102, 173] on div "Streamflow Blog Updates, stories, and announcements from the Streamflow team." at bounding box center [530, 210] width 1060 height 117
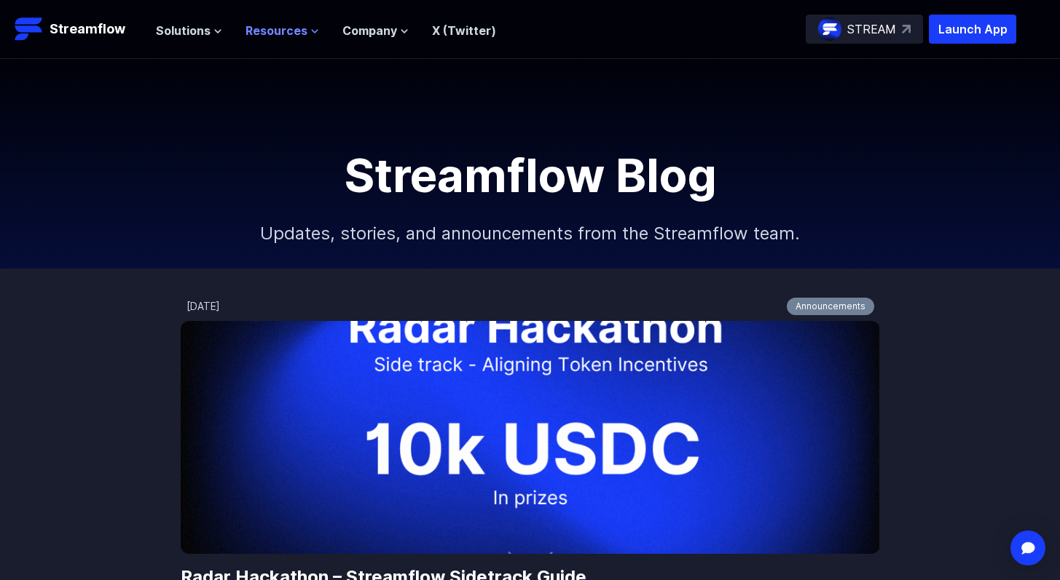
click at [272, 31] on span "Resources" at bounding box center [276, 30] width 62 height 17
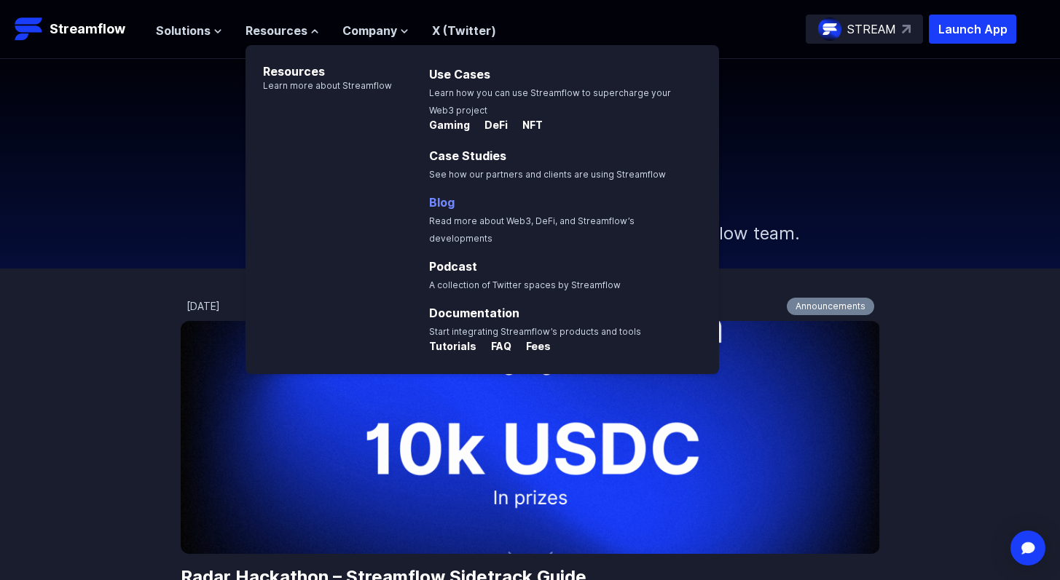
click at [439, 202] on link "Blog" at bounding box center [441, 202] width 25 height 15
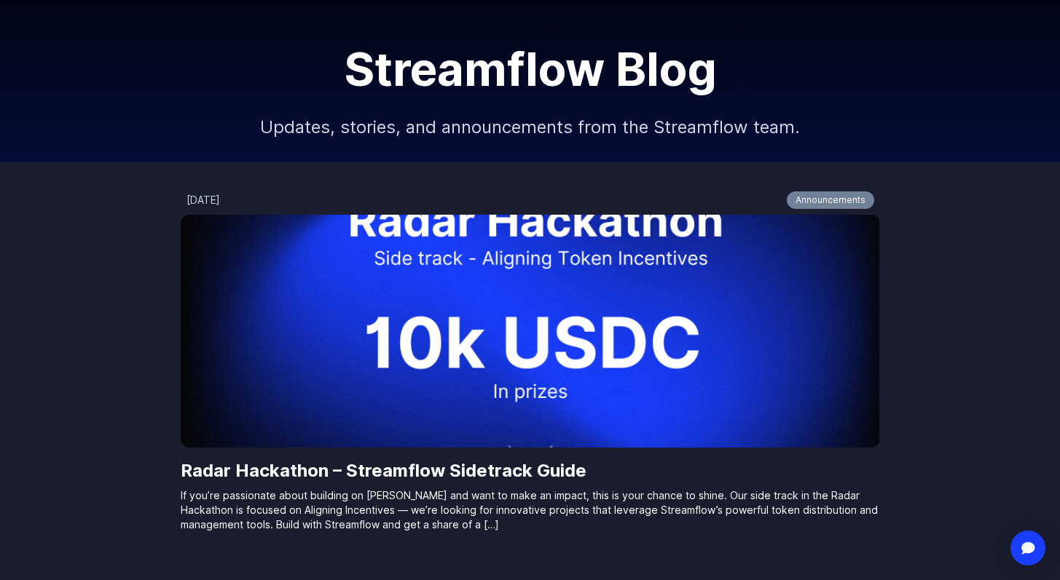
scroll to position [116, 0]
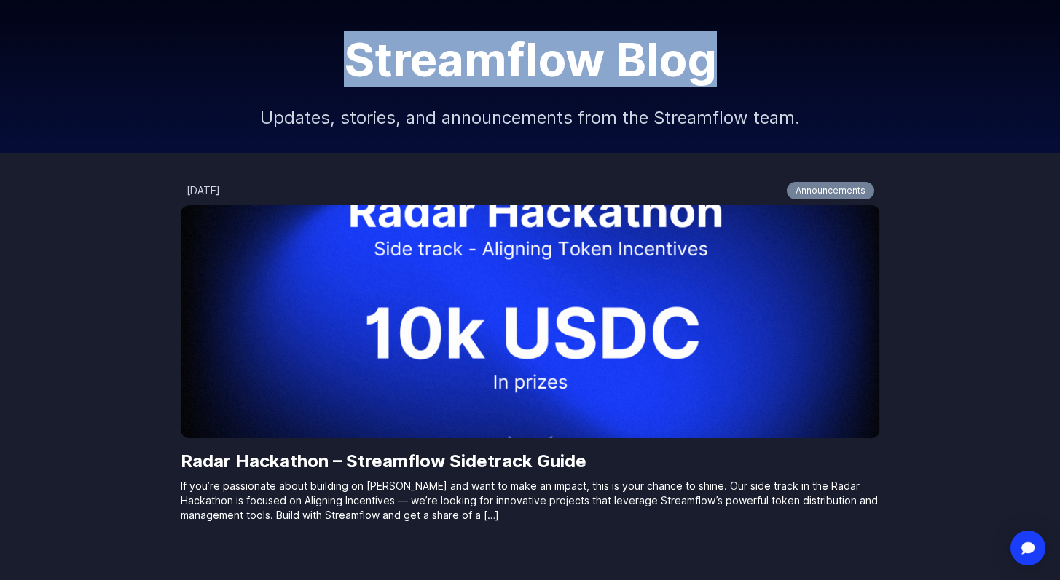
drag, startPoint x: 344, startPoint y: 54, endPoint x: 728, endPoint y: 66, distance: 384.0
click at [728, 66] on h1 "Streamflow Blog" at bounding box center [529, 59] width 655 height 47
copy h1 "Streamflow Blog"
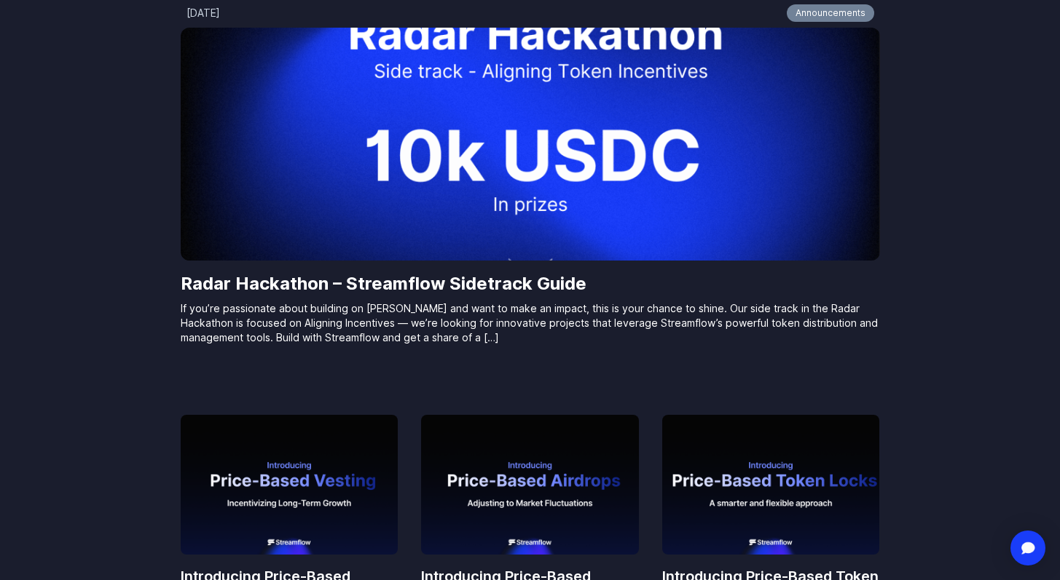
scroll to position [0, 0]
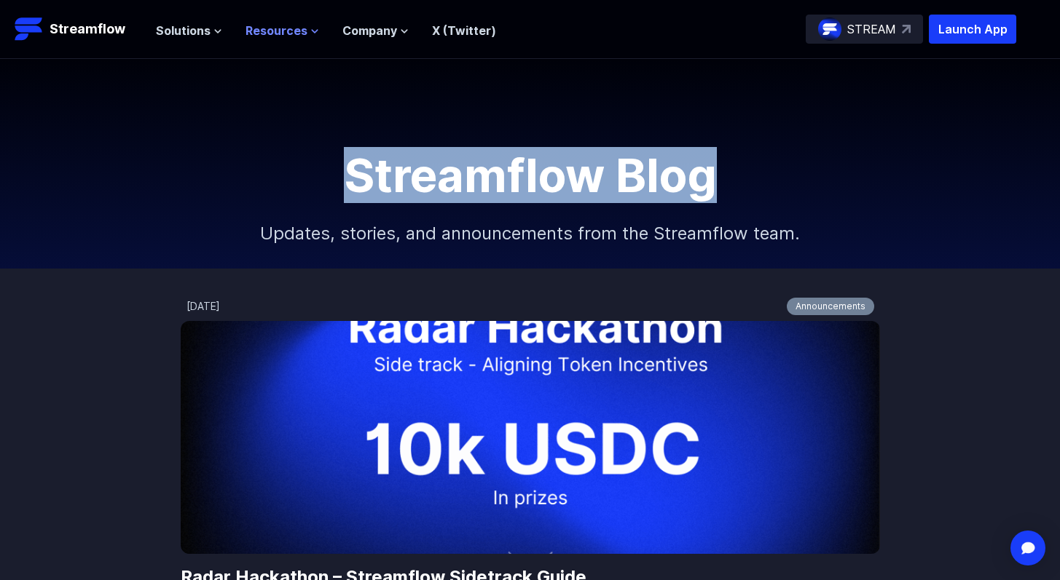
click at [260, 36] on span "Resources" at bounding box center [276, 30] width 62 height 17
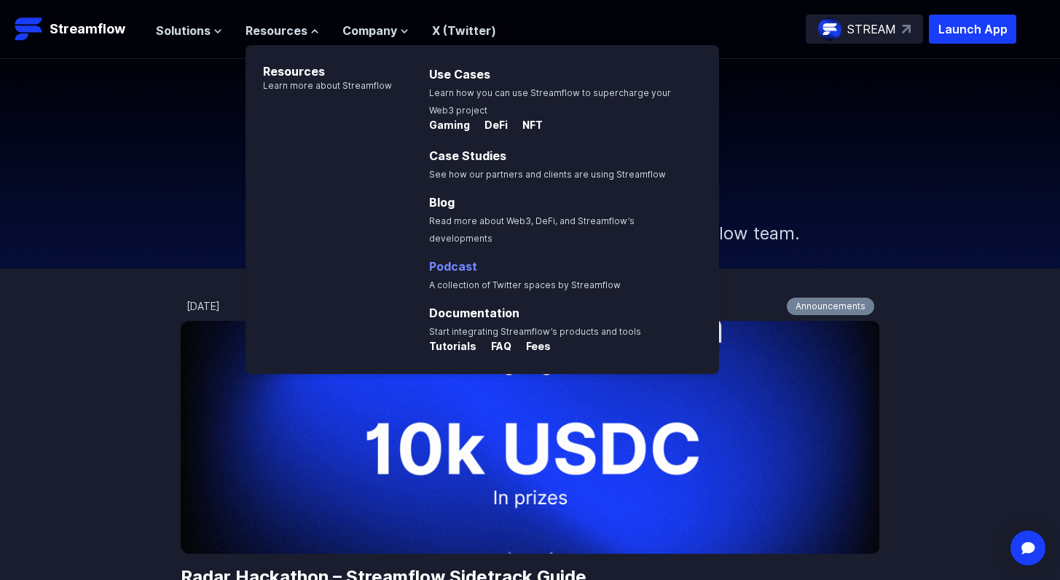
click at [451, 259] on link "Podcast" at bounding box center [453, 266] width 48 height 15
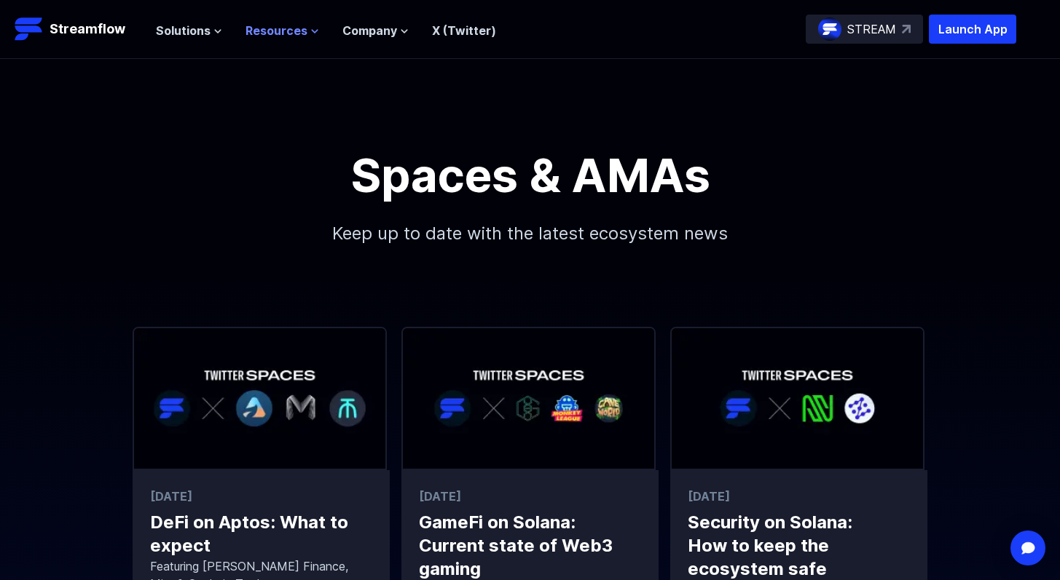
click at [269, 27] on span "Resources" at bounding box center [276, 30] width 62 height 17
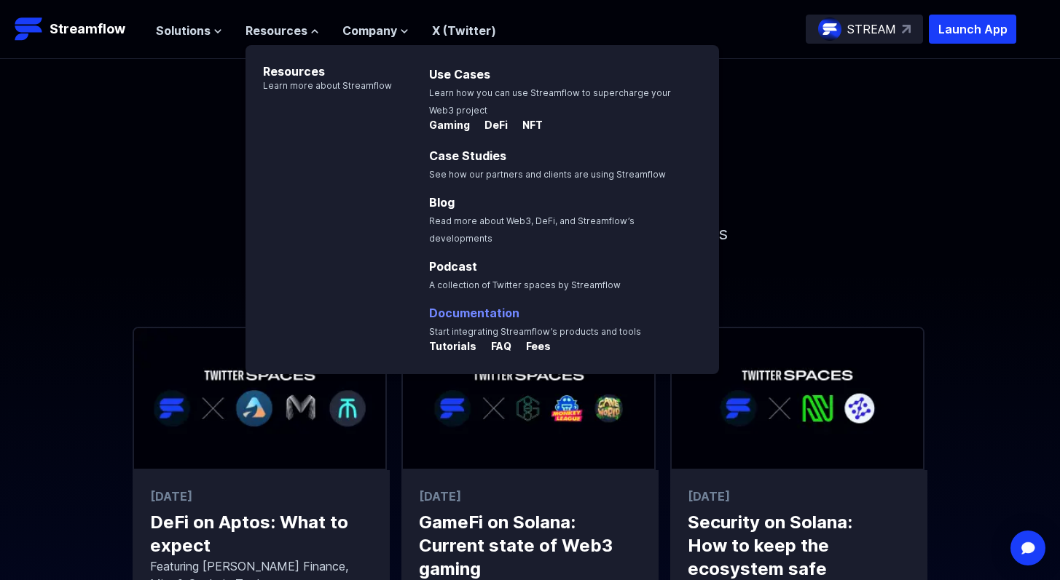
click at [457, 306] on link "Documentation" at bounding box center [474, 313] width 90 height 15
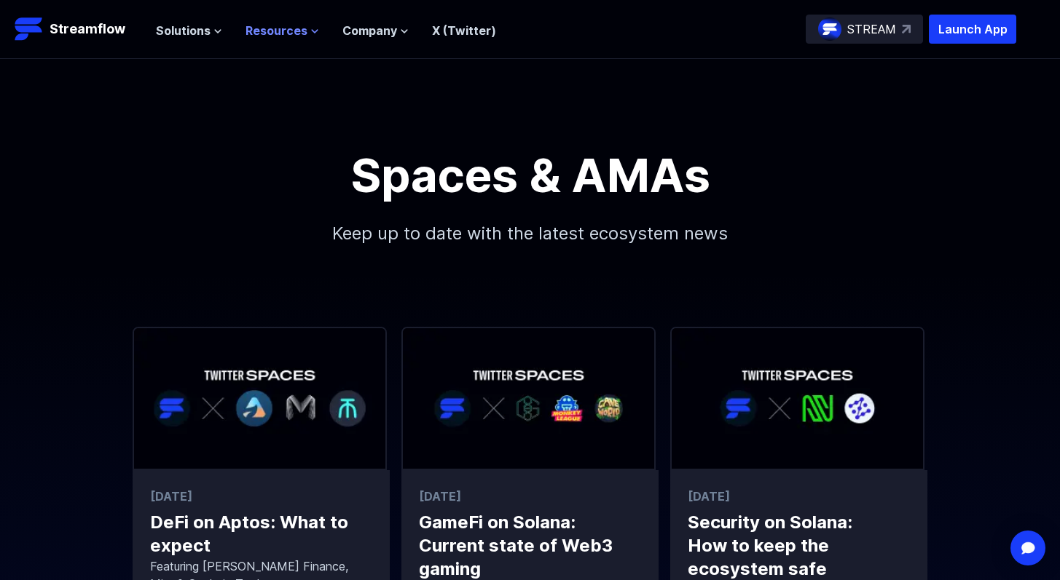
click at [283, 30] on span "Resources" at bounding box center [276, 30] width 62 height 17
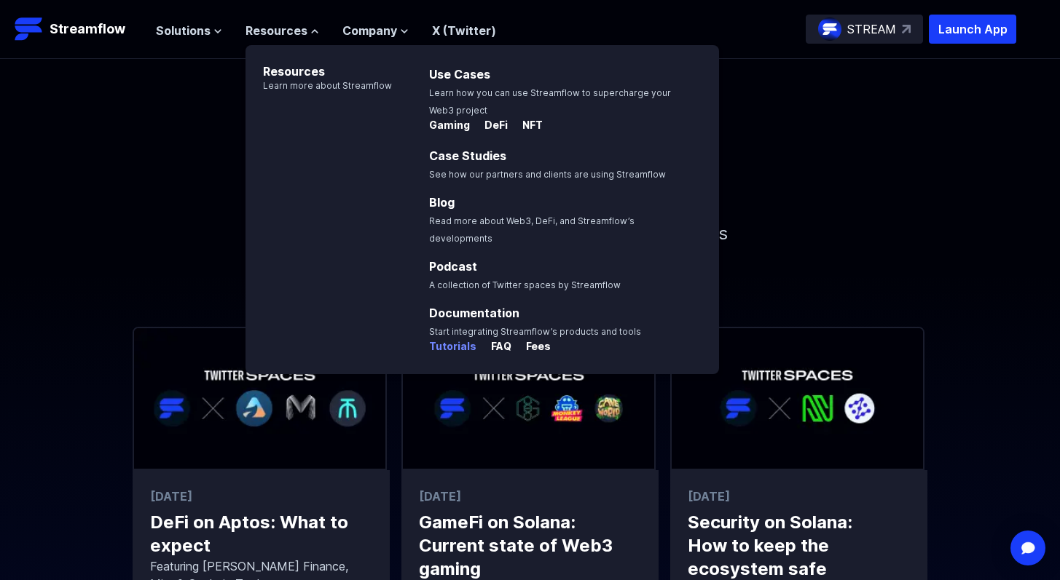
click at [457, 339] on p "Tutorials" at bounding box center [452, 346] width 47 height 15
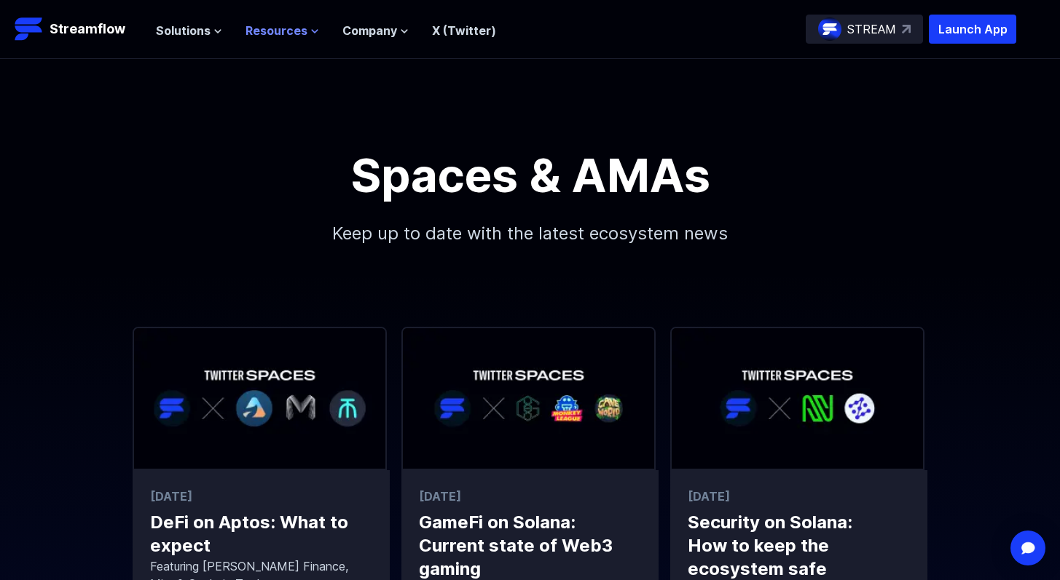
click at [288, 28] on span "Resources" at bounding box center [276, 30] width 62 height 17
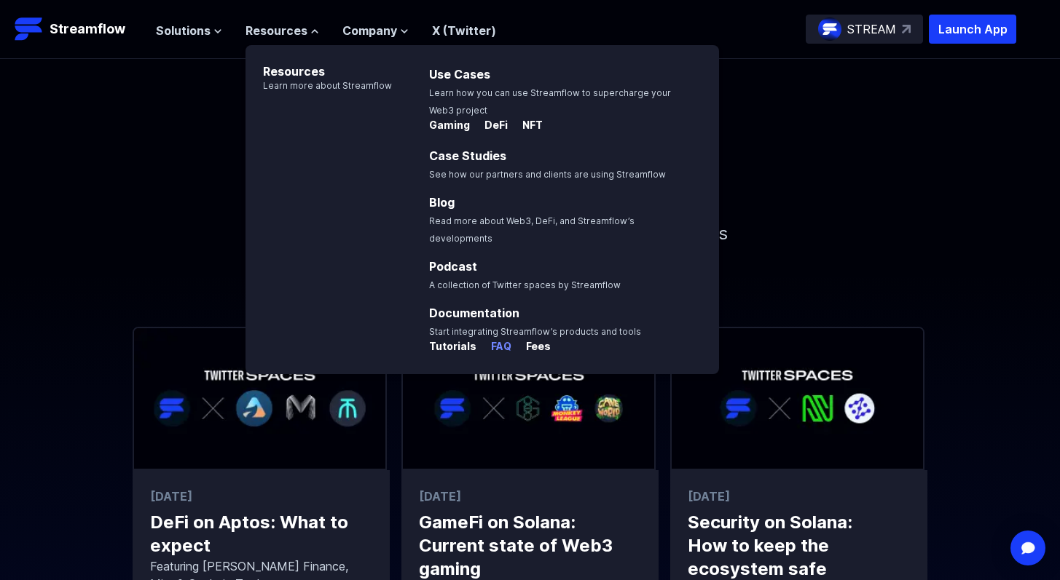
click at [492, 339] on p "FAQ" at bounding box center [495, 346] width 32 height 15
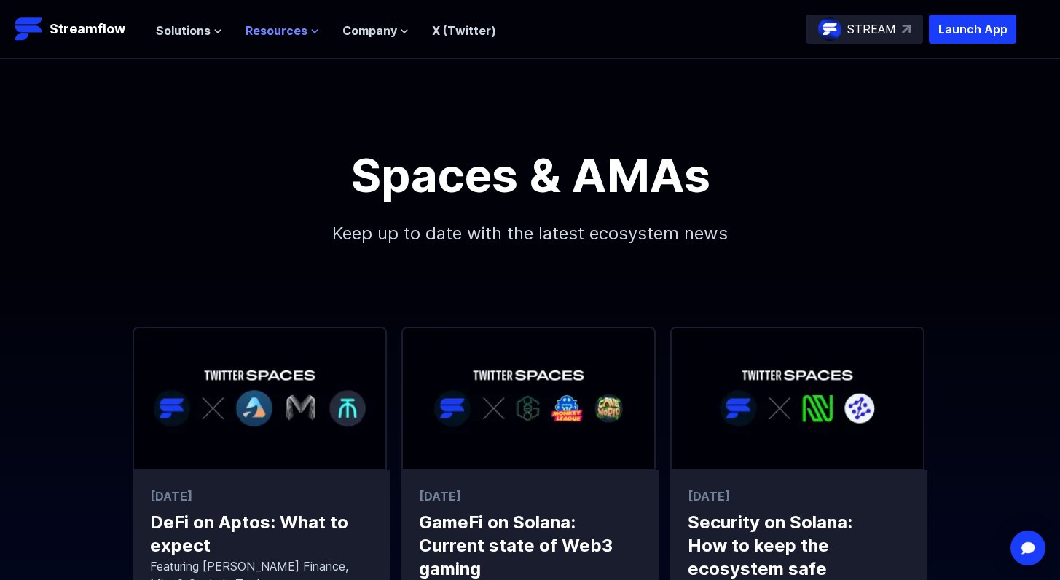
click at [281, 32] on span "Resources" at bounding box center [276, 30] width 62 height 17
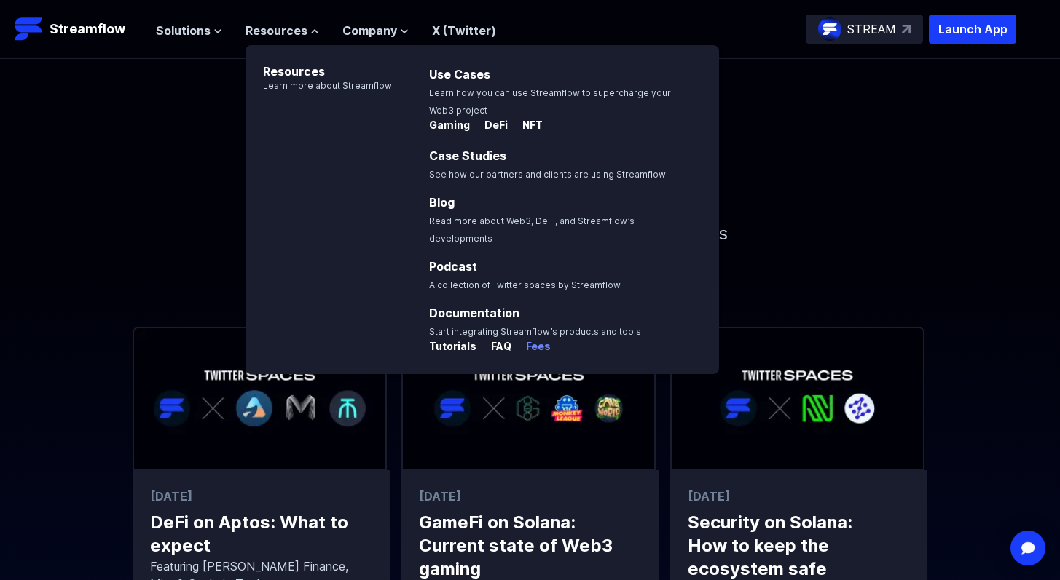
click at [535, 339] on p "Fees" at bounding box center [532, 346] width 36 height 15
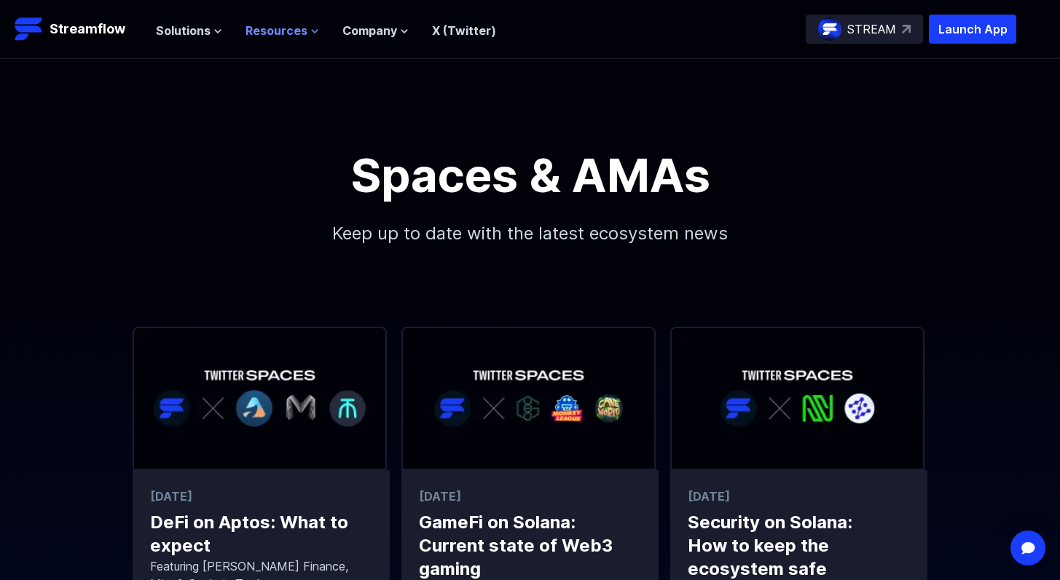
click at [305, 28] on button "Resources" at bounding box center [282, 30] width 74 height 17
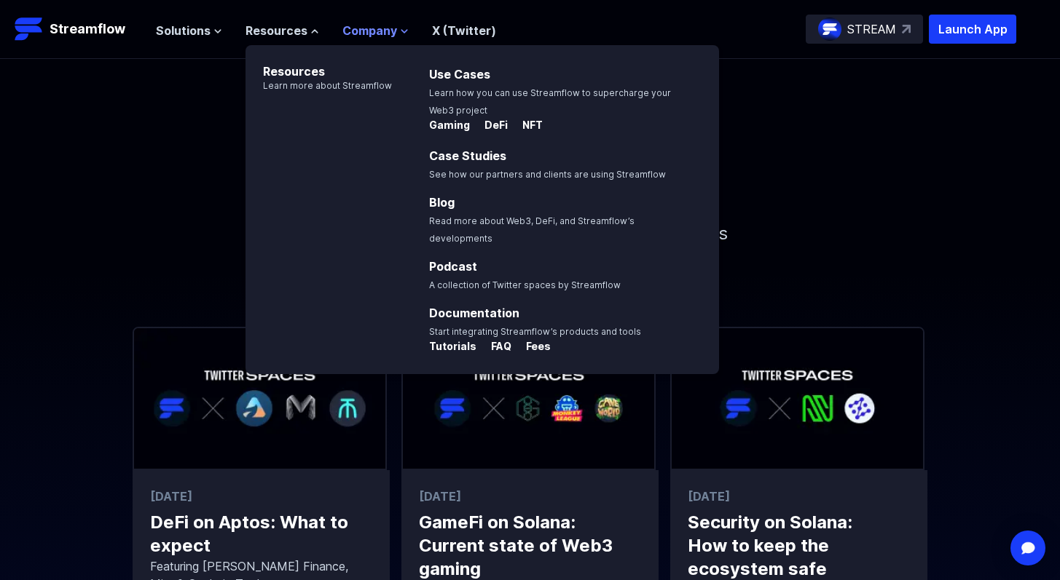
click at [360, 32] on span "Company" at bounding box center [369, 30] width 55 height 17
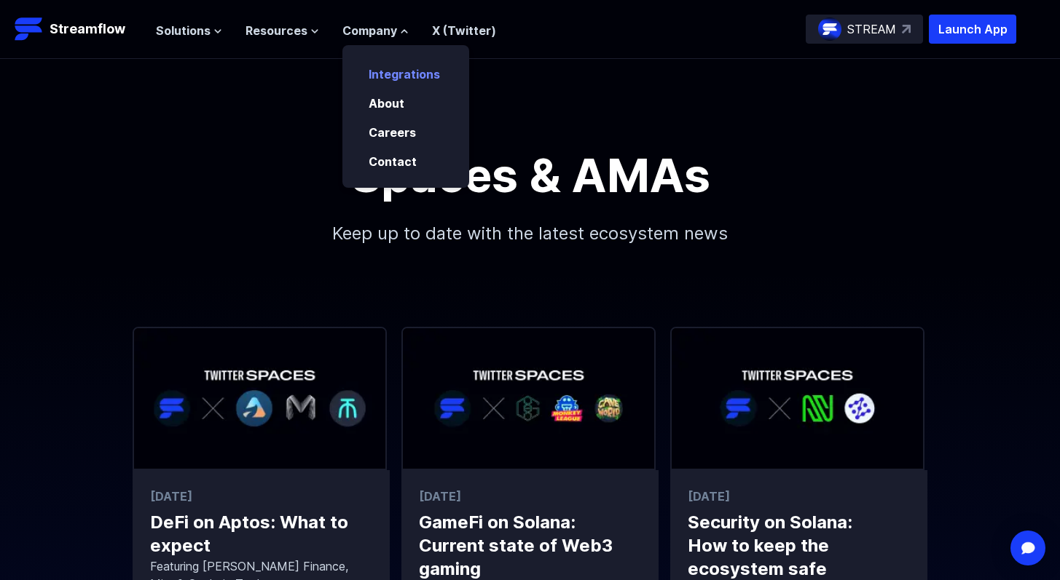
click at [385, 70] on link "Integrations" at bounding box center [403, 74] width 71 height 15
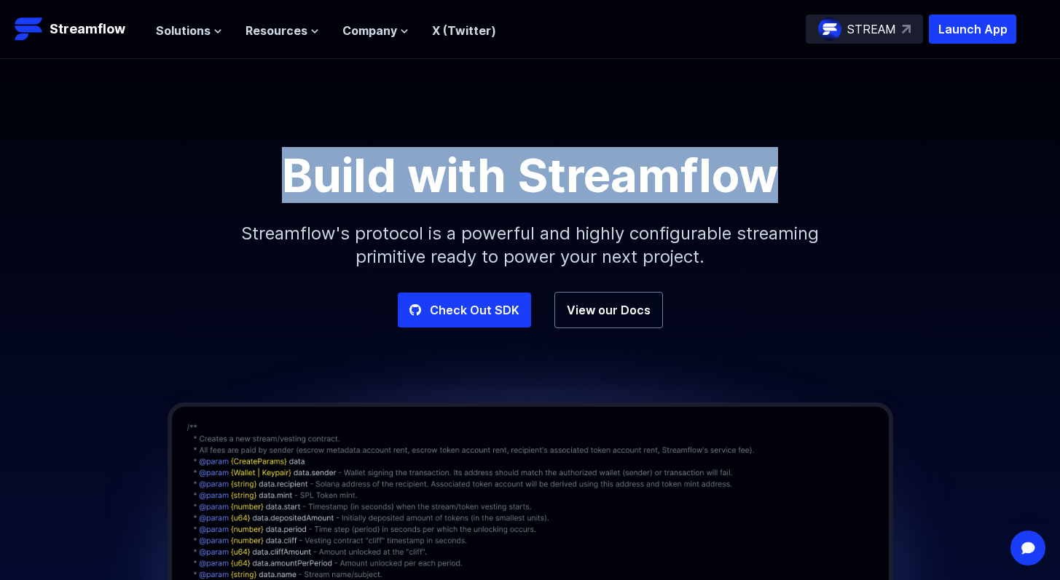
drag, startPoint x: 287, startPoint y: 172, endPoint x: 778, endPoint y: 179, distance: 491.6
click at [778, 179] on h1 "Build with Streamflow" at bounding box center [529, 175] width 655 height 47
copy h1 "Build with Streamflow"
click at [363, 30] on span "Company" at bounding box center [369, 30] width 55 height 17
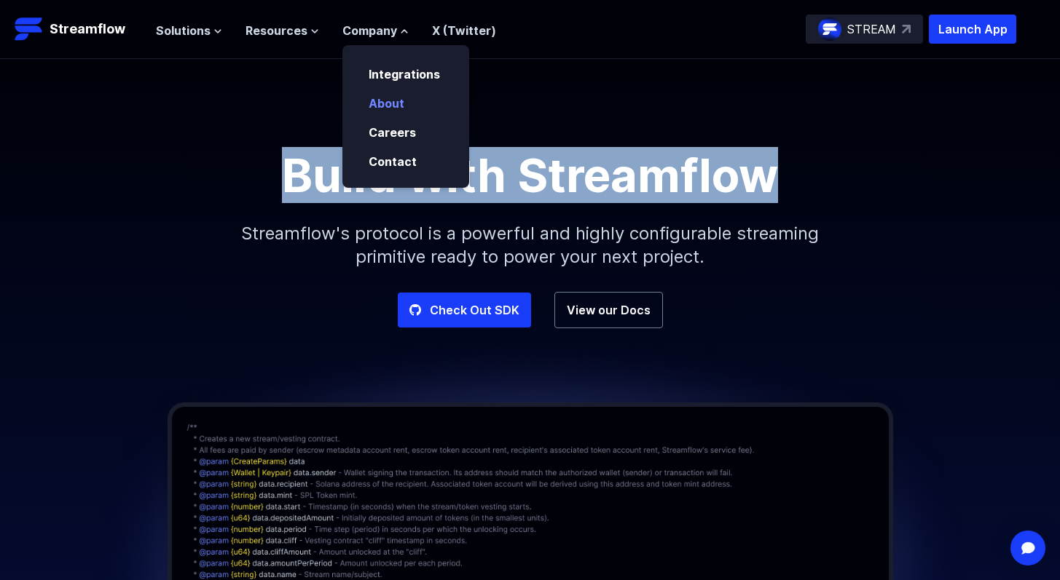
click at [398, 105] on link "About" at bounding box center [386, 103] width 36 height 15
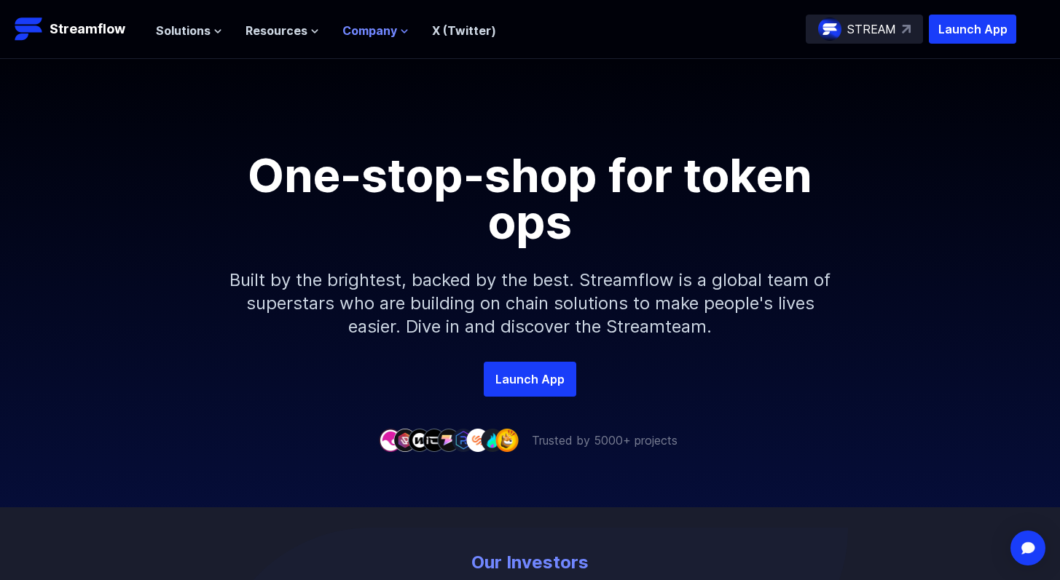
click at [391, 31] on span "Company" at bounding box center [369, 30] width 55 height 17
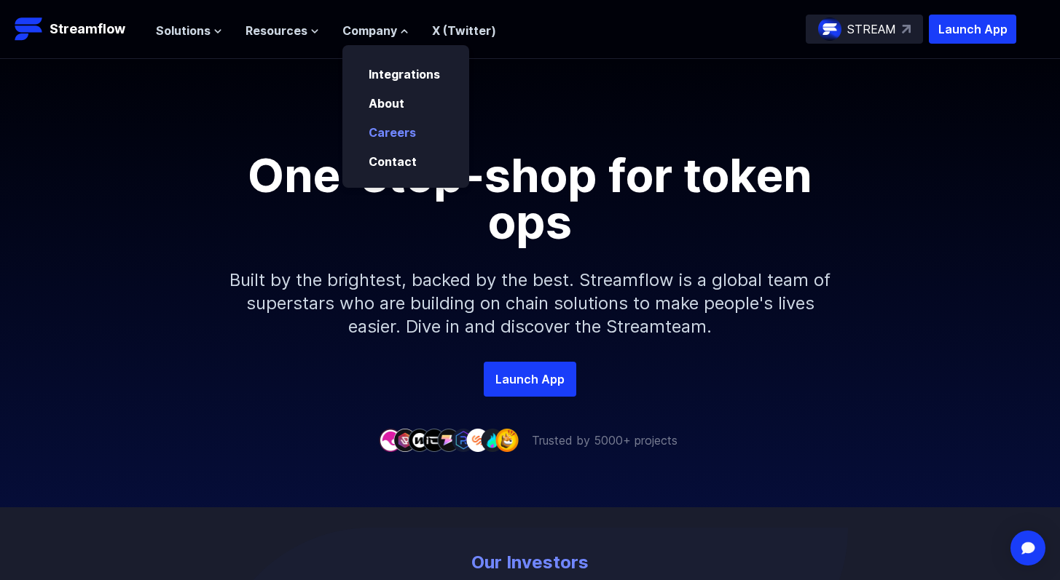
click at [392, 135] on link "Careers" at bounding box center [391, 132] width 47 height 15
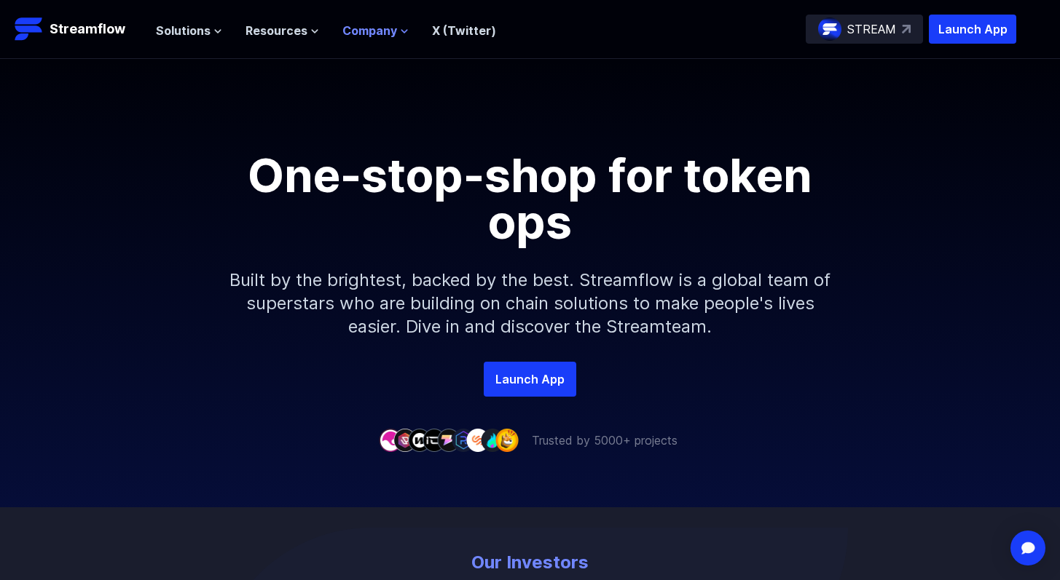
click at [400, 30] on icon at bounding box center [404, 31] width 9 height 9
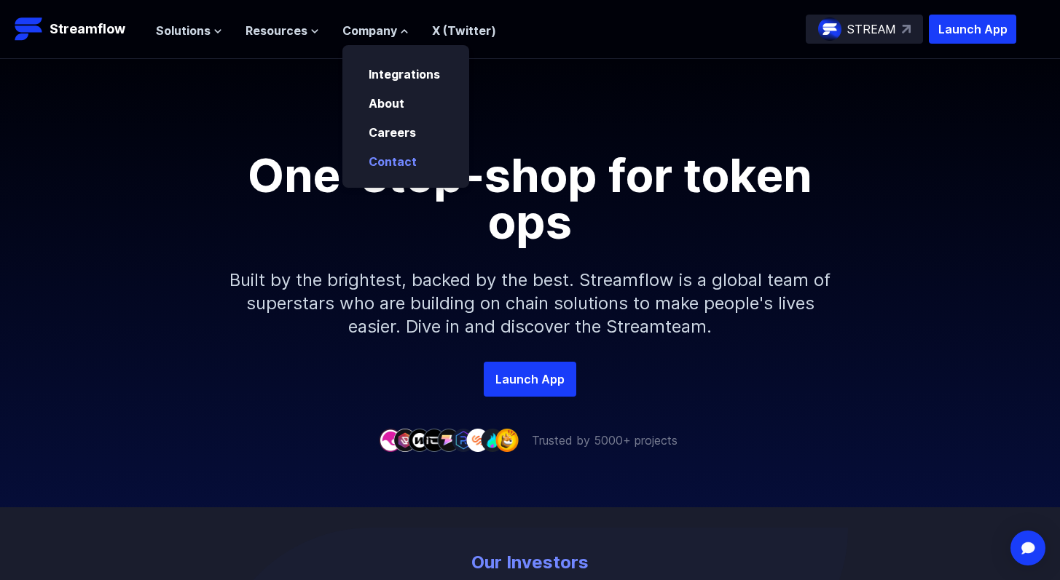
click at [399, 159] on link "Contact" at bounding box center [392, 161] width 48 height 15
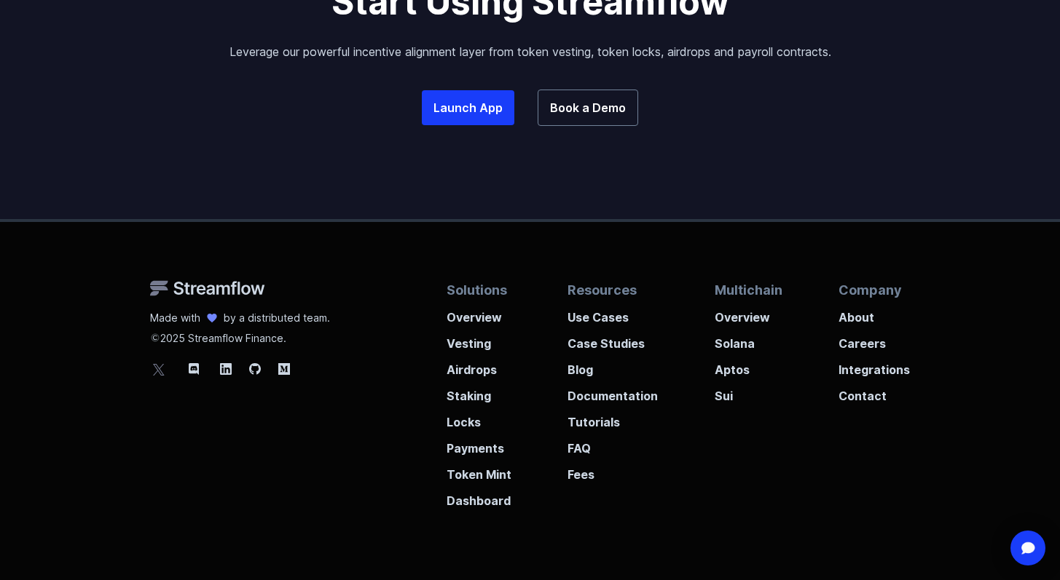
scroll to position [1077, 0]
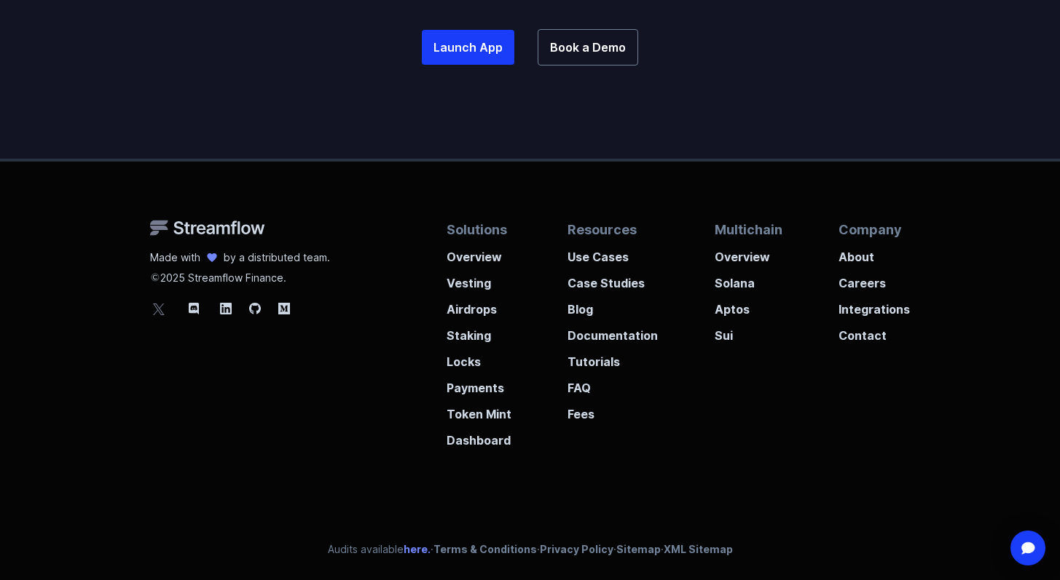
click at [413, 550] on link "here." at bounding box center [416, 549] width 27 height 12
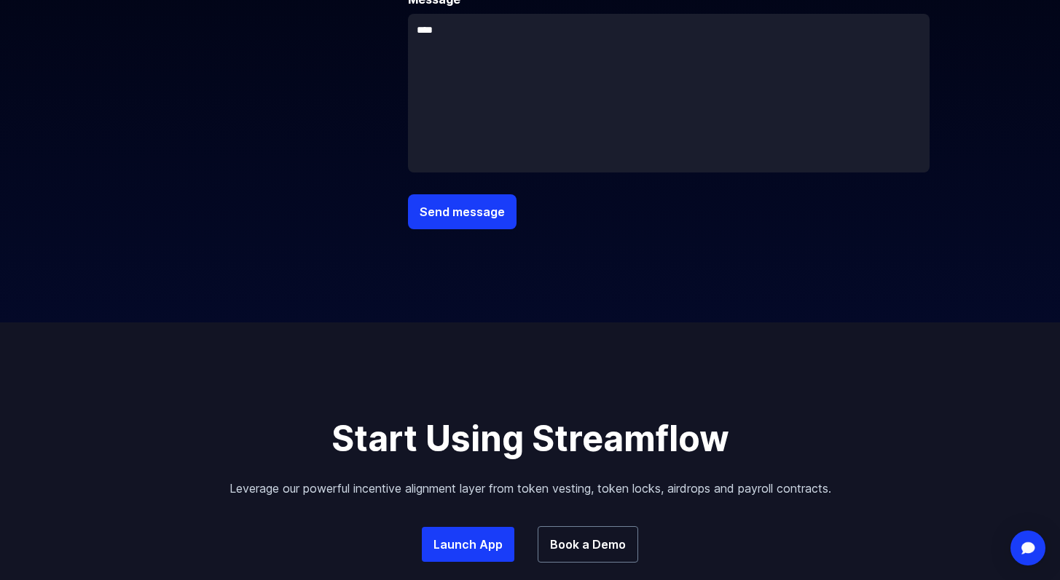
scroll to position [0, 0]
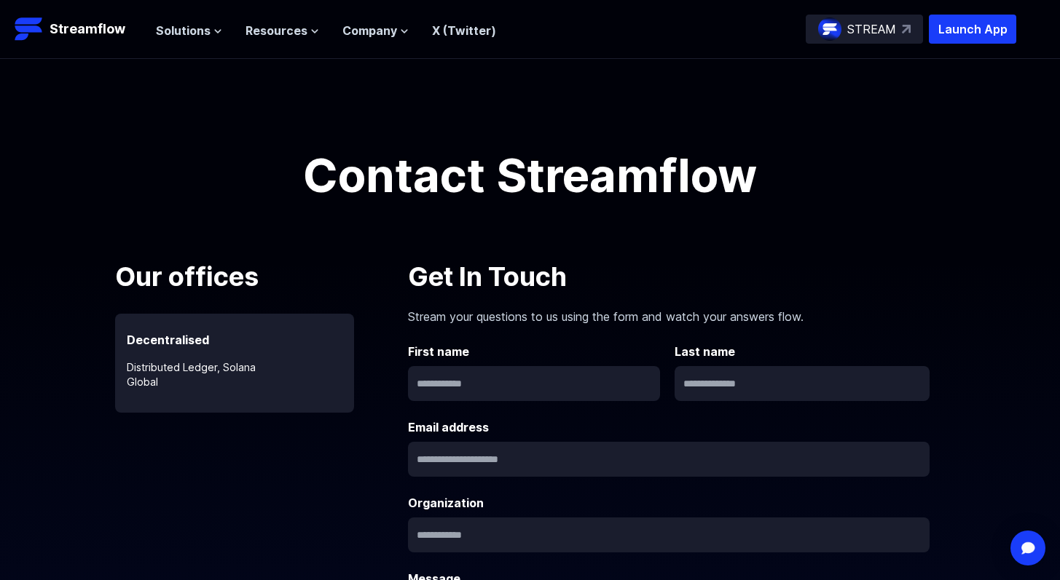
click at [451, 82] on div "Contact Streamflow" at bounding box center [530, 129] width 1060 height 140
click at [449, 33] on link "X (Twitter)" at bounding box center [464, 30] width 64 height 15
click at [379, 38] on span "Company" at bounding box center [369, 30] width 55 height 17
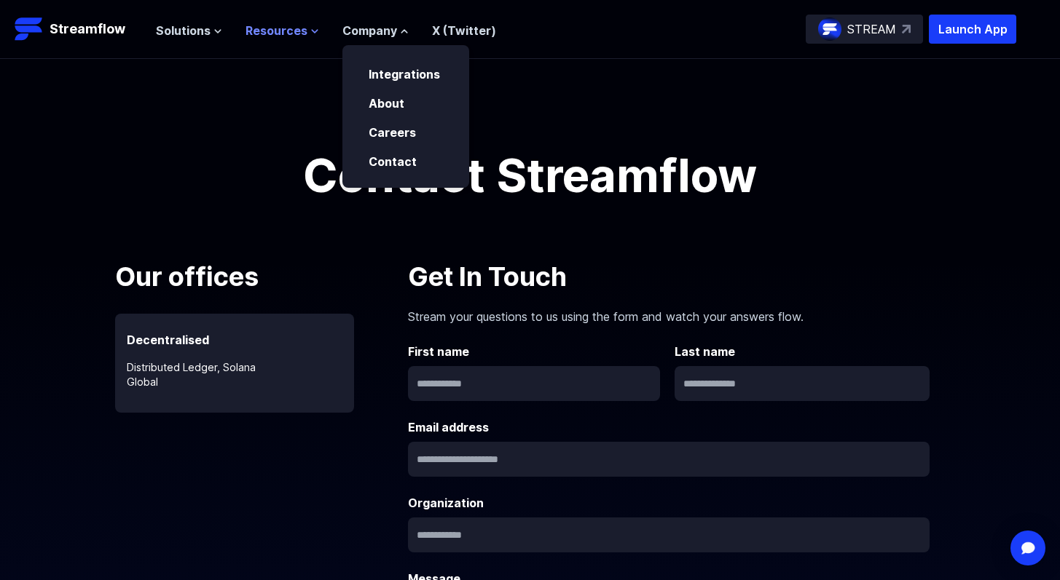
click at [303, 33] on button "Resources" at bounding box center [282, 30] width 74 height 17
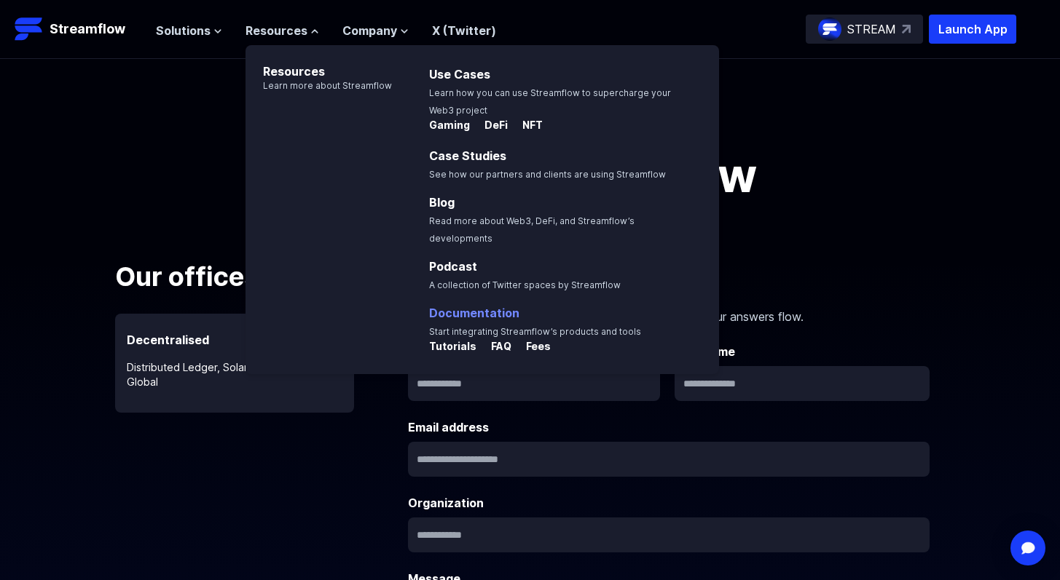
click at [476, 306] on link "Documentation" at bounding box center [474, 313] width 90 height 15
